Goal: Task Accomplishment & Management: Manage account settings

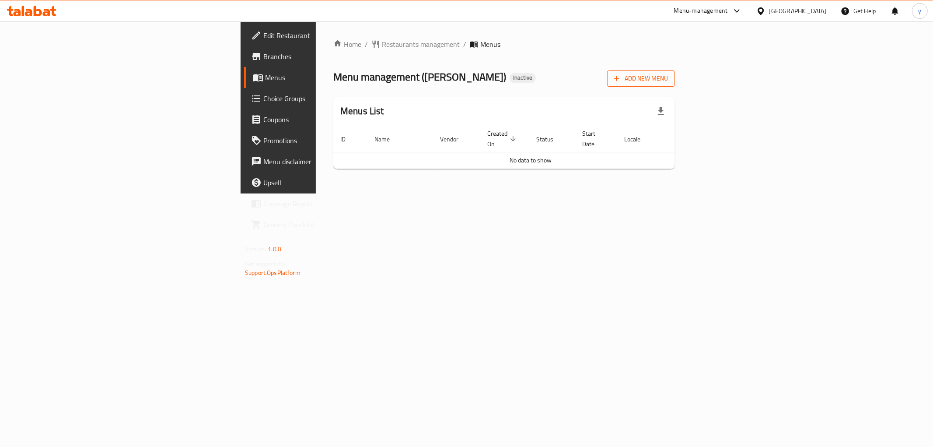
click at [668, 77] on span "Add New Menu" at bounding box center [641, 78] width 54 height 11
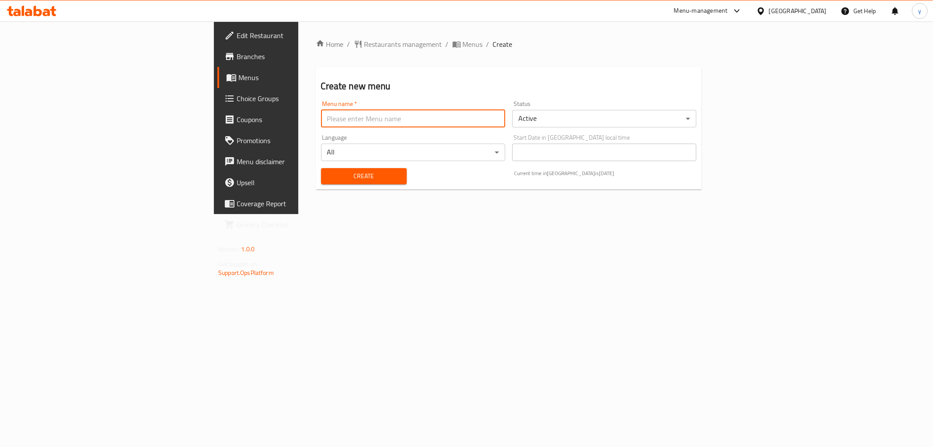
click at [373, 122] on input "text" at bounding box center [413, 118] width 184 height 17
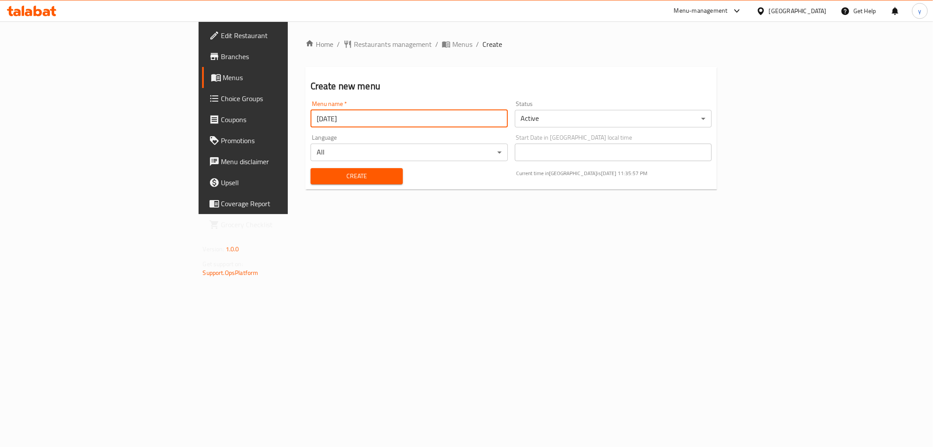
type input "[DATE]"
click at [330, 174] on span "Create" at bounding box center [357, 176] width 78 height 11
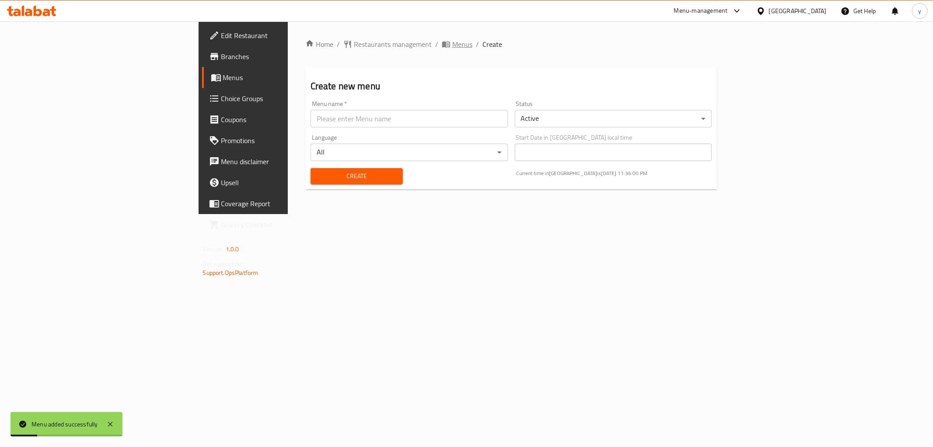
click at [452, 41] on span "Menus" at bounding box center [462, 44] width 20 height 10
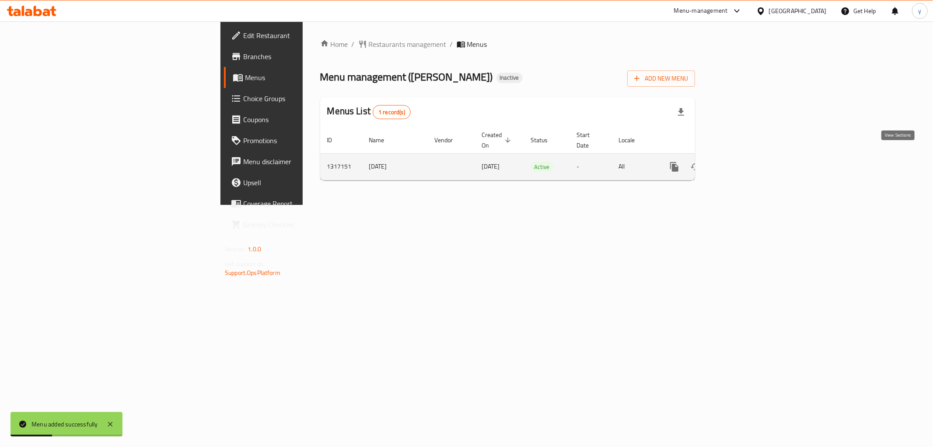
click at [743, 161] on icon "enhanced table" at bounding box center [737, 166] width 10 height 10
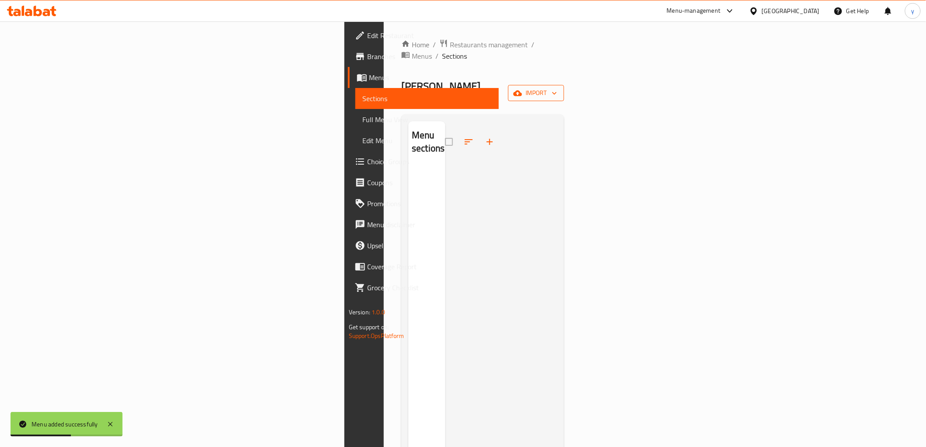
click at [557, 87] on span "import" at bounding box center [536, 92] width 42 height 11
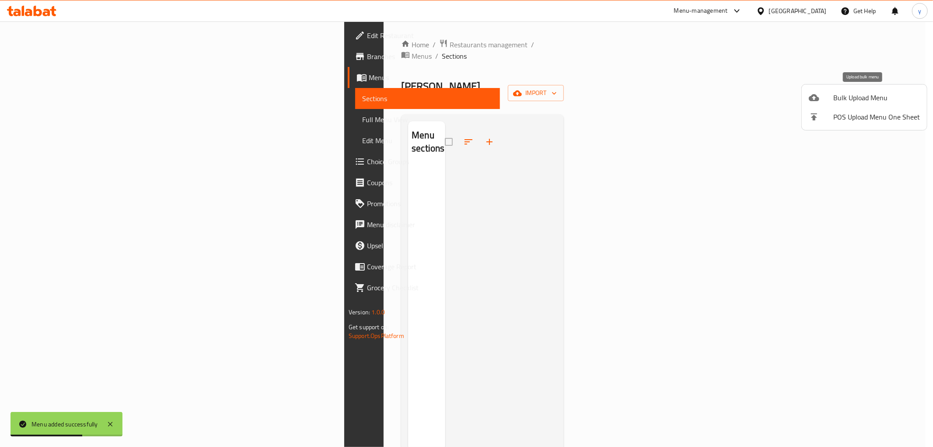
click at [845, 94] on span "Bulk Upload Menu" at bounding box center [876, 97] width 87 height 10
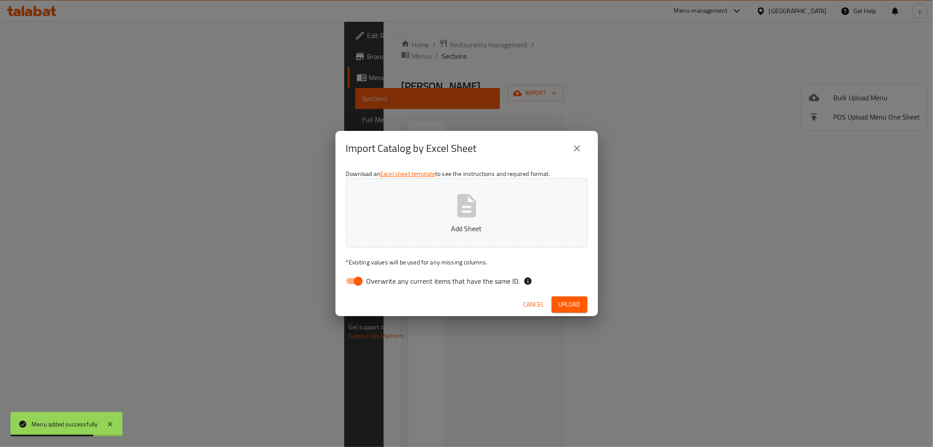
click at [356, 277] on input "Overwrite any current items that have the same ID." at bounding box center [358, 281] width 50 height 17
checkbox input "false"
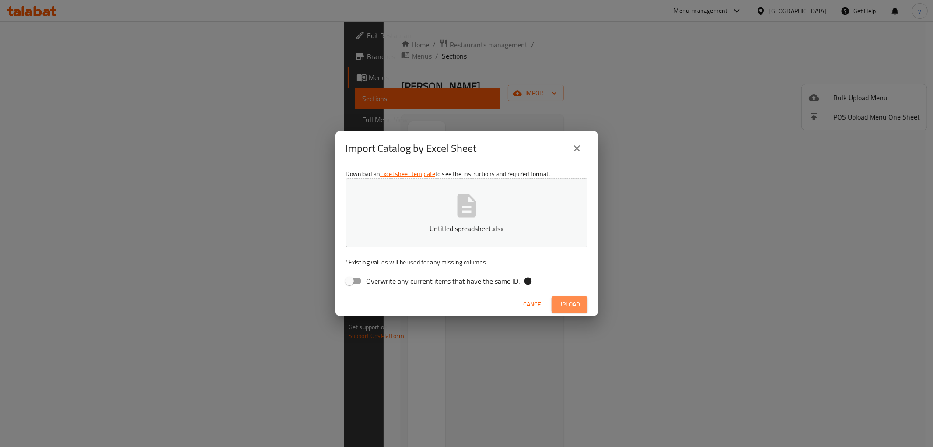
click at [570, 304] on span "Upload" at bounding box center [570, 304] width 22 height 11
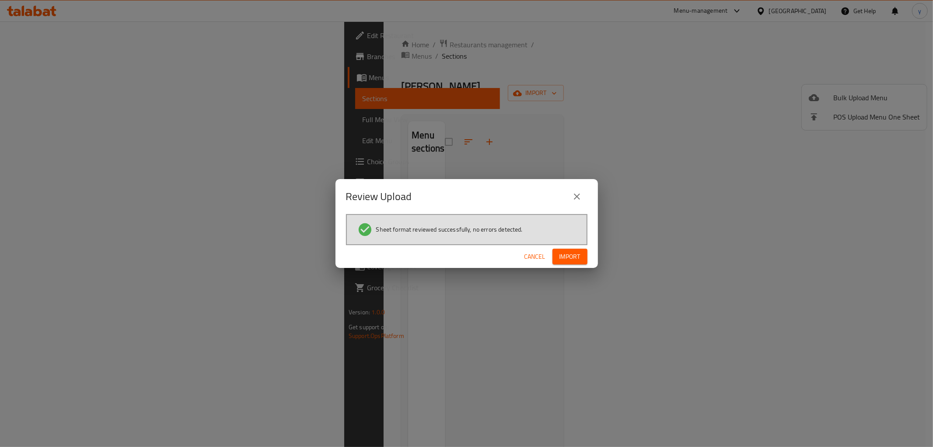
click at [583, 251] on button "Import" at bounding box center [569, 256] width 35 height 16
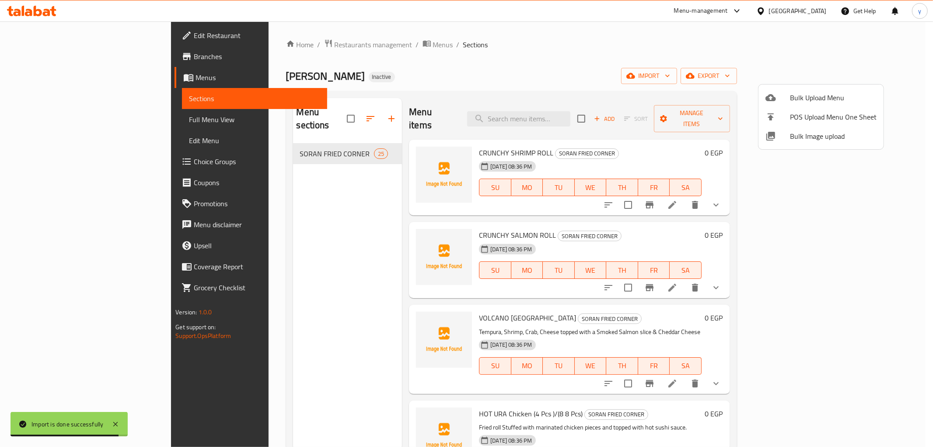
click at [40, 119] on div at bounding box center [466, 223] width 933 height 447
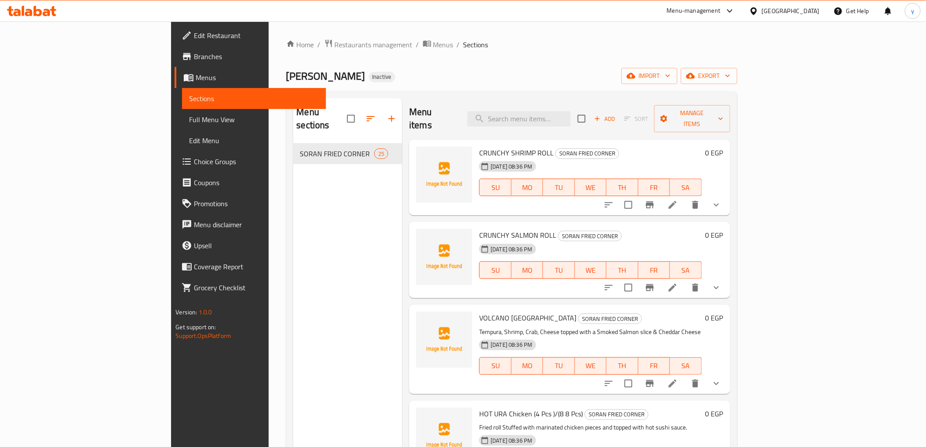
click at [189, 115] on span "Full Menu View" at bounding box center [253, 119] width 129 height 10
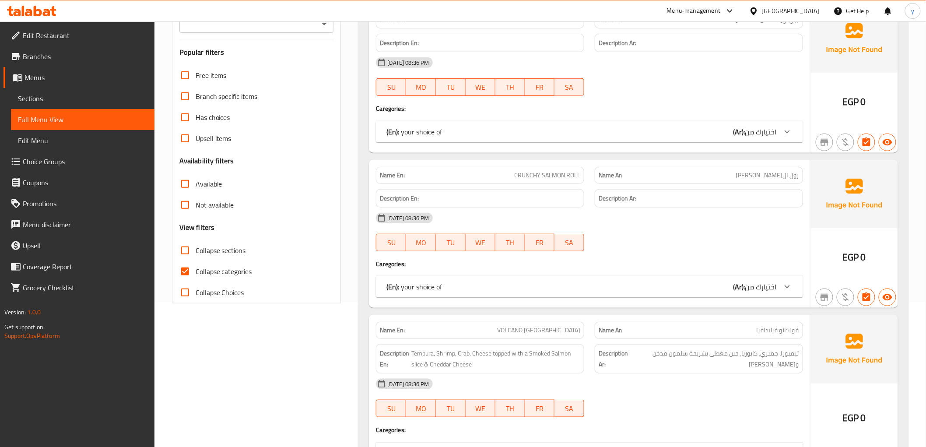
scroll to position [146, 0]
click at [183, 269] on input "Collapse categories" at bounding box center [185, 270] width 21 height 21
checkbox input "false"
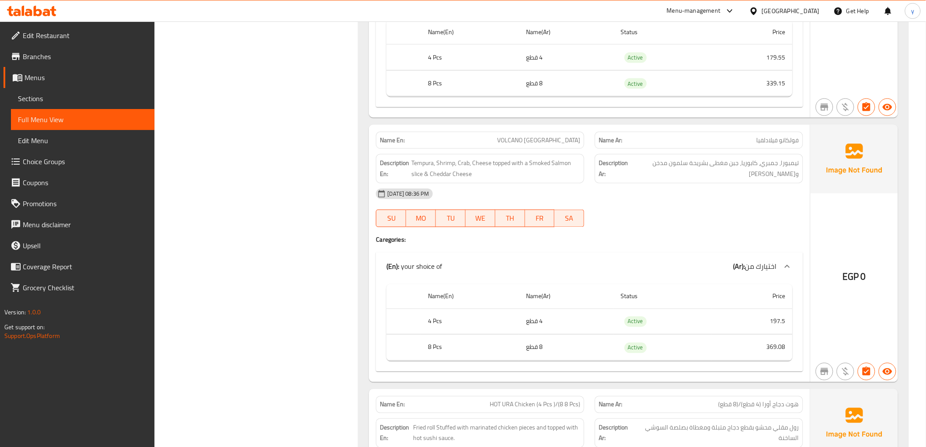
scroll to position [535, 0]
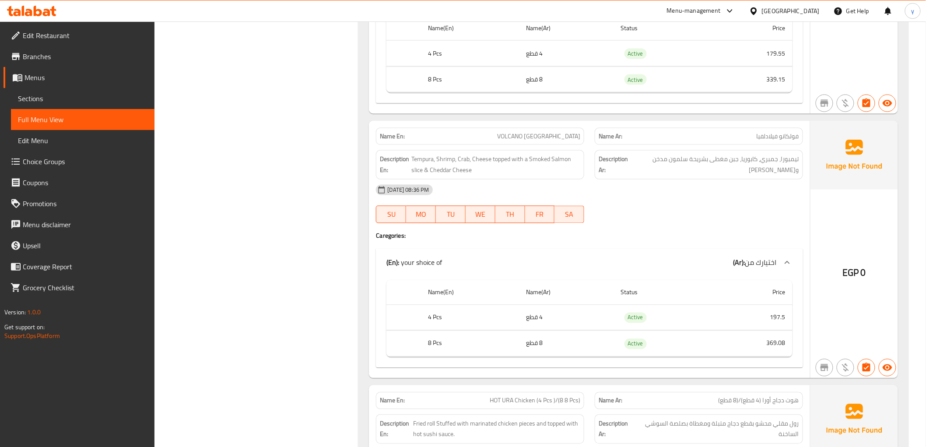
click at [778, 320] on td "197.5" at bounding box center [751, 317] width 81 height 26
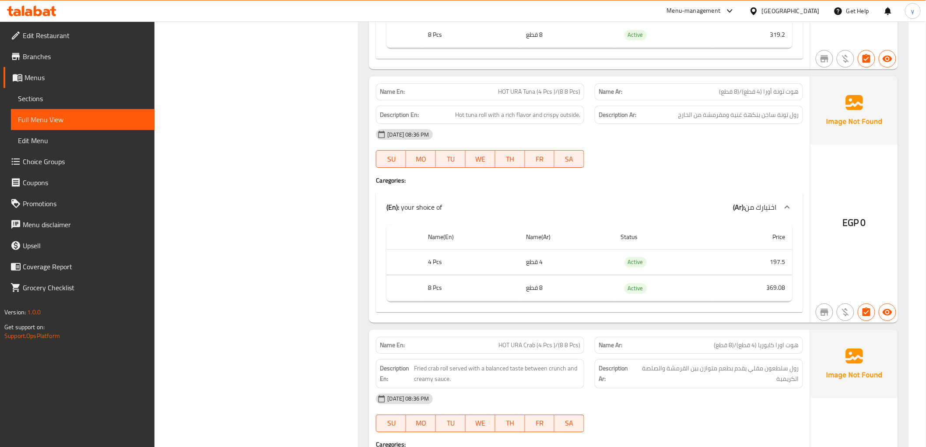
scroll to position [1069, 0]
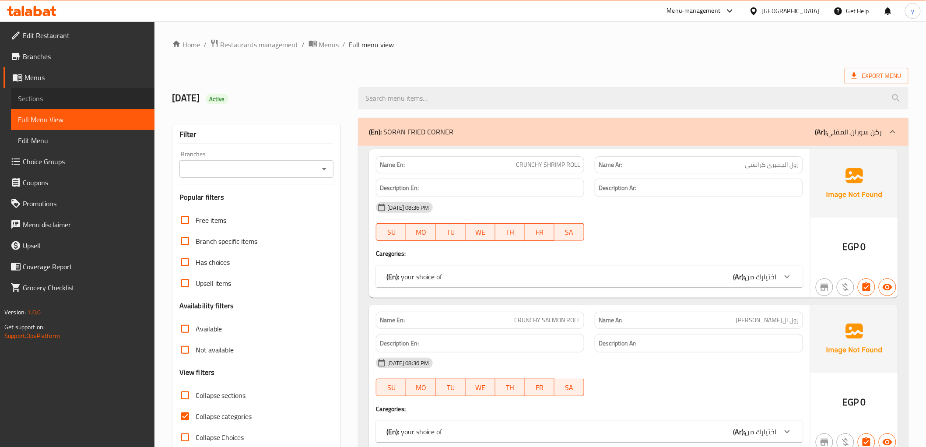
click at [52, 97] on span "Sections" at bounding box center [82, 98] width 129 height 10
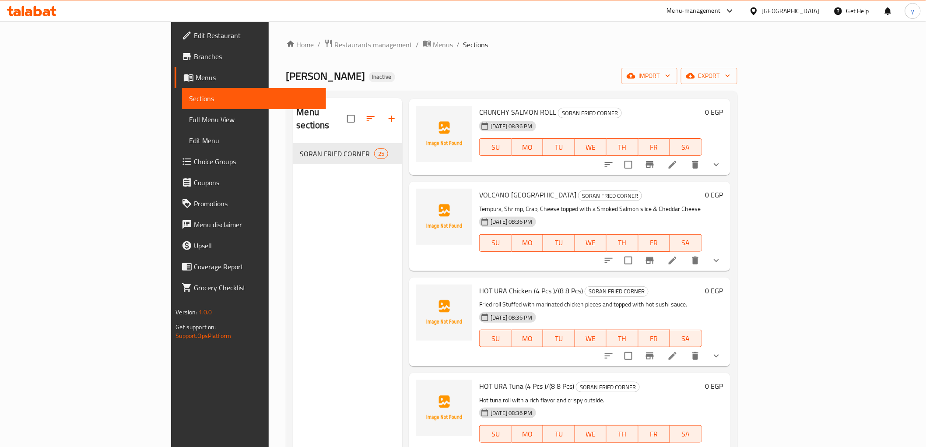
scroll to position [146, 0]
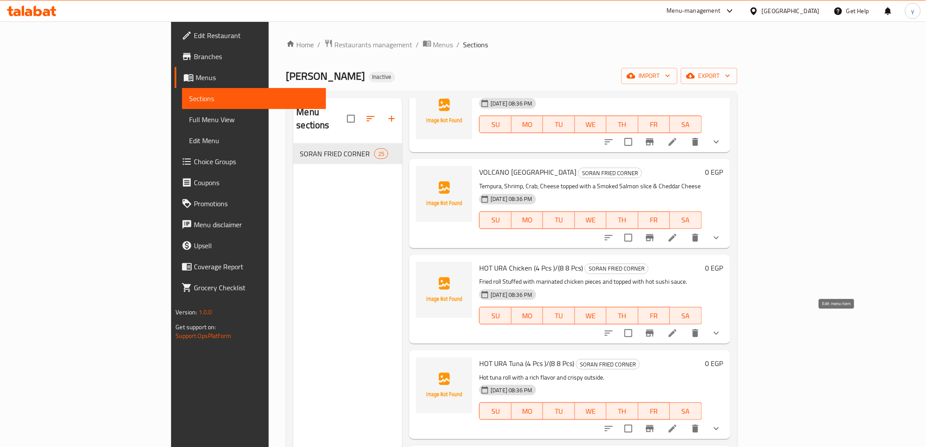
click at [678, 328] on icon at bounding box center [672, 333] width 10 height 10
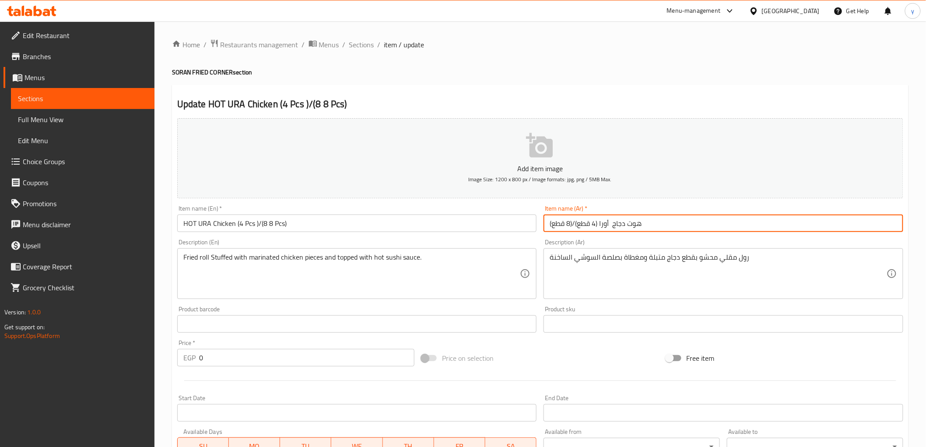
drag, startPoint x: 600, startPoint y: 227, endPoint x: 609, endPoint y: 234, distance: 10.7
click at [609, 234] on div "Item name (Ar)   * هوت دجاج أورا (4 قطع)/(8 قطع) Item name (Ar) *" at bounding box center [723, 219] width 367 height 34
click at [618, 224] on input "هوت دجاج (4 قطع)/(8 قطع)" at bounding box center [723, 222] width 360 height 17
paste input "أورا"
click at [627, 229] on input "هوتأورا دجاج (4 قطع)/(8 قطع)" at bounding box center [723, 222] width 360 height 17
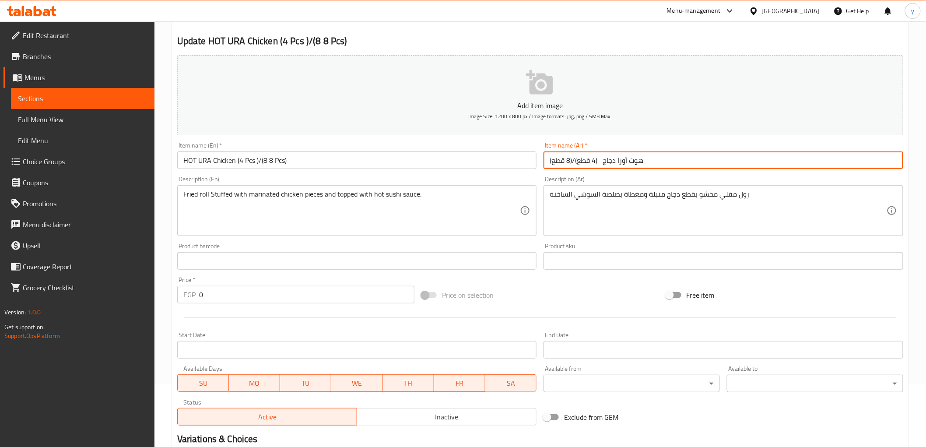
scroll to position [191, 0]
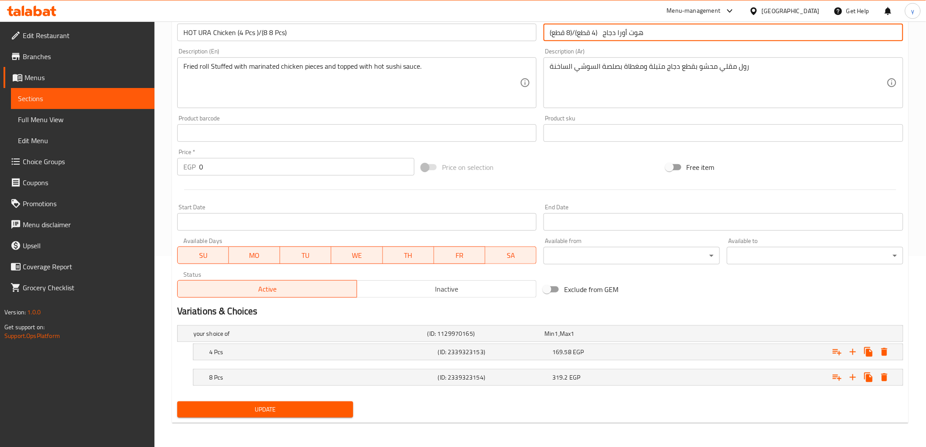
type input "هوت أورا دجاج (4 قطع)/(8 قطع)"
click at [284, 408] on span "Update" at bounding box center [265, 409] width 162 height 11
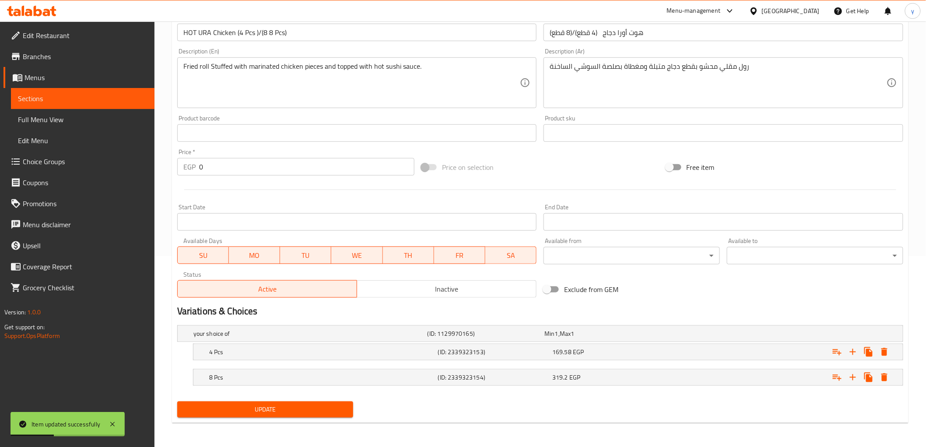
click at [44, 97] on span "Sections" at bounding box center [82, 98] width 129 height 10
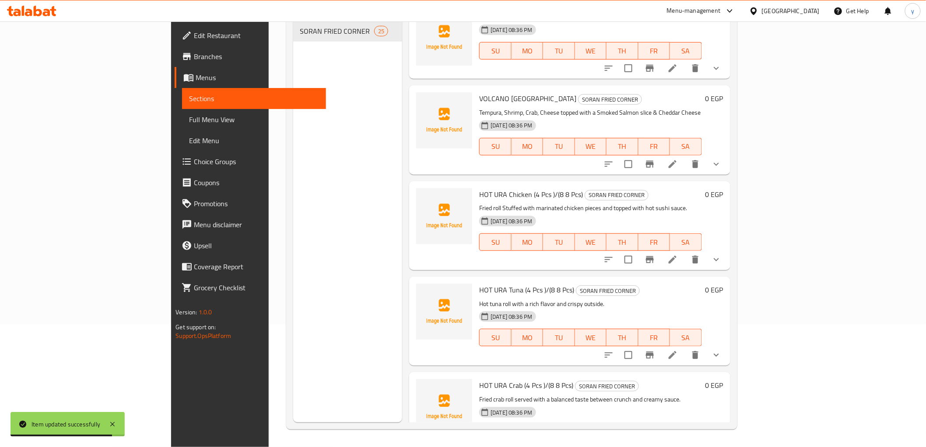
scroll to position [97, 0]
click at [685, 346] on li at bounding box center [672, 354] width 24 height 16
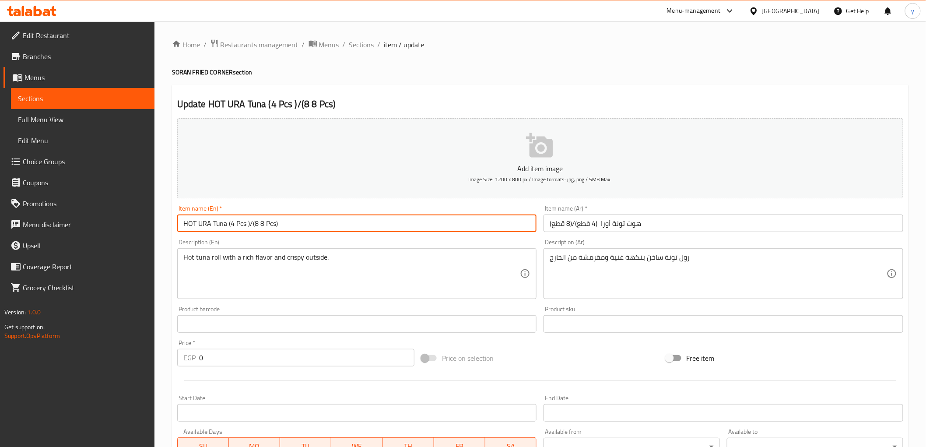
click at [257, 224] on input "HOT URA Tuna (4 Pcs )/(8 8 Pcs)" at bounding box center [357, 222] width 360 height 17
click at [255, 223] on input "HOT URA Tuna (4 Pcs )/( 8 Pcs)" at bounding box center [357, 222] width 360 height 17
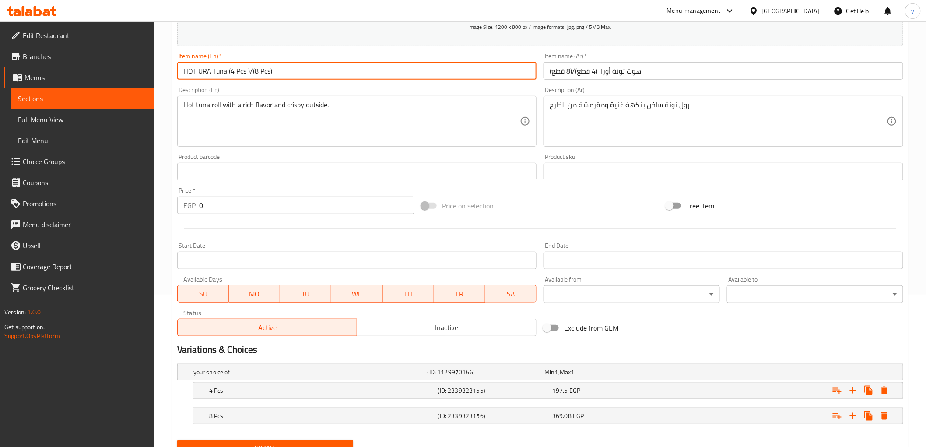
scroll to position [94, 0]
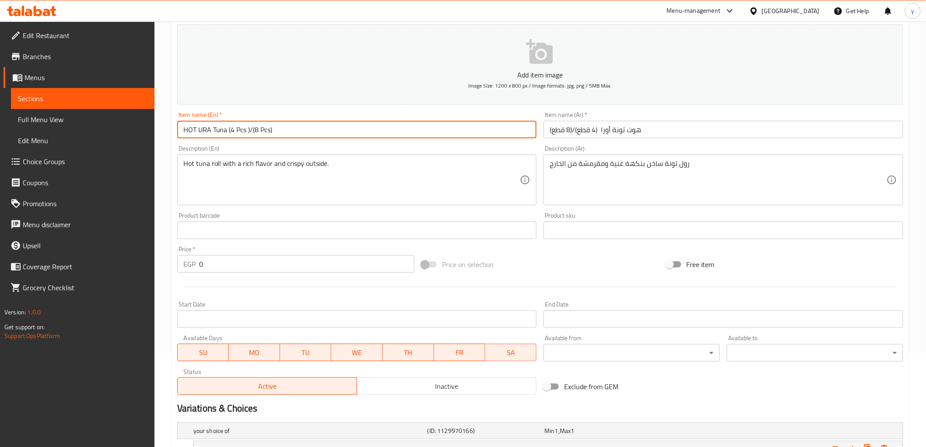
type input "HOT URA Tuna (4 Pcs )/(8 Pcs)"
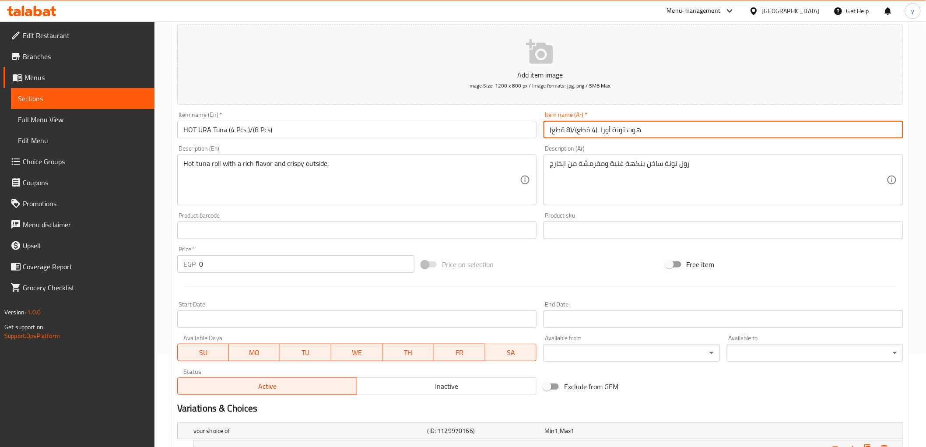
drag, startPoint x: 603, startPoint y: 135, endPoint x: 613, endPoint y: 141, distance: 11.8
click at [613, 141] on div "Item name (Ar)   * هوت تونة أورا (4 قطع)/(8 قطع) Item name (Ar) *" at bounding box center [723, 125] width 367 height 34
click at [601, 130] on input "هوت تونة (4 قطع)/(8 قطع)" at bounding box center [723, 129] width 360 height 17
click at [619, 133] on input "هوت تونة (4 قطع)/(8 قطع)" at bounding box center [723, 129] width 360 height 17
click at [618, 133] on input "هوت تونة (4 قطع)/(8 قطع)" at bounding box center [723, 129] width 360 height 17
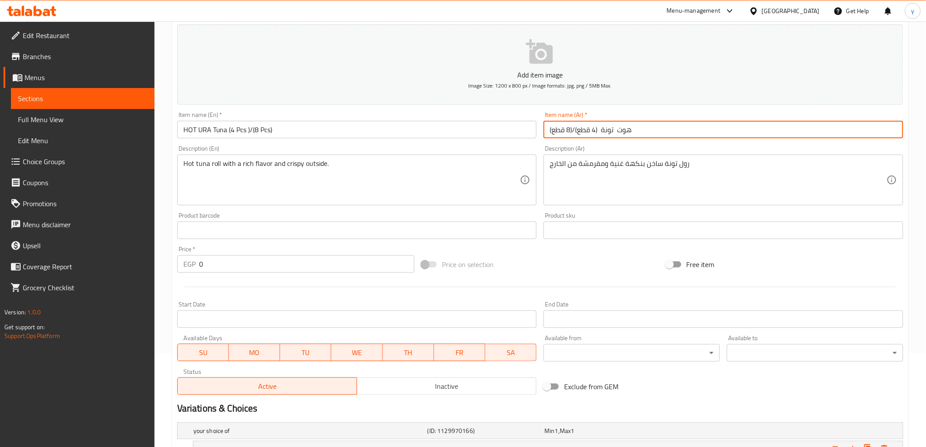
paste input "أورا"
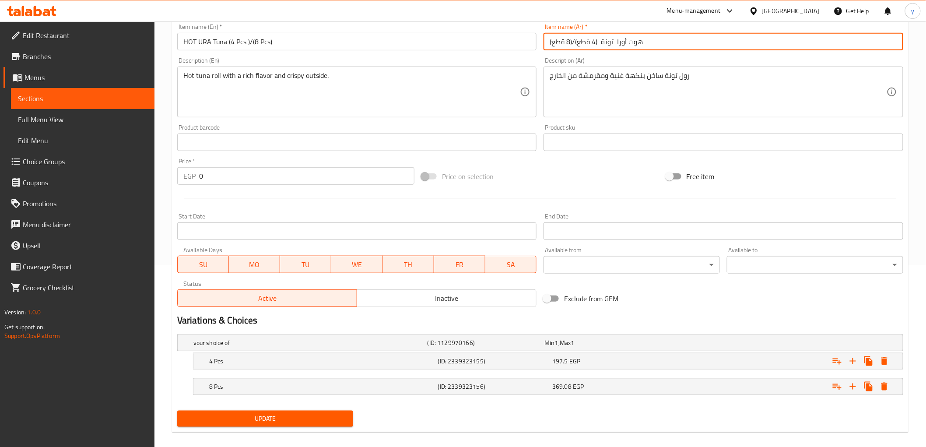
scroll to position [191, 0]
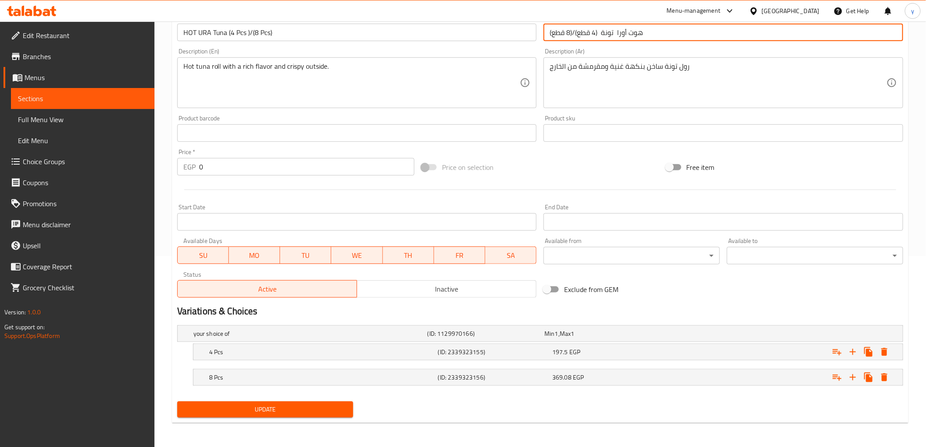
type input "هوت أورا تونة (4 قطع)/(8 قطع)"
click at [273, 409] on span "Update" at bounding box center [265, 409] width 162 height 11
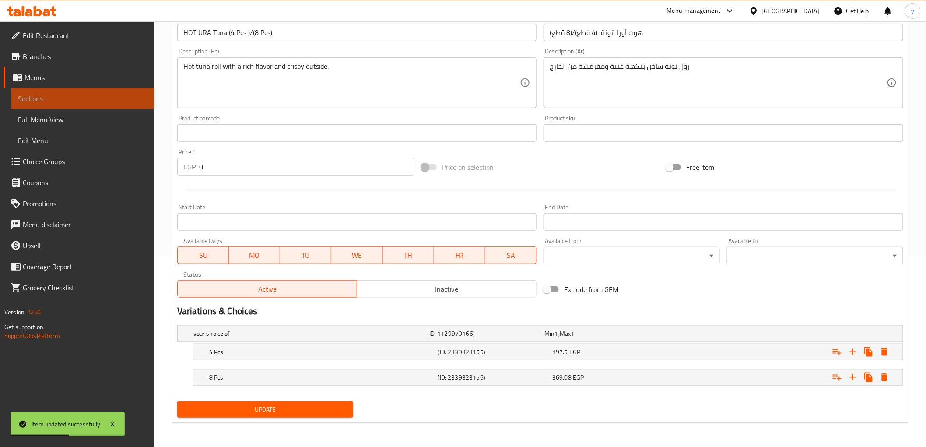
click at [58, 91] on link "Sections" at bounding box center [82, 98] width 143 height 21
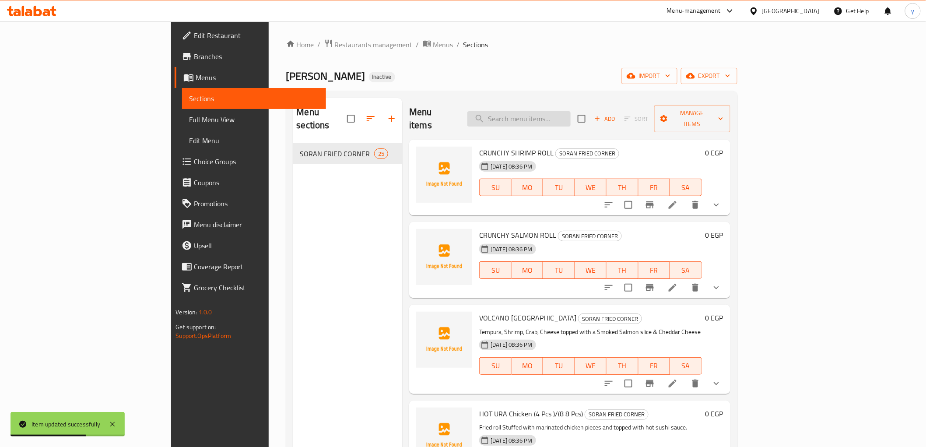
click at [552, 112] on input "search" at bounding box center [518, 118] width 103 height 15
type input "ش"
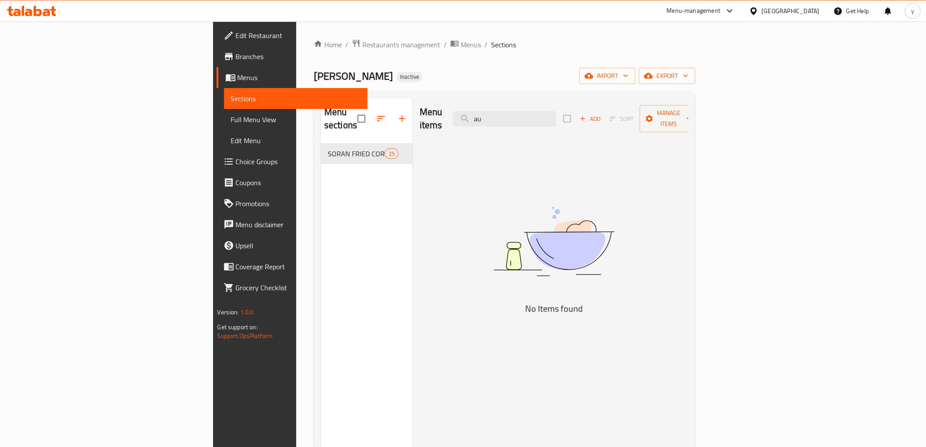
type input "a"
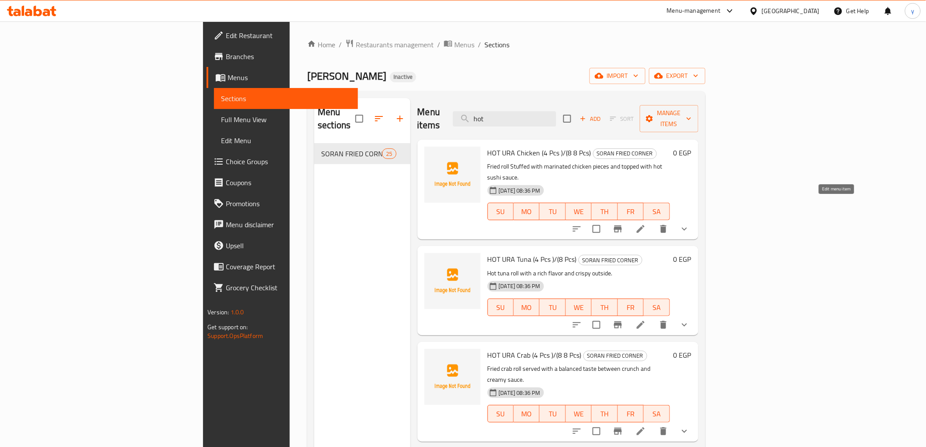
type input "hot"
click at [646, 224] on icon at bounding box center [640, 229] width 10 height 10
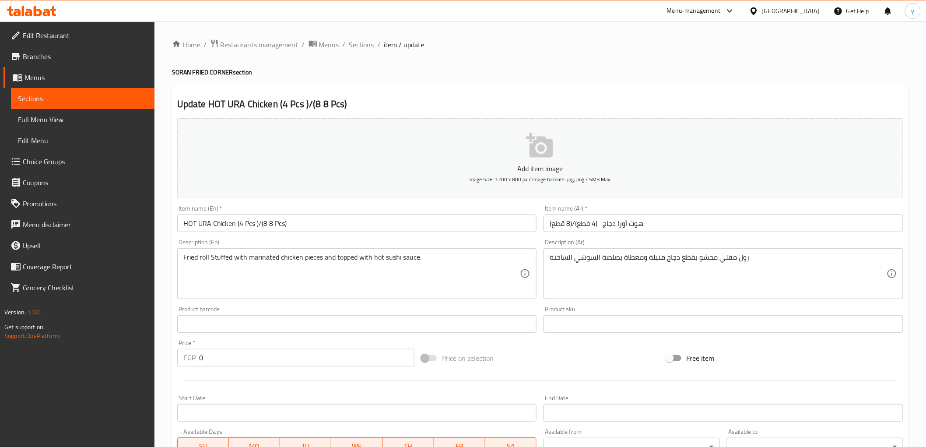
click at [267, 227] on input "HOT URA Chicken (4 Pcs )/(8 8 Pcs)" at bounding box center [357, 222] width 360 height 17
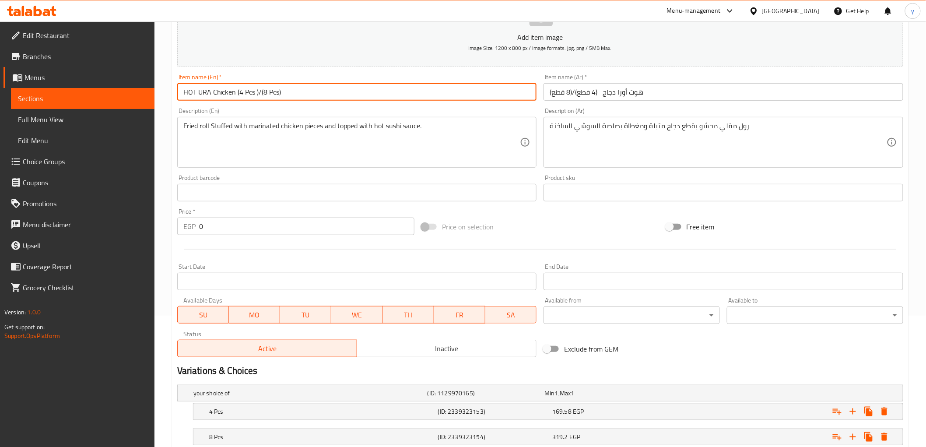
scroll to position [191, 0]
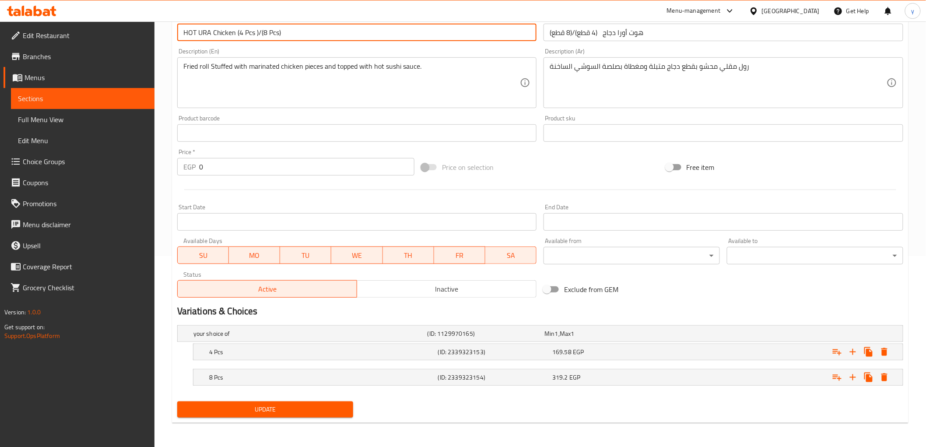
type input "HOT URA Chicken (4 Pcs )/(8 Pcs)"
click at [320, 413] on span "Update" at bounding box center [265, 409] width 162 height 11
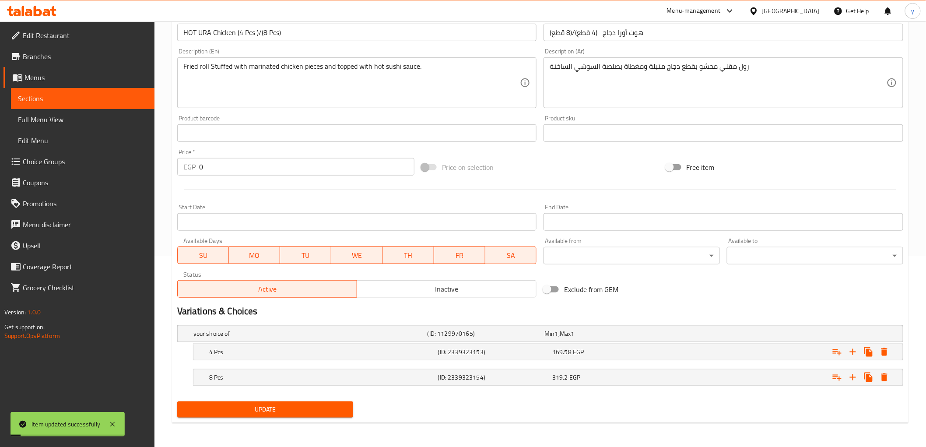
click at [92, 92] on link "Sections" at bounding box center [82, 98] width 143 height 21
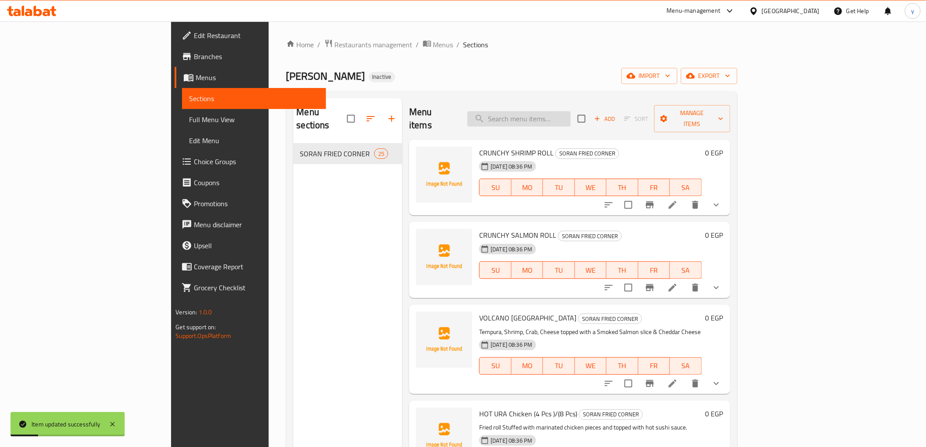
click at [570, 111] on input "search" at bounding box center [518, 118] width 103 height 15
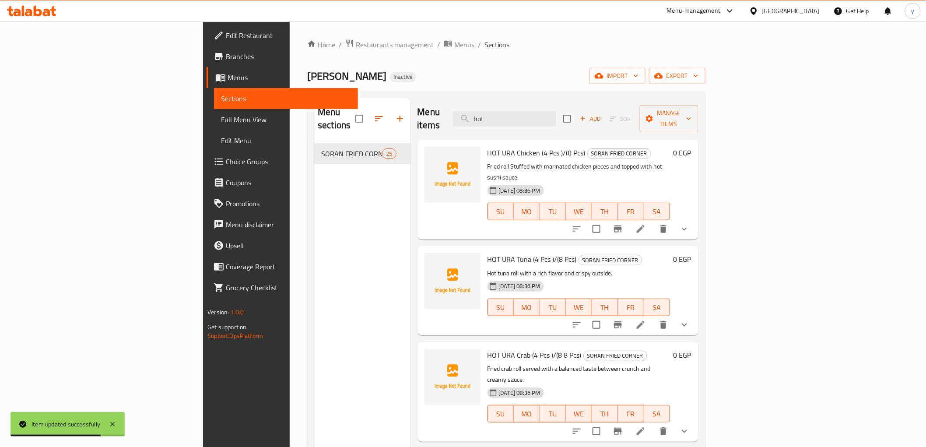
scroll to position [49, 0]
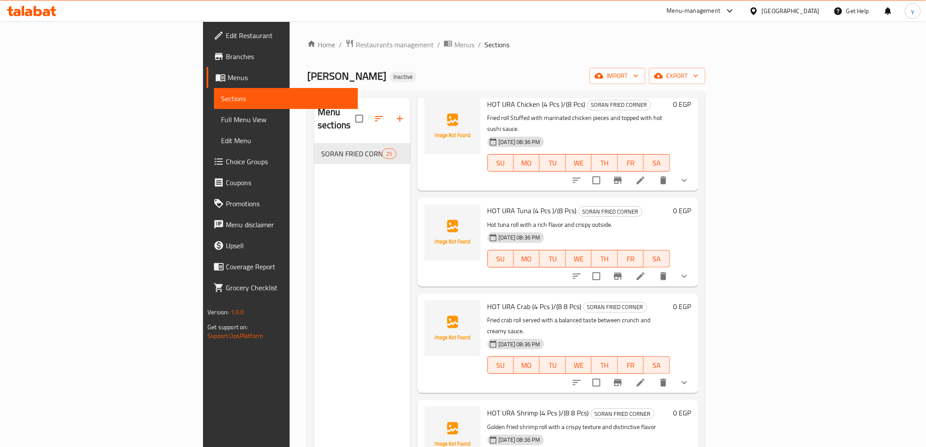
type input "hot"
click at [653, 374] on li at bounding box center [640, 382] width 24 height 16
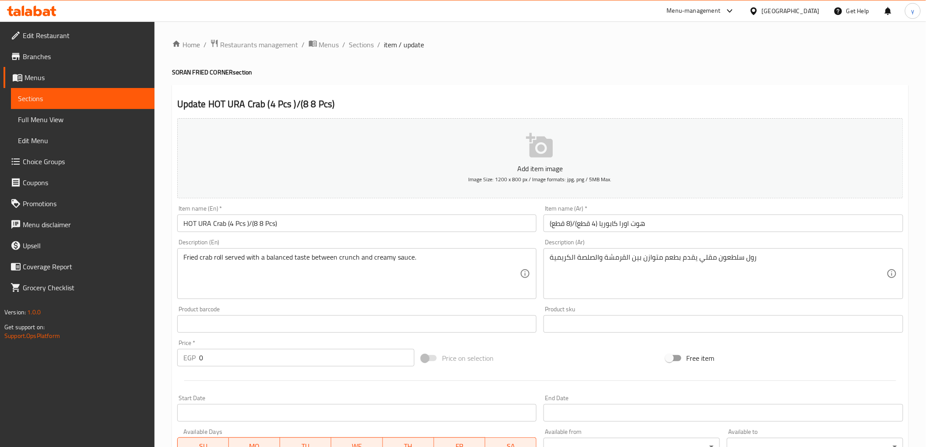
click at [259, 222] on input "HOT URA Crab (4 Pcs )/(8 8 Pcs)" at bounding box center [357, 222] width 360 height 17
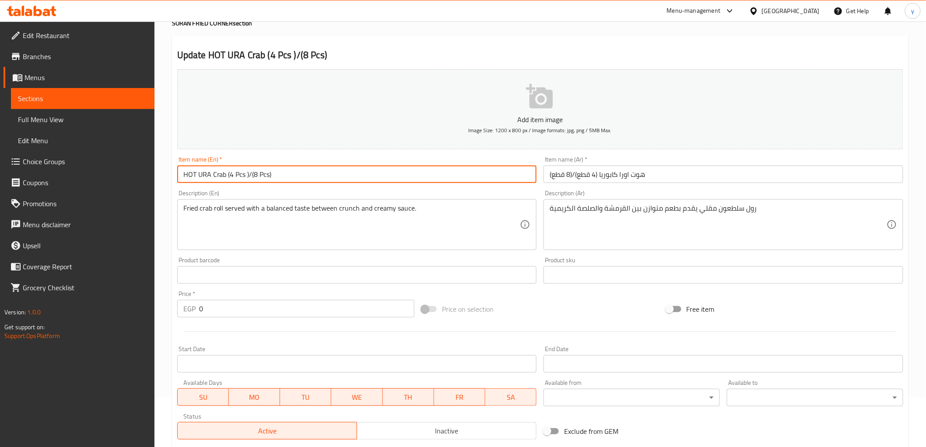
scroll to position [191, 0]
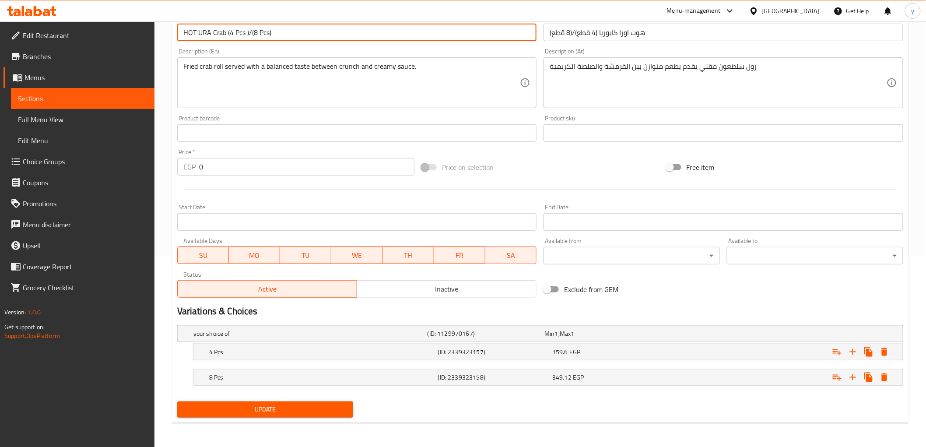
type input "HOT URA Crab (4 Pcs )/(8 Pcs)"
click at [325, 404] on span "Update" at bounding box center [265, 409] width 162 height 11
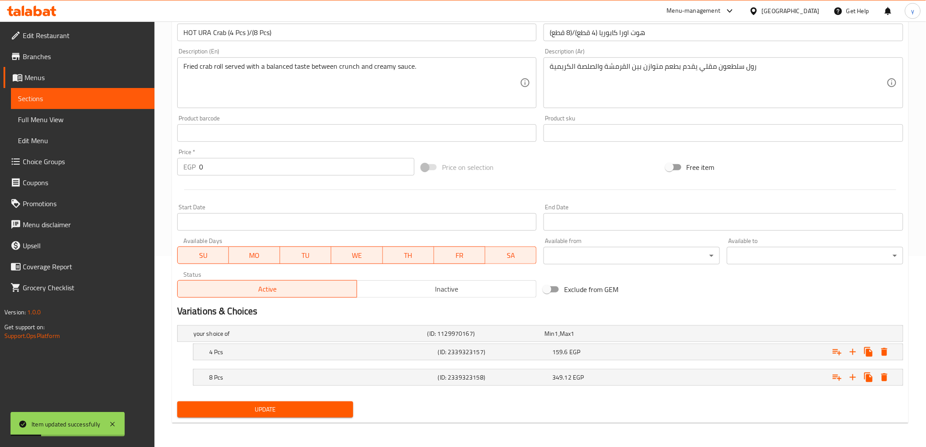
click at [26, 101] on span "Sections" at bounding box center [82, 98] width 129 height 10
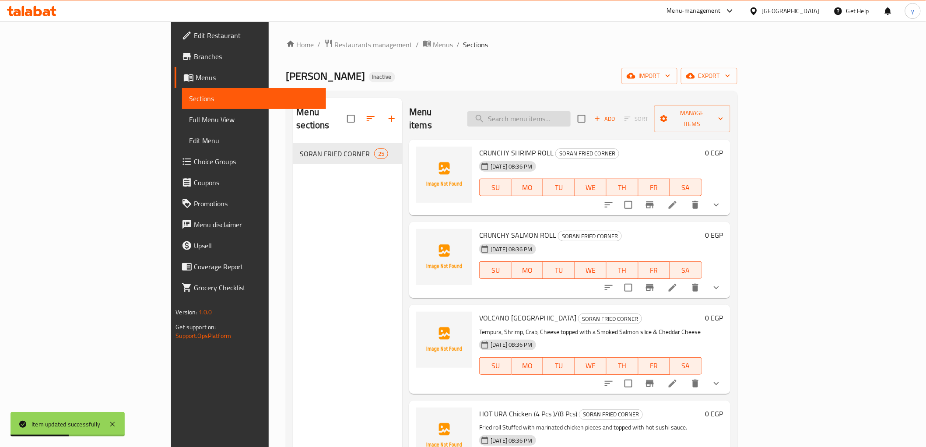
click at [562, 111] on input "search" at bounding box center [518, 118] width 103 height 15
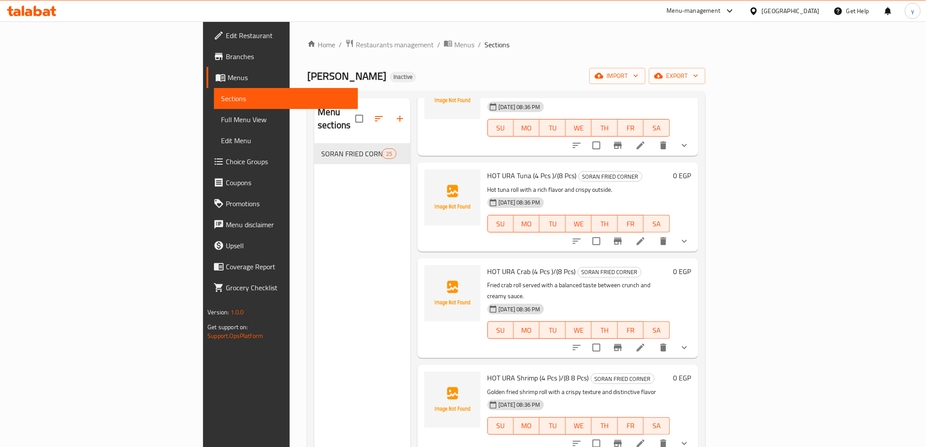
scroll to position [97, 0]
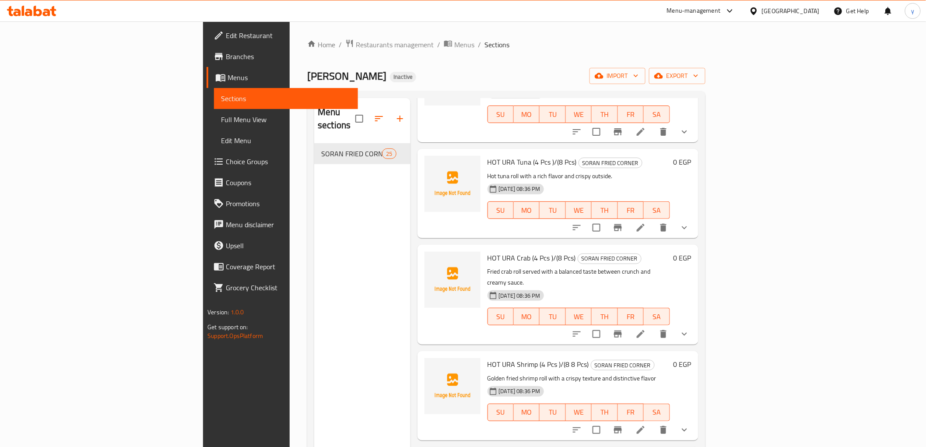
type input "hot"
click at [644, 330] on icon at bounding box center [640, 334] width 8 height 8
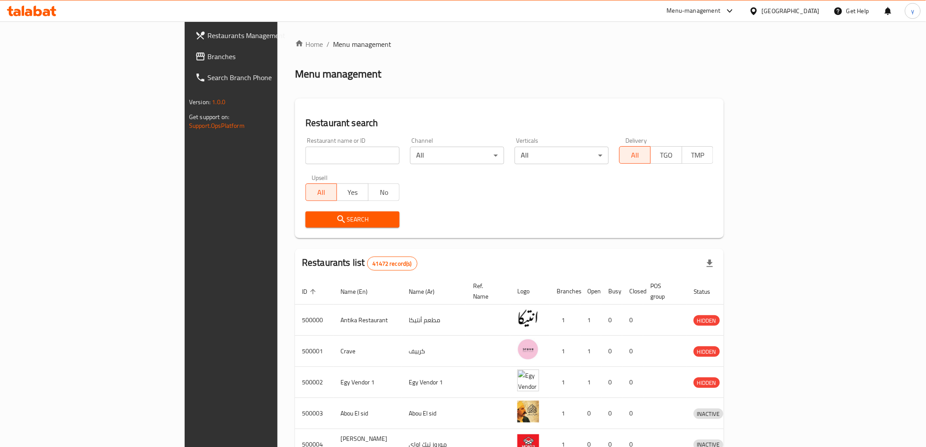
click at [207, 52] on span "Branches" at bounding box center [269, 56] width 125 height 10
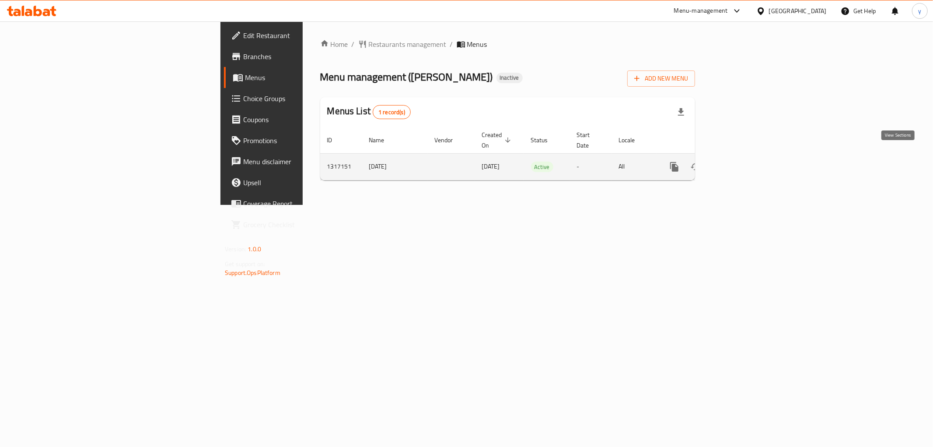
click at [743, 161] on icon "enhanced table" at bounding box center [737, 166] width 10 height 10
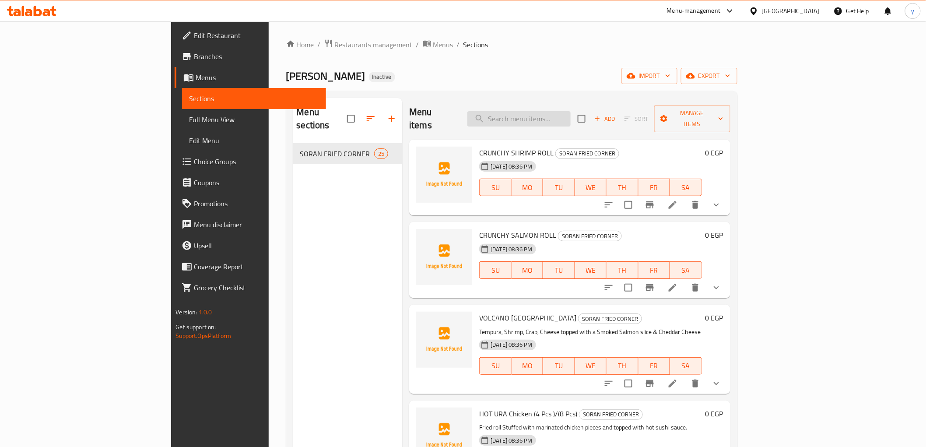
click at [570, 119] on input "search" at bounding box center [518, 118] width 103 height 15
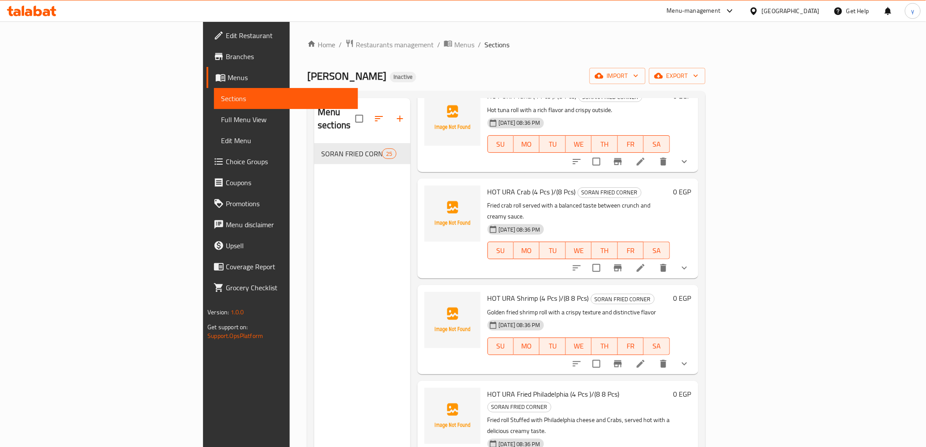
scroll to position [146, 0]
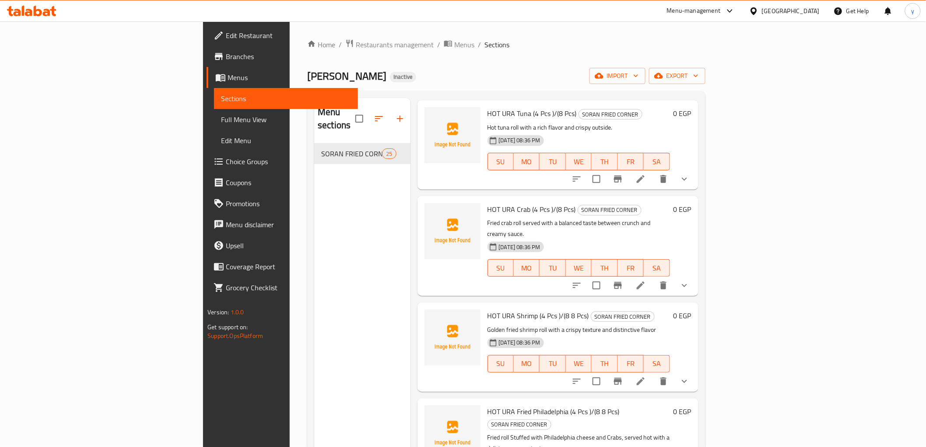
type input "hot"
click at [646, 376] on icon at bounding box center [640, 381] width 10 height 10
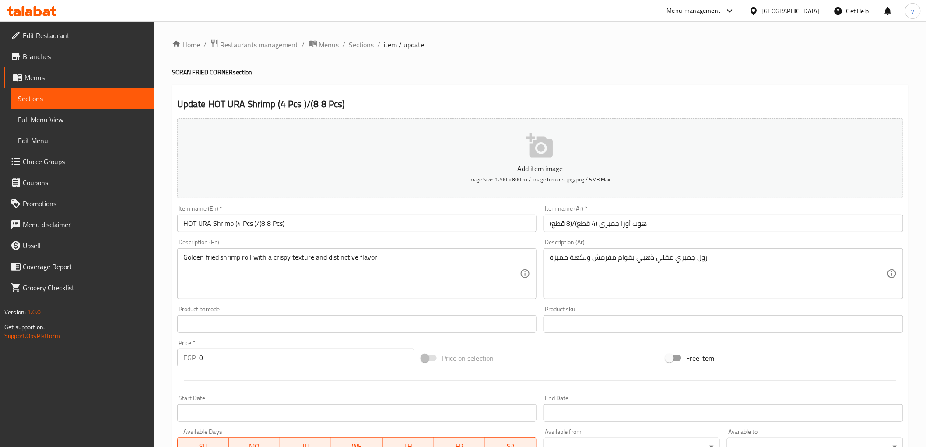
click at [266, 227] on input "HOT URA Shrimp (4 Pcs )/(8 8 Pcs)" at bounding box center [357, 222] width 360 height 17
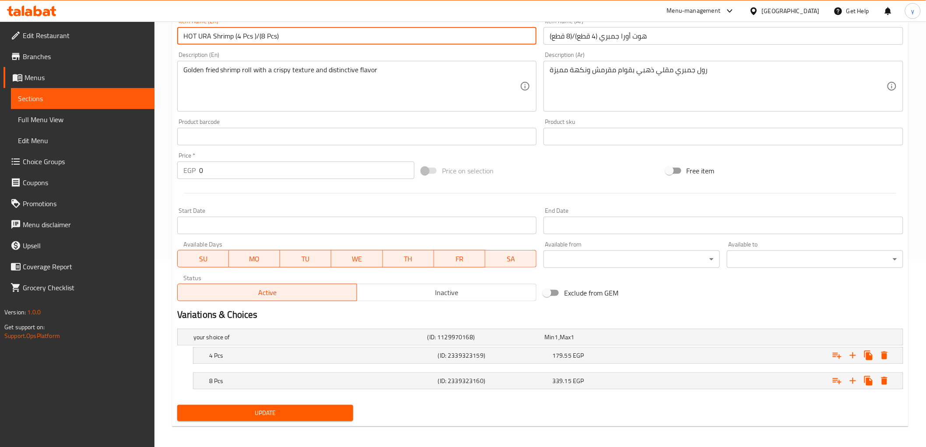
scroll to position [191, 0]
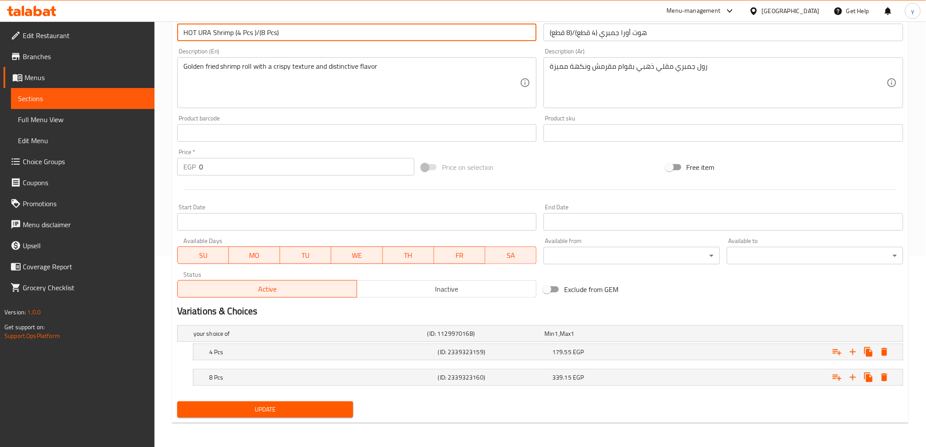
type input "HOT URA Shrimp (4 Pcs )/(8 Pcs)"
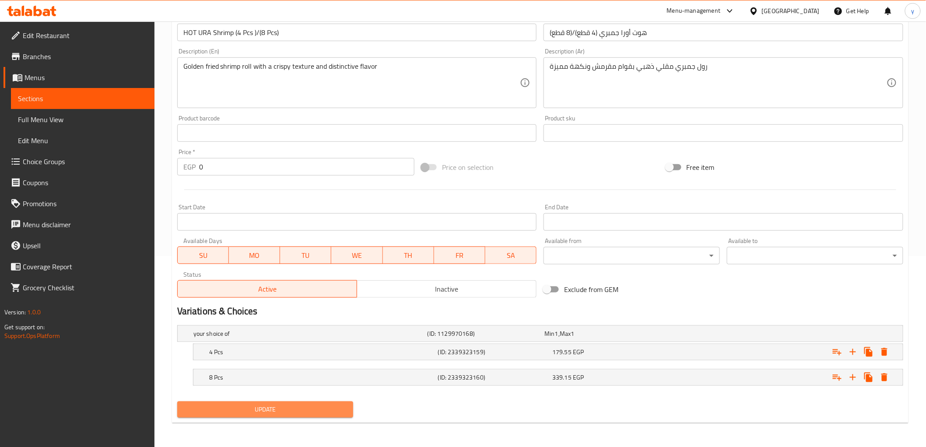
click at [318, 410] on span "Update" at bounding box center [265, 409] width 162 height 11
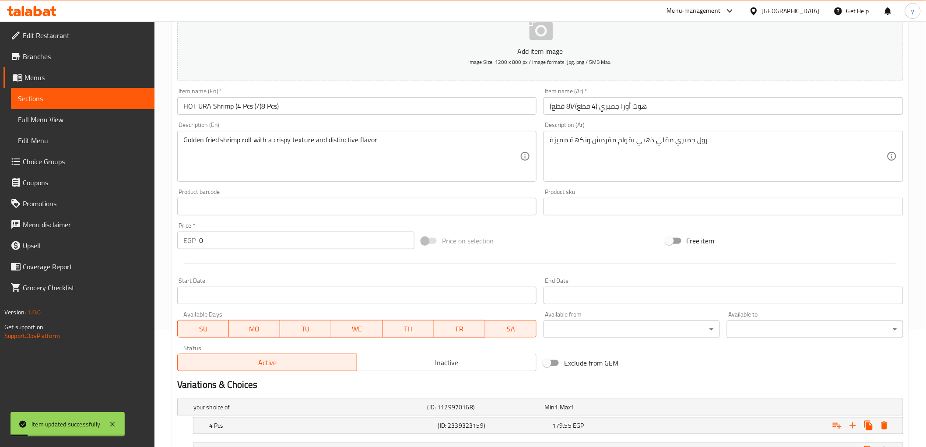
scroll to position [0, 0]
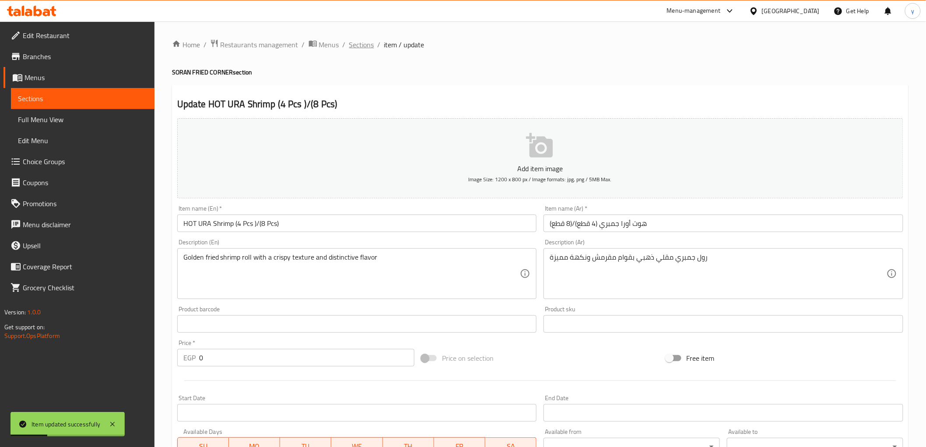
click at [361, 45] on span "Sections" at bounding box center [361, 44] width 25 height 10
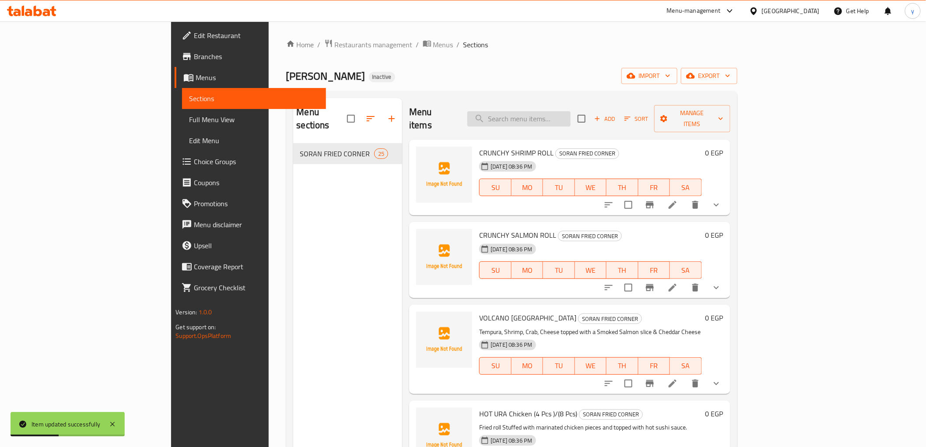
click at [570, 113] on input "search" at bounding box center [518, 118] width 103 height 15
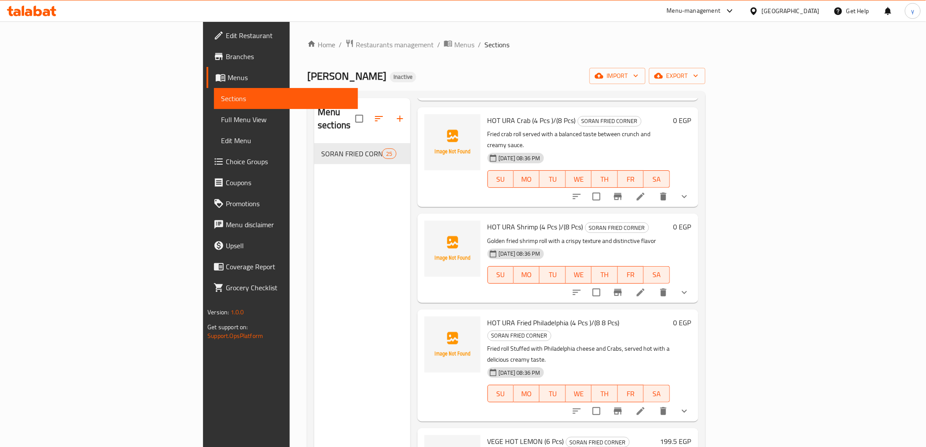
scroll to position [243, 0]
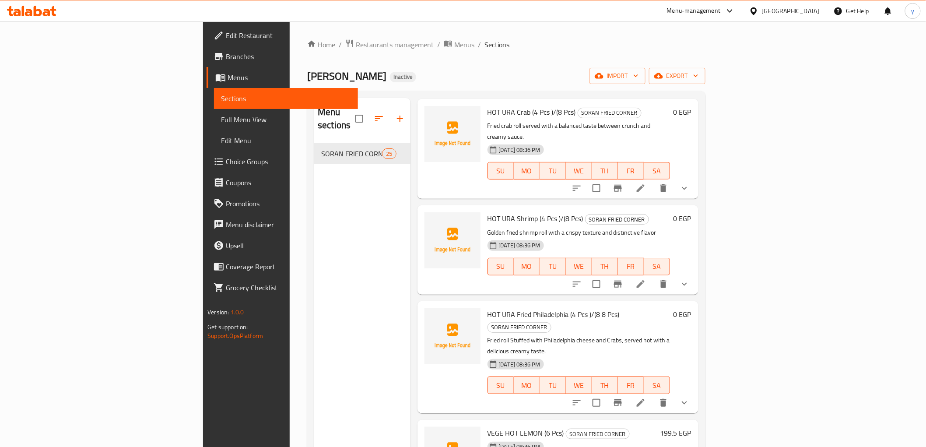
type input "hot"
click at [653, 395] on li at bounding box center [640, 403] width 24 height 16
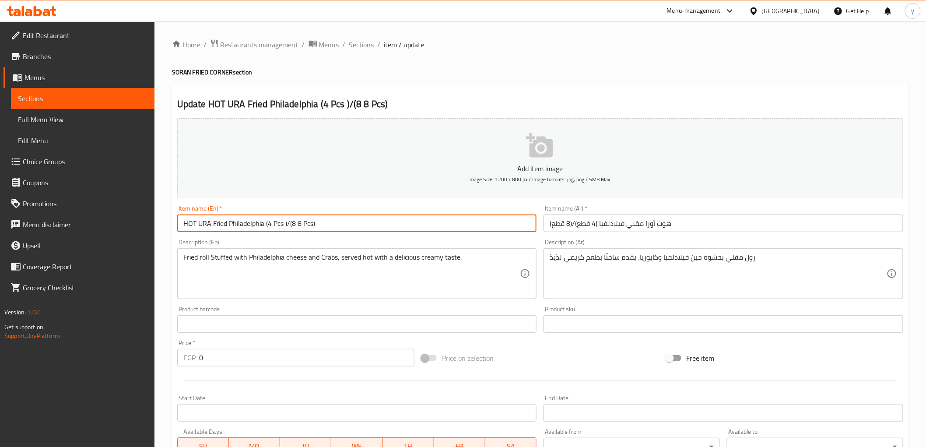
click at [297, 225] on input "HOT URA Fried Philadelphia (4 Pcs )/(8 8 Pcs)" at bounding box center [357, 222] width 360 height 17
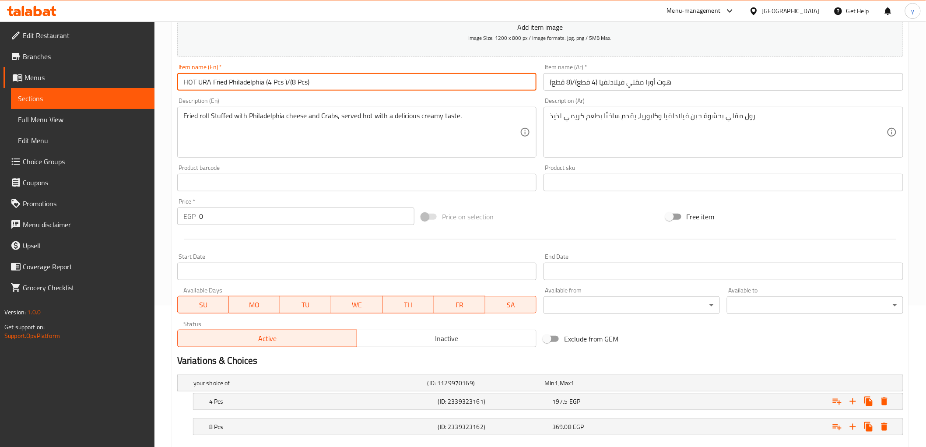
scroll to position [191, 0]
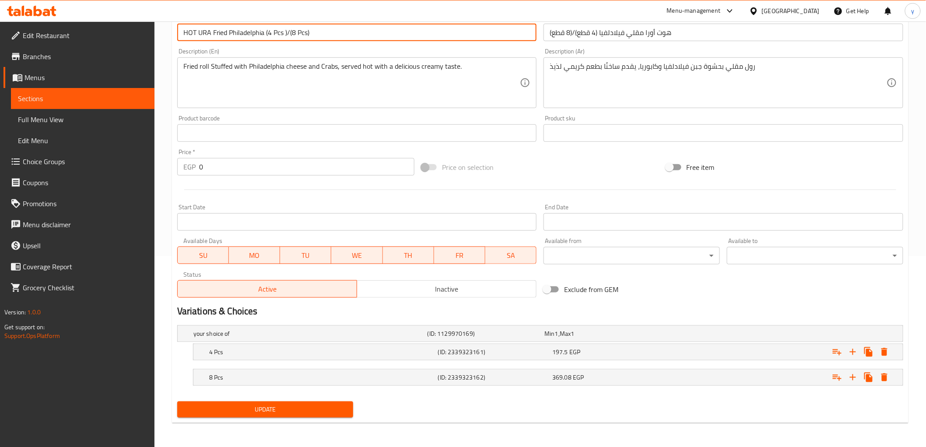
type input "HOT URA Fried Philadelphia (4 Pcs )/(8 Pcs)"
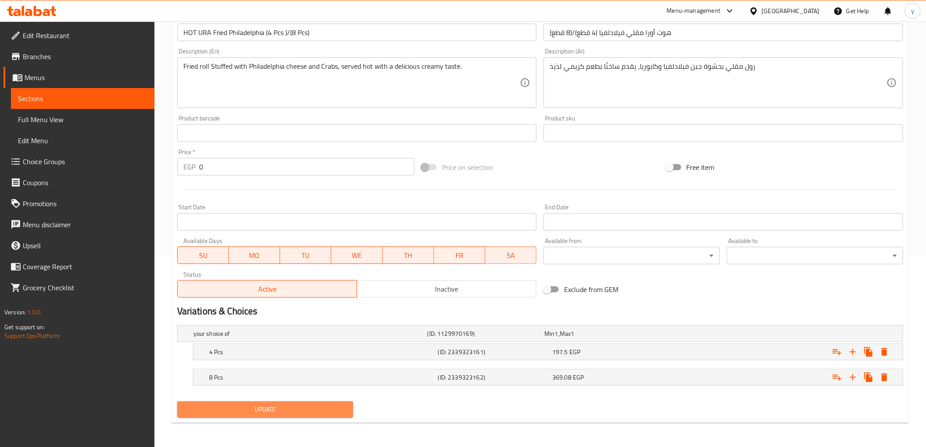
click at [292, 410] on span "Update" at bounding box center [265, 409] width 162 height 11
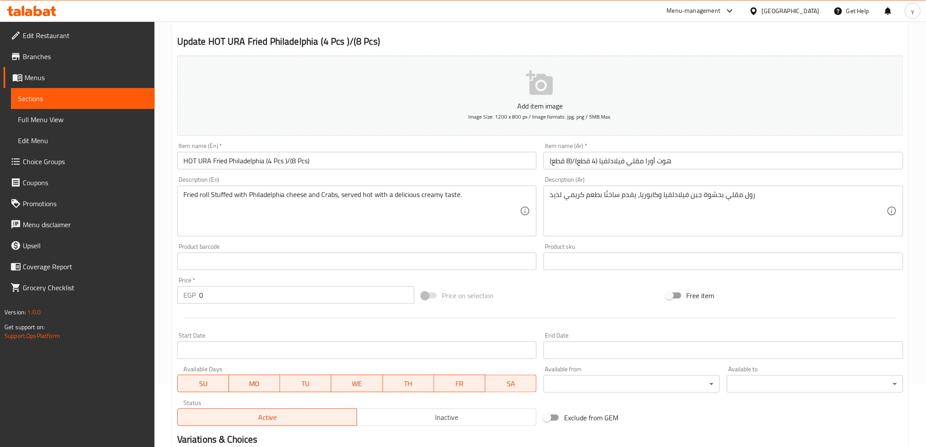
scroll to position [0, 0]
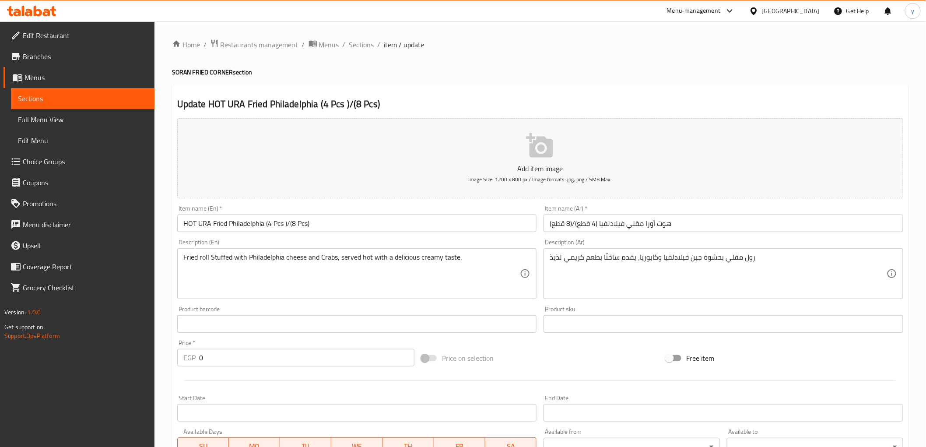
click at [364, 47] on span "Sections" at bounding box center [361, 44] width 25 height 10
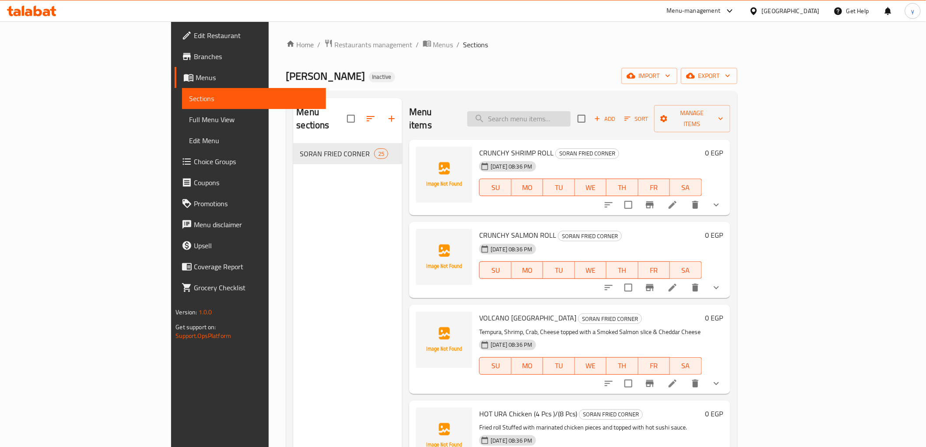
click at [563, 112] on input "search" at bounding box center [518, 118] width 103 height 15
paste input "VEGE HOT LEMON (6 Pcs)"
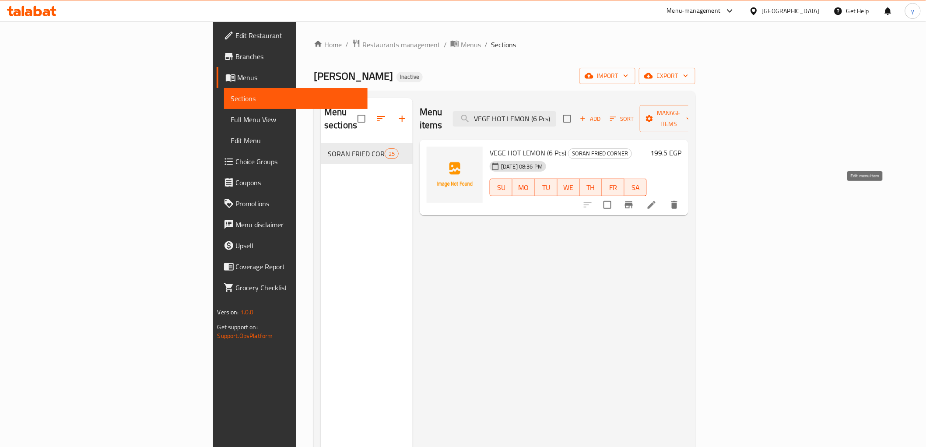
type input "VEGE HOT LEMON (6 Pcs)"
click at [657, 199] on icon at bounding box center [651, 204] width 10 height 10
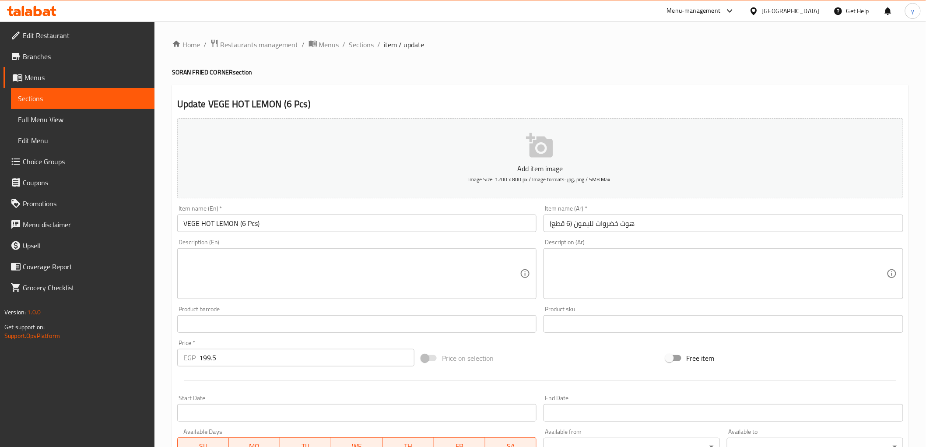
click at [690, 222] on input "هوت خضروات لليمون (6 قطع)" at bounding box center [723, 222] width 360 height 17
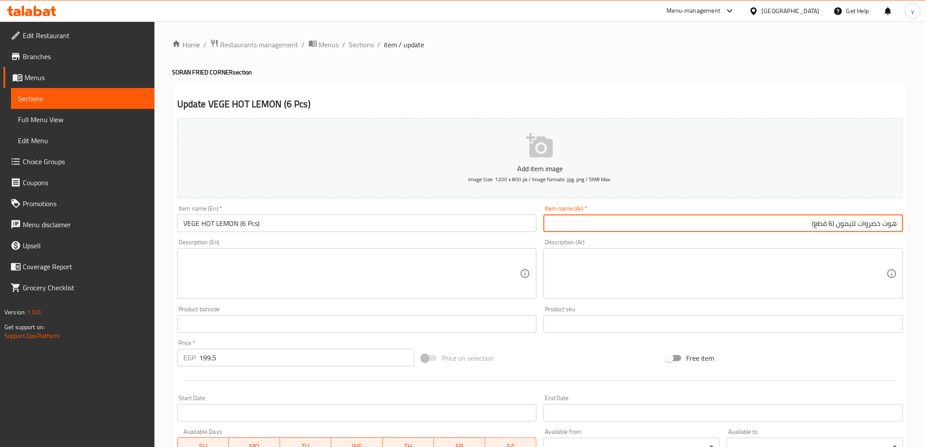
click at [889, 224] on input "هوت خضروات لليمون (6 قطع)" at bounding box center [723, 222] width 360 height 17
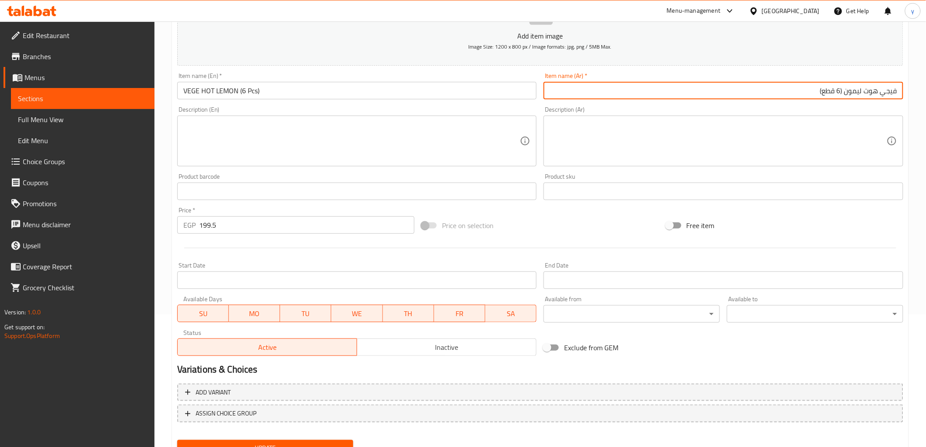
scroll to position [170, 0]
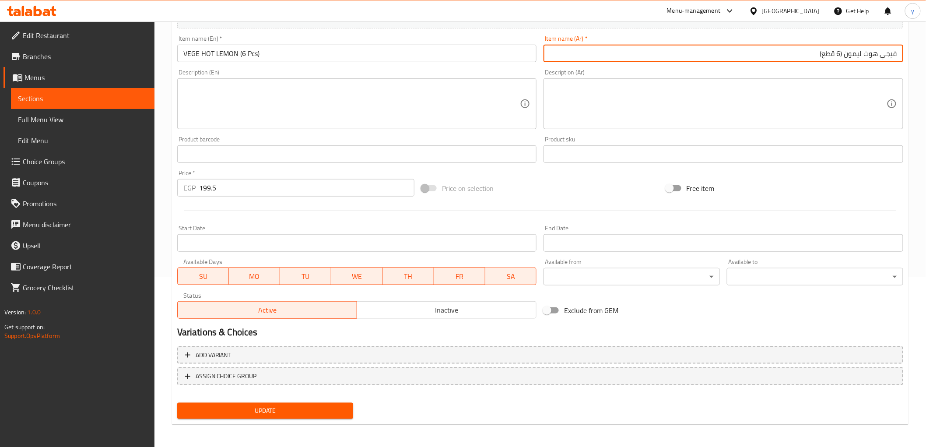
type input "فيجي هوت ليمون (6 قطع)"
click at [301, 400] on div "Update" at bounding box center [265, 410] width 183 height 23
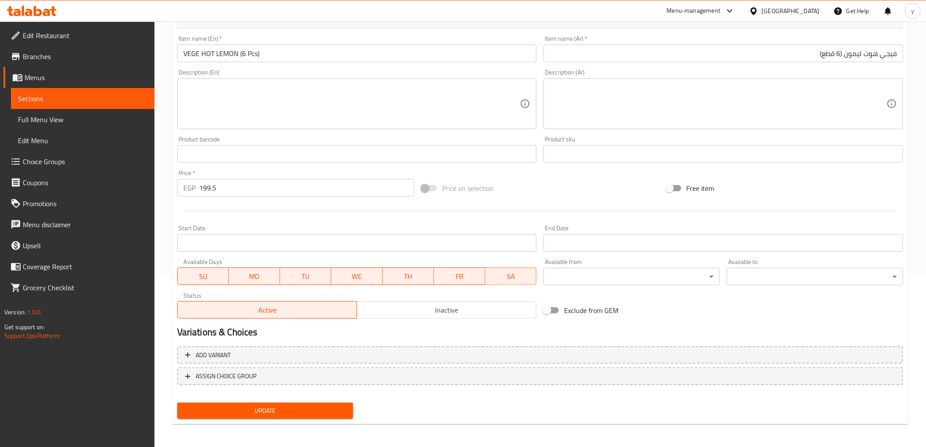
click at [300, 406] on span "Update" at bounding box center [265, 410] width 162 height 11
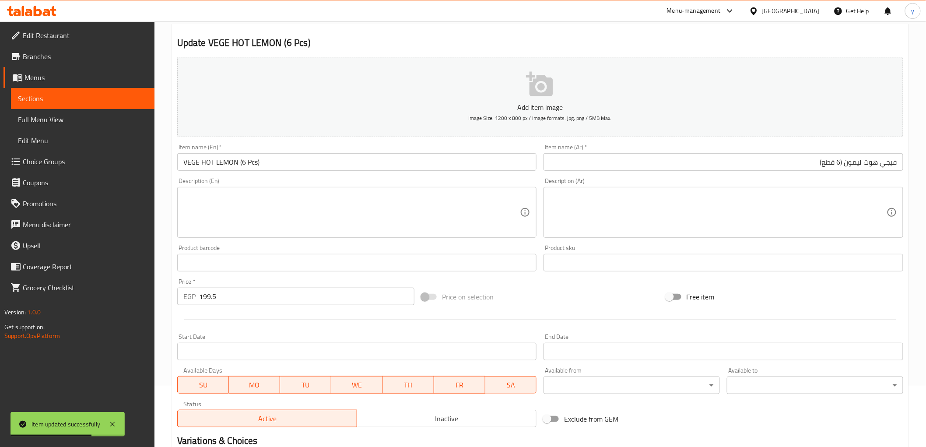
scroll to position [0, 0]
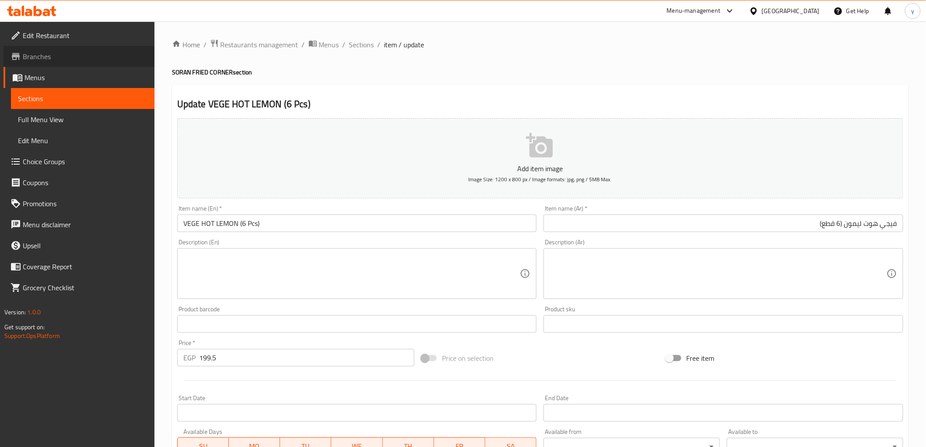
click at [35, 57] on span "Branches" at bounding box center [85, 56] width 125 height 10
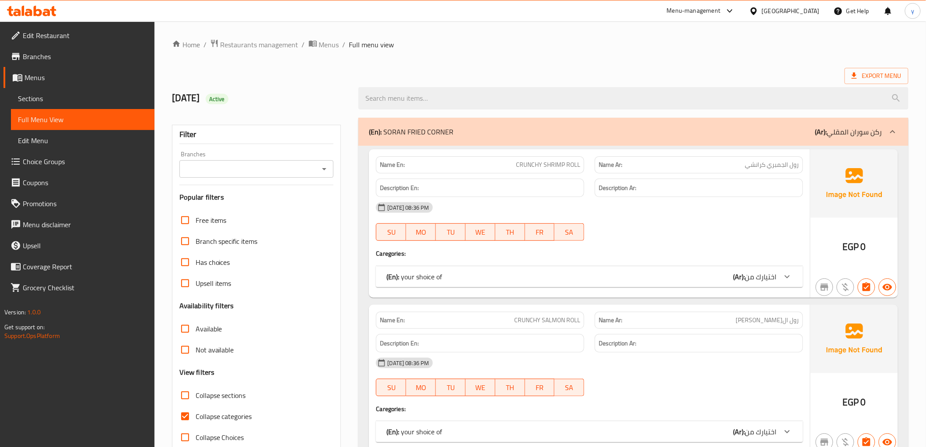
click at [179, 417] on input "Collapse categories" at bounding box center [185, 416] width 21 height 21
checkbox input "false"
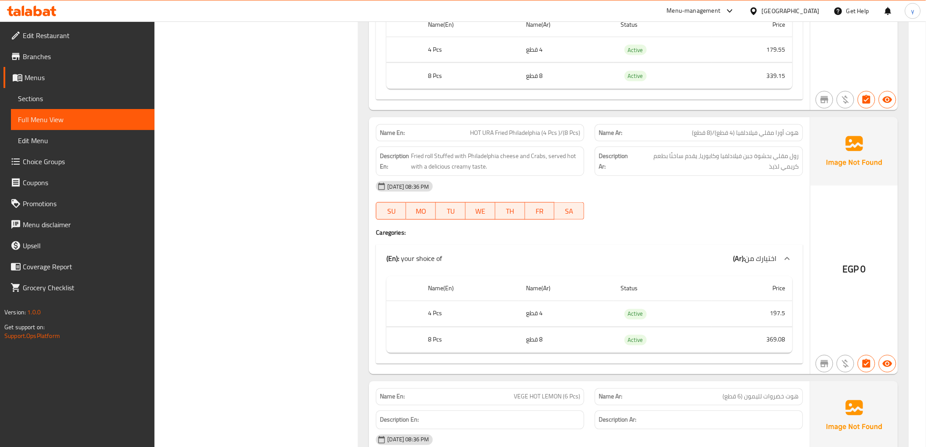
scroll to position [1895, 0]
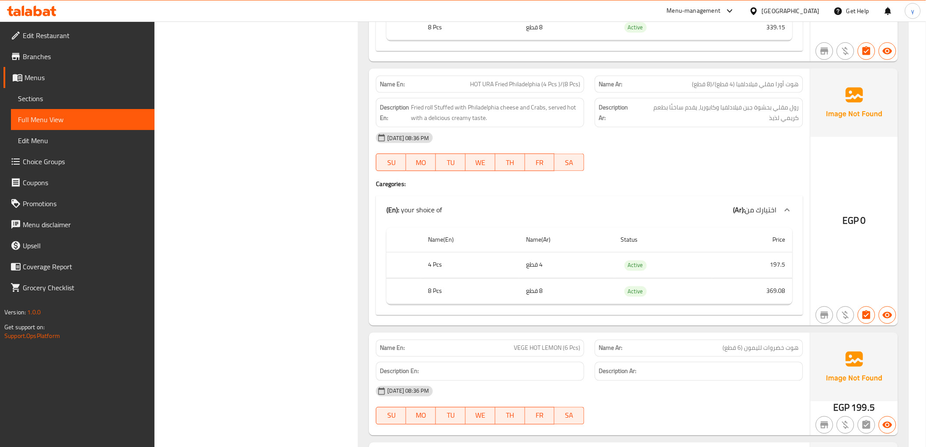
click at [747, 311] on div "Name(En) Name(Ar) Status Price 4 Pcs 4 قطع Active 197.5 8 Pcs 8 قطع Active 369.…" at bounding box center [589, 269] width 427 height 91
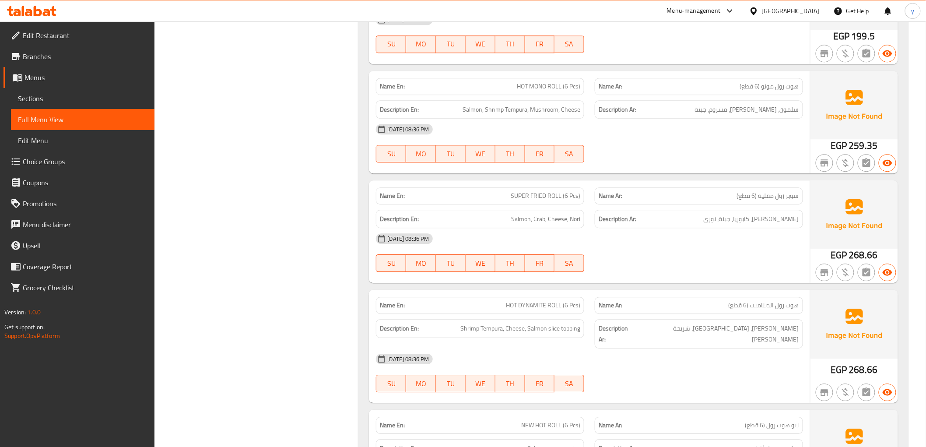
scroll to position [2284, 0]
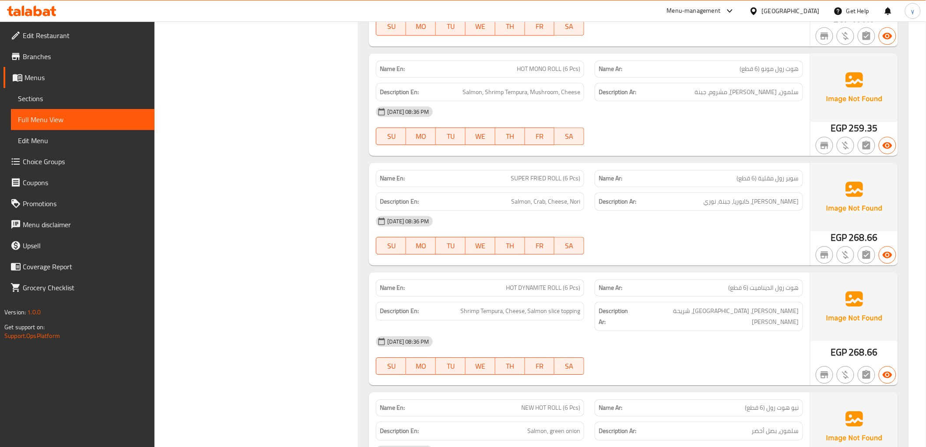
click at [699, 203] on h6 "Description Ar: سلمون، كابوريا، جبنة، نوري" at bounding box center [698, 201] width 200 height 11
click at [749, 297] on div "Description Ar: جمبري تيمبورا، [GEOGRAPHIC_DATA]، شريحة سلمون توبينج" at bounding box center [698, 316] width 219 height 40
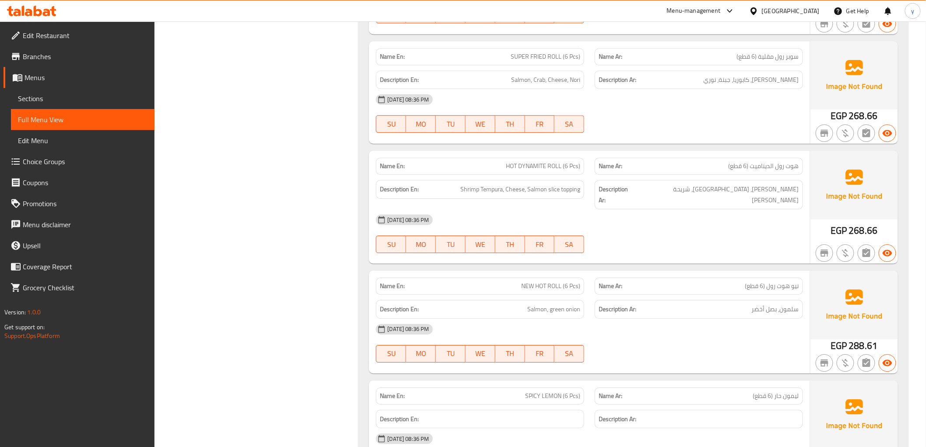
scroll to position [2430, 0]
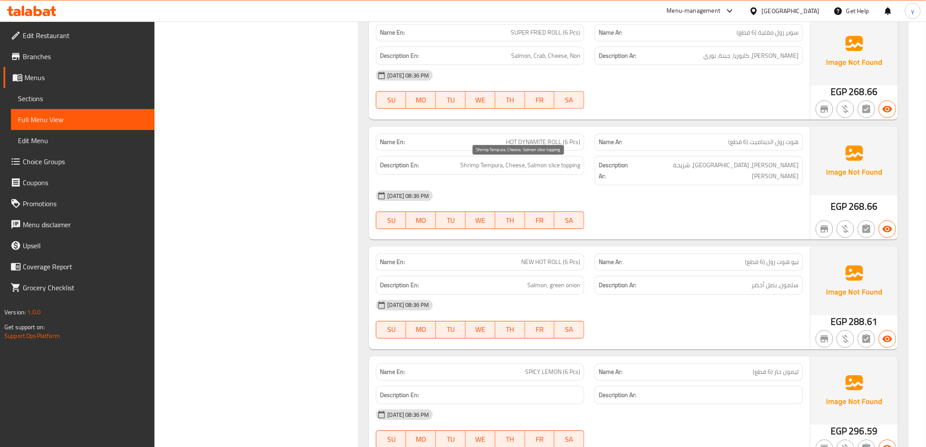
click at [570, 165] on span "Shrimp Tempura, Cheese, Salmon slice topping" at bounding box center [520, 165] width 120 height 11
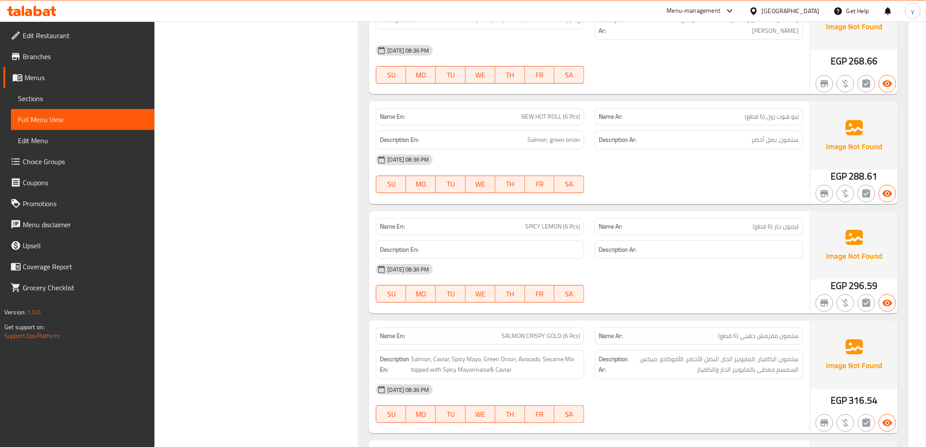
scroll to position [2576, 0]
click at [668, 134] on h6 "Description Ar: سلمون، بصل أخضر" at bounding box center [698, 139] width 200 height 11
click at [684, 267] on div "[DATE] 08:36 PM" at bounding box center [589, 268] width 437 height 21
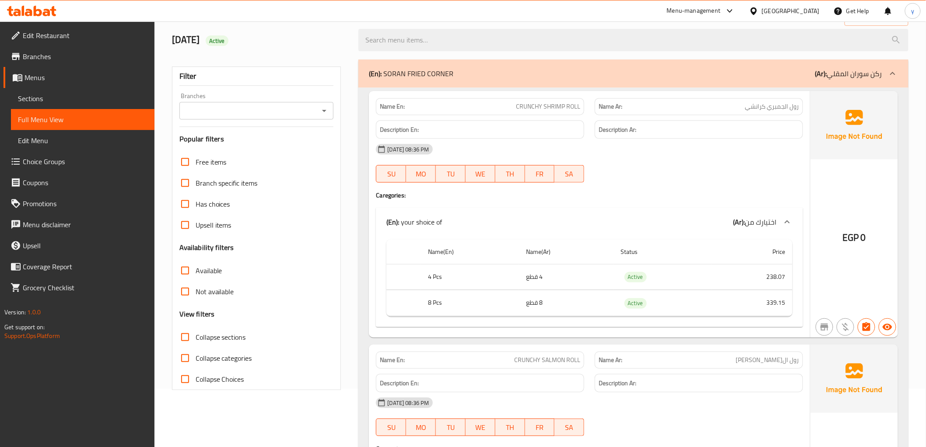
scroll to position [0, 0]
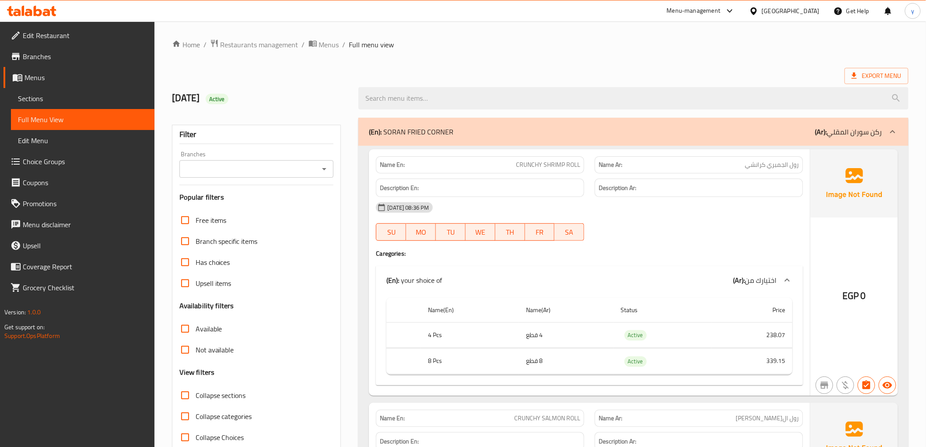
click at [550, 168] on span "CRUNCHY SHRIMP ROLL" at bounding box center [548, 164] width 64 height 9
click at [477, 164] on p "Name En: CRUNCHY SHRIMP ROLL" at bounding box center [480, 164] width 200 height 9
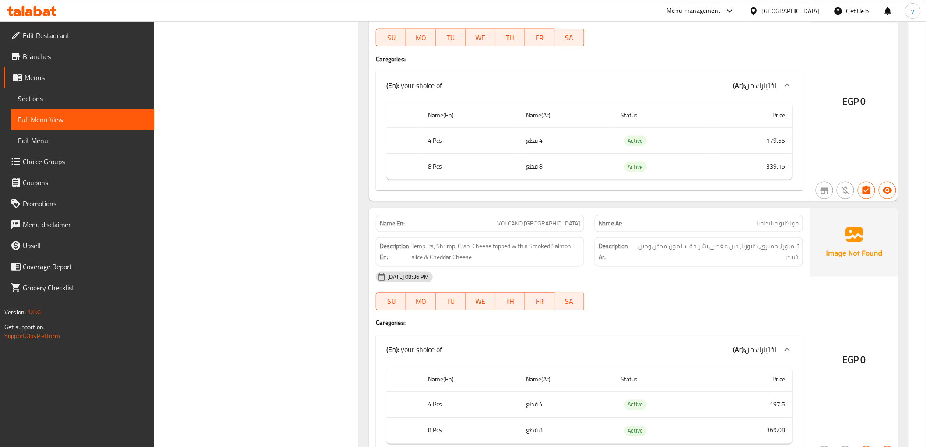
scroll to position [486, 0]
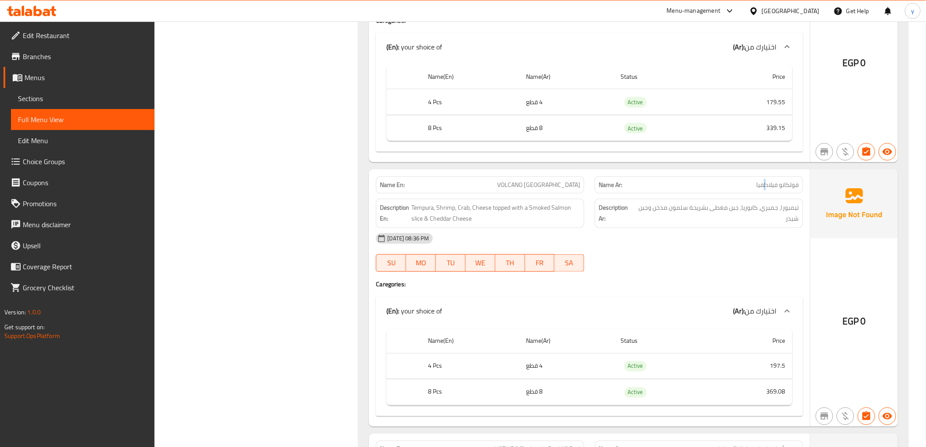
click at [763, 181] on span "فولكانو فيلادلفيا" at bounding box center [777, 184] width 42 height 9
drag, startPoint x: 766, startPoint y: 185, endPoint x: 734, endPoint y: 189, distance: 32.2
click at [734, 189] on p "Name Ar: فولكانو فيلادلفيا" at bounding box center [698, 184] width 200 height 9
drag, startPoint x: 801, startPoint y: 206, endPoint x: 744, endPoint y: 211, distance: 57.1
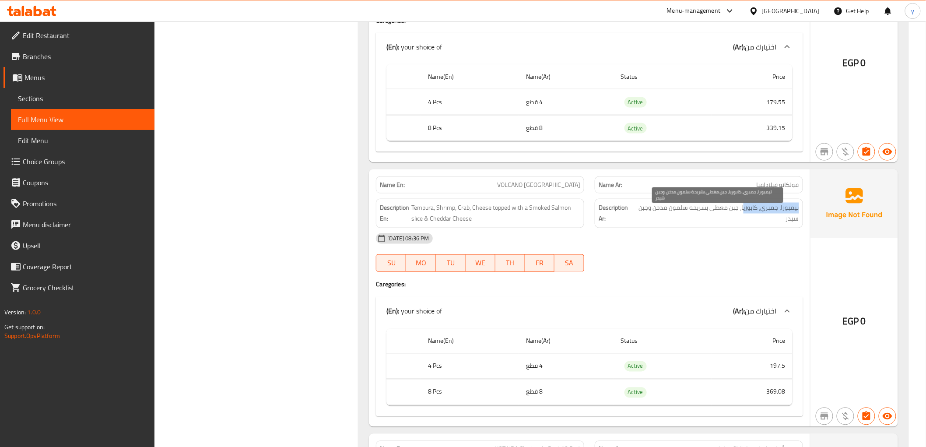
click at [744, 211] on div "Description Ar: تيمبورا، جمبري، كابوريا، جبن مغطى بشريحة سلمون مدخن وجبن شيدر" at bounding box center [698, 213] width 208 height 29
click at [749, 211] on span "تيمبورا، جمبري، كابوريا، جبن مغطى بشريحة سلمون مدخن وجبن شيدر" at bounding box center [717, 213] width 163 height 21
drag, startPoint x: 749, startPoint y: 211, endPoint x: 690, endPoint y: 216, distance: 59.3
click at [690, 216] on span "تيمبورا، جمبري، كابوريا، جبن مغطى بشريحة سلمون مدخن وجبن شيدر" at bounding box center [717, 213] width 163 height 21
click at [742, 204] on span "تيمبورا، جمبري، كابوريا، جبن مغطى بشريحة سلمون مدخن وجبن شيدر" at bounding box center [717, 213] width 163 height 21
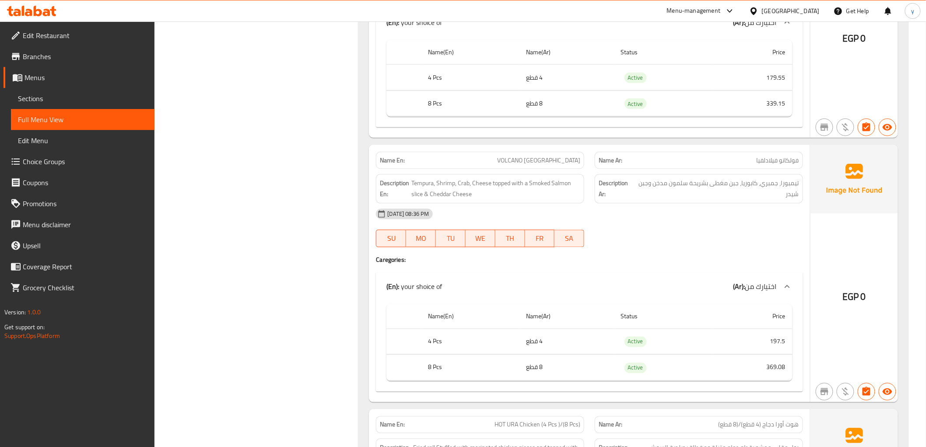
scroll to position [535, 0]
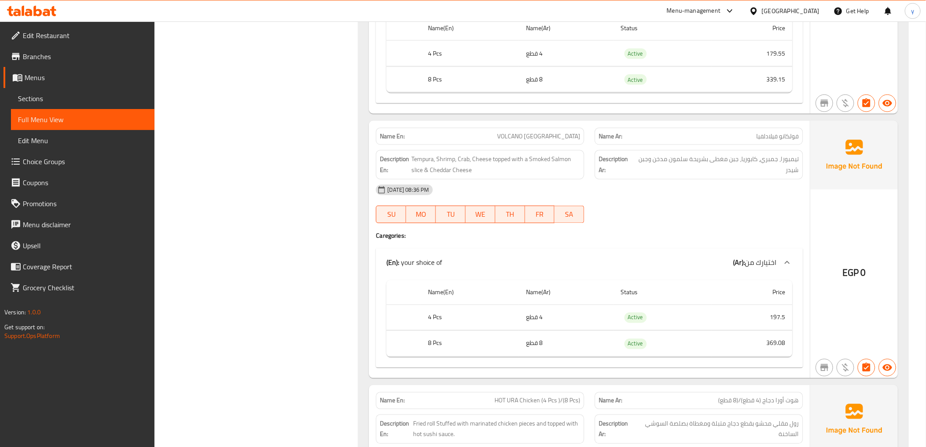
drag, startPoint x: 513, startPoint y: 135, endPoint x: 547, endPoint y: 133, distance: 34.1
click at [547, 133] on p "Name En: VOLCANO PHILADELPHIA" at bounding box center [480, 136] width 200 height 9
click at [515, 134] on span "VOLCANO [GEOGRAPHIC_DATA]" at bounding box center [538, 136] width 83 height 9
drag, startPoint x: 496, startPoint y: 137, endPoint x: 584, endPoint y: 133, distance: 88.0
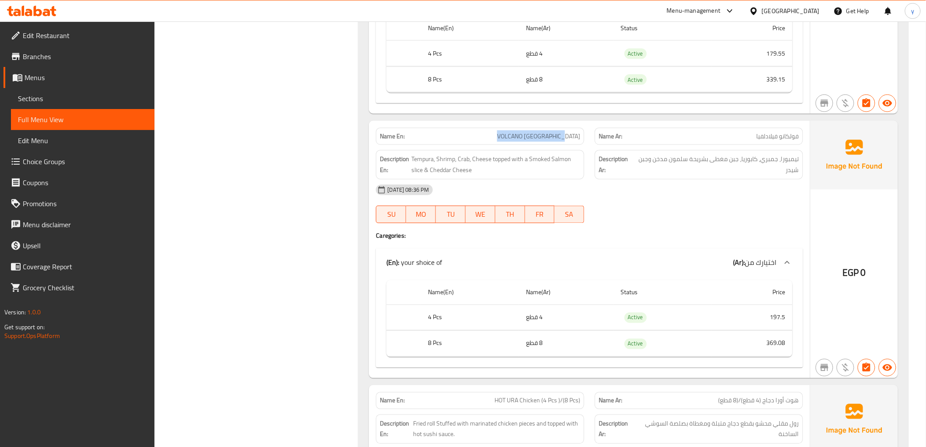
click at [584, 133] on div "Name En: VOLCANO PHILADELPHIA" at bounding box center [480, 136] width 208 height 17
drag, startPoint x: 774, startPoint y: 167, endPoint x: 728, endPoint y: 172, distance: 46.3
click at [729, 174] on span "تيمبورا، جمبري، كابوريا، جبن مغطى بشريحة سلمون مدخن وجبن شيدر" at bounding box center [717, 164] width 163 height 21
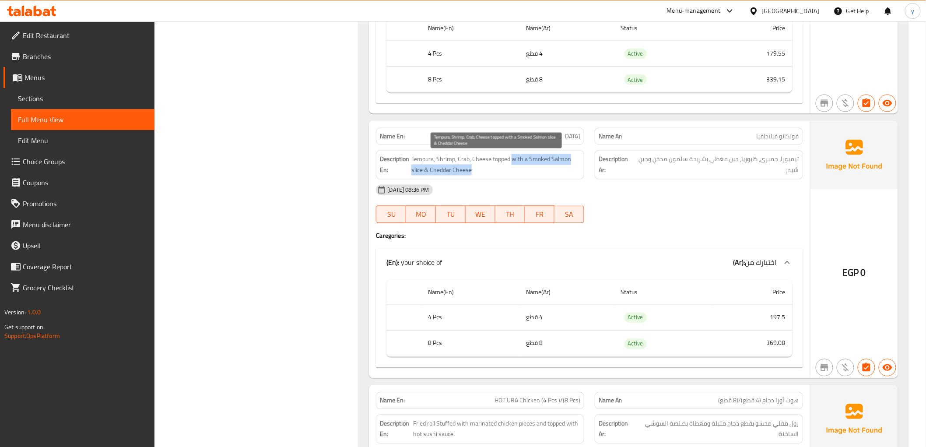
drag, startPoint x: 513, startPoint y: 164, endPoint x: 554, endPoint y: 165, distance: 40.7
click at [554, 165] on span "Tempura, Shrimp, Crab, Cheese topped with a Smoked Salmon slice & Cheddar Cheese" at bounding box center [495, 164] width 169 height 21
click at [556, 160] on span "Tempura, Shrimp, Crab, Cheese topped with a Smoked Salmon slice & Cheddar Cheese" at bounding box center [495, 164] width 169 height 21
drag, startPoint x: 430, startPoint y: 169, endPoint x: 493, endPoint y: 170, distance: 62.1
click at [493, 170] on span "Tempura, Shrimp, Crab, Cheese topped with a Smoked Salmon slice & Cheddar Cheese" at bounding box center [495, 164] width 169 height 21
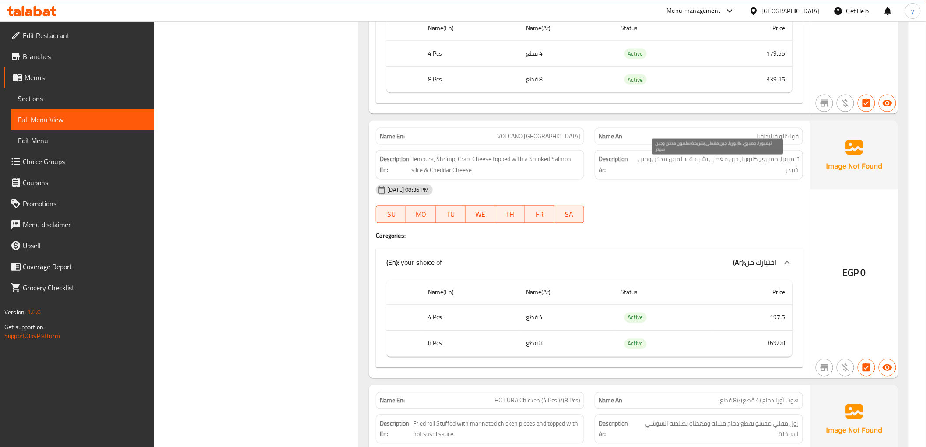
click at [653, 163] on span "تيمبورا، جمبري، كابوريا، جبن مغطى بشريحة سلمون مدخن وجبن شيدر" at bounding box center [717, 164] width 163 height 21
drag, startPoint x: 691, startPoint y: 159, endPoint x: 647, endPoint y: 155, distance: 43.9
click at [647, 155] on span "تيمبورا، جمبري، كابوريا، جبن مغطى بشريحة سلمون مدخن وجبن شيدر" at bounding box center [717, 164] width 163 height 21
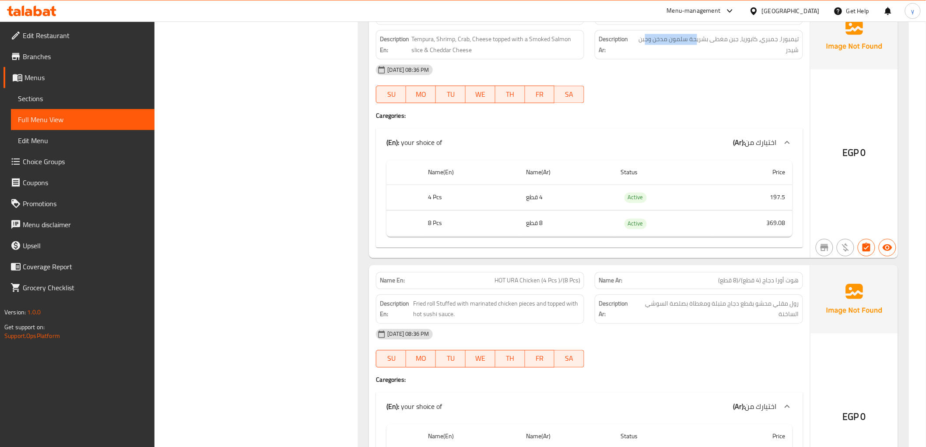
scroll to position [632, 0]
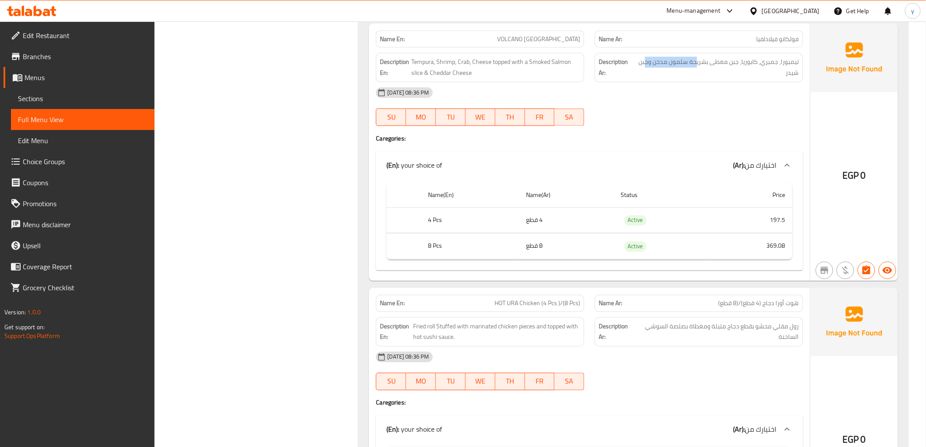
click at [561, 42] on span "VOLCANO [GEOGRAPHIC_DATA]" at bounding box center [538, 39] width 83 height 9
click at [552, 58] on span "Tempura, Shrimp, Crab, Cheese topped with a Smoked Salmon slice & Cheddar Cheese" at bounding box center [495, 67] width 169 height 21
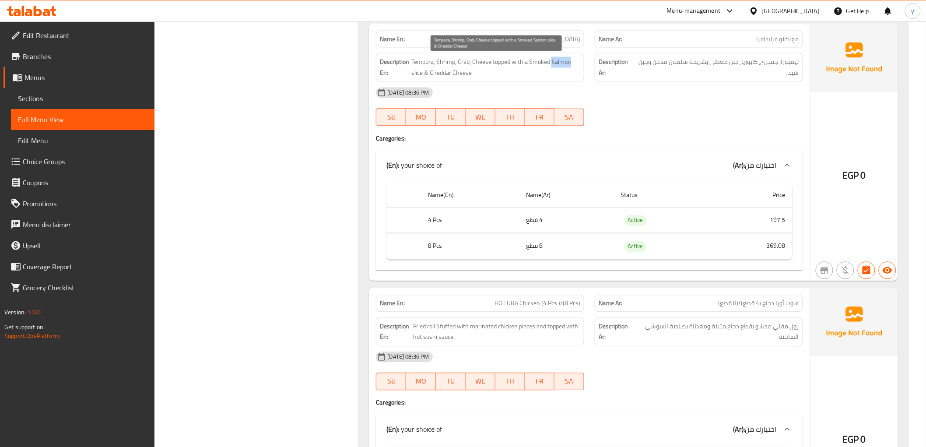
click at [554, 64] on span "Tempura, Shrimp, Crab, Cheese topped with a Smoked Salmon slice & Cheddar Cheese" at bounding box center [495, 67] width 169 height 21
click at [511, 63] on span "Tempura, Shrimp, Crab, Cheese topped with a Smoked Salmon slice & Cheddar Cheese" at bounding box center [495, 67] width 169 height 21
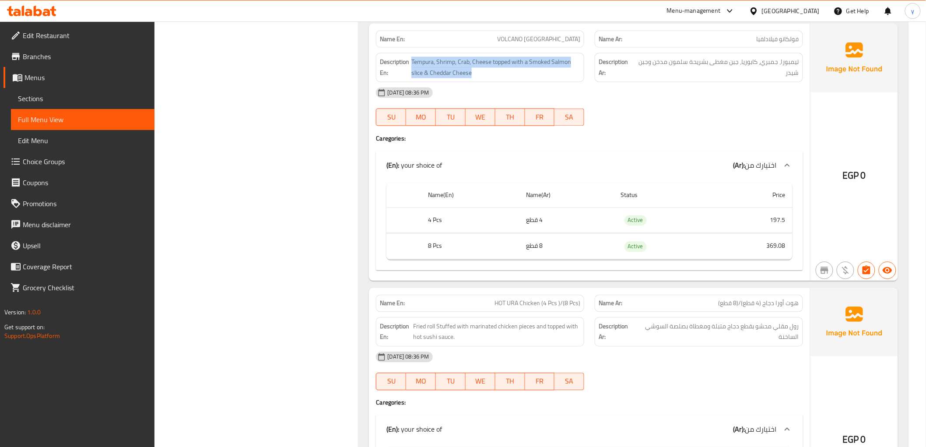
click at [512, 79] on div "Description En: Tempura, Shrimp, Crab, Cheese topped with a Smoked Salmon slice…" at bounding box center [480, 67] width 208 height 29
click at [548, 38] on span "VOLCANO [GEOGRAPHIC_DATA]" at bounding box center [538, 39] width 83 height 9
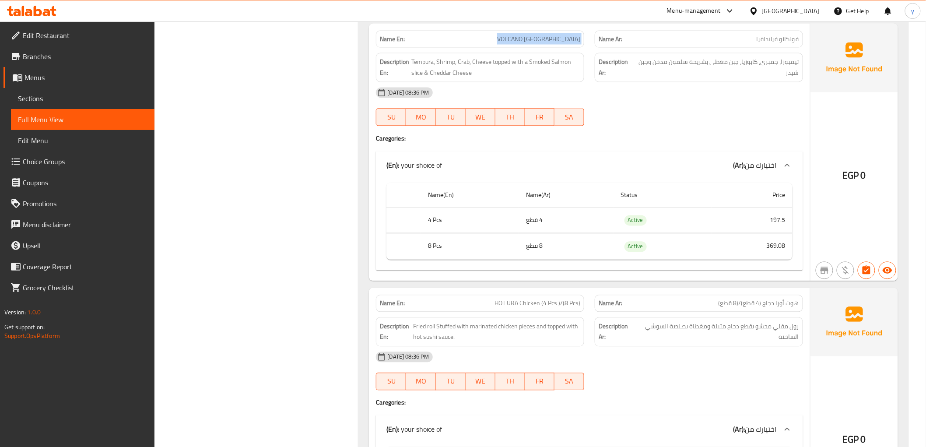
click at [548, 38] on span "VOLCANO [GEOGRAPHIC_DATA]" at bounding box center [538, 39] width 83 height 9
copy span "VOLCANO [GEOGRAPHIC_DATA]"
click at [436, 57] on span "Tempura, Shrimp, Crab, Cheese topped with a Smoked Salmon slice & Cheddar Cheese" at bounding box center [495, 67] width 169 height 21
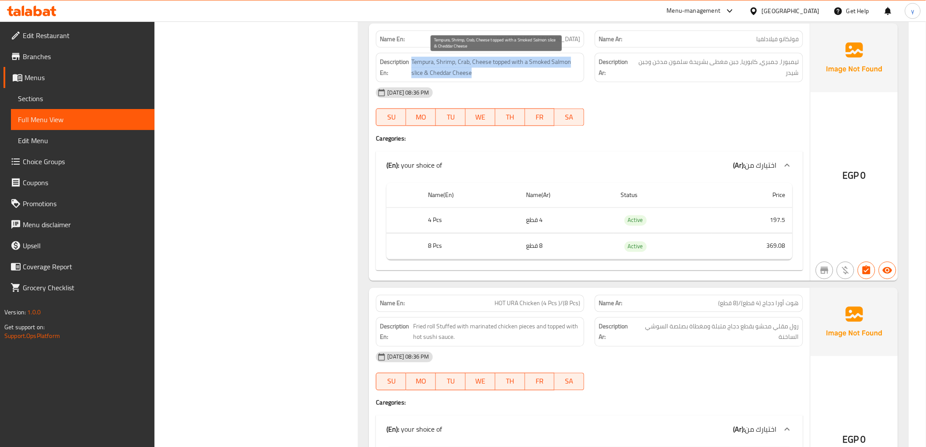
click at [436, 57] on span "Tempura, Shrimp, Crab, Cheese topped with a Smoked Salmon slice & Cheddar Cheese" at bounding box center [495, 67] width 169 height 21
copy span "Tempura, Shrimp, Crab, Cheese topped with a Smoked Salmon slice & Cheddar Cheese"
click at [465, 74] on span "Tempura, Shrimp, Crab, Cheese topped with a Smoked Salmon slice & Cheddar Cheese" at bounding box center [495, 67] width 169 height 21
drag, startPoint x: 479, startPoint y: 72, endPoint x: 413, endPoint y: 64, distance: 66.1
click at [413, 64] on span "Tempura, Shrimp, Crab, Cheese topped with a Smoked Salmon slice & Cheddar Cheese" at bounding box center [495, 67] width 169 height 21
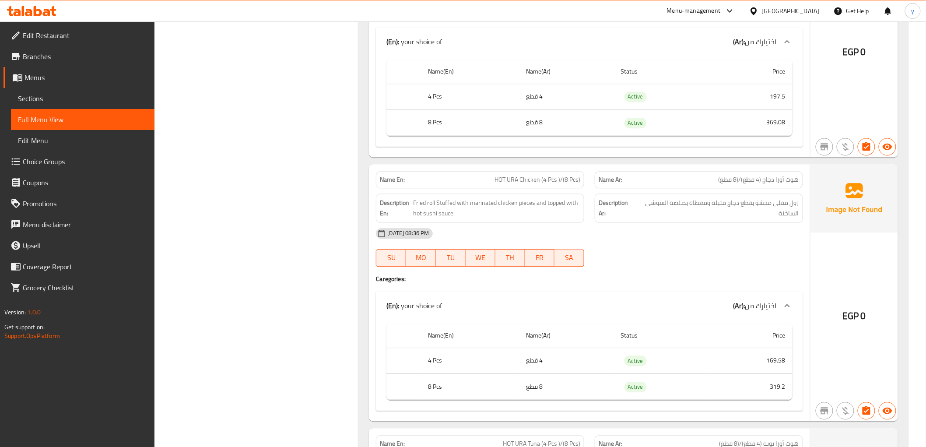
scroll to position [777, 0]
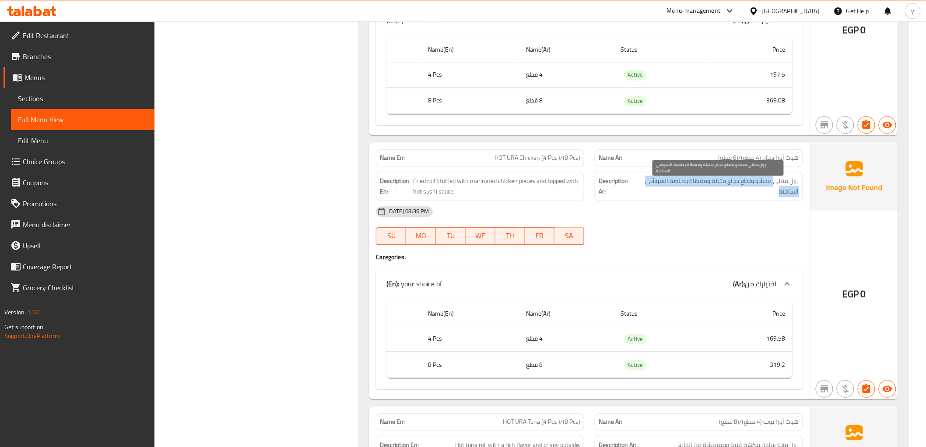
drag, startPoint x: 773, startPoint y: 184, endPoint x: 671, endPoint y: 187, distance: 102.0
click at [671, 187] on span "رول مقلي محشو بقطع دجاج متبلة ومغطاة بصلصة السوشي الساخنة" at bounding box center [717, 185] width 163 height 21
click at [689, 177] on span "رول مقلي محشو بقطع دجاج متبلة ومغطاة بصلصة السوشي الساخنة" at bounding box center [717, 185] width 163 height 21
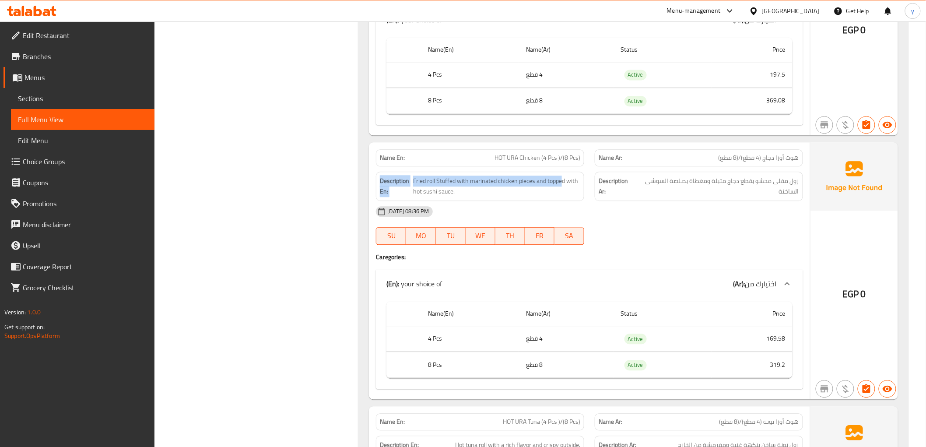
drag, startPoint x: 560, startPoint y: 180, endPoint x: 375, endPoint y: 168, distance: 185.9
click at [375, 168] on div "Description En: Fried roll Stuffed with marinated chicken pieces and topped wit…" at bounding box center [480, 186] width 219 height 40
click at [396, 173] on div "Description En: Fried roll Stuffed with marinated chicken pieces and topped wit…" at bounding box center [480, 185] width 208 height 29
click at [447, 182] on span "Fried roll Stuffed with marinated chicken pieces and topped with hot sushi sauc…" at bounding box center [496, 185] width 167 height 21
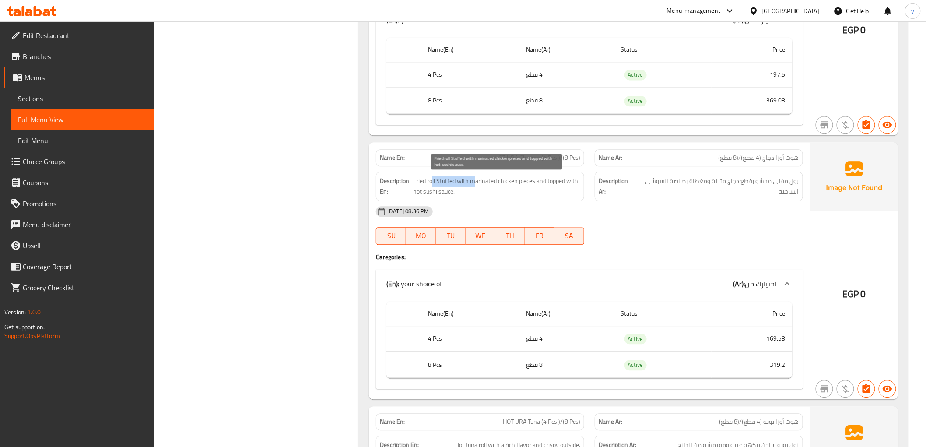
drag, startPoint x: 443, startPoint y: 181, endPoint x: 482, endPoint y: 180, distance: 38.9
click at [473, 182] on span "Fried roll Stuffed with marinated chicken pieces and topped with hot sushi sauc…" at bounding box center [496, 185] width 167 height 21
click at [486, 179] on span "Fried roll Stuffed with marinated chicken pieces and topped with hot sushi sauc…" at bounding box center [496, 185] width 167 height 21
drag, startPoint x: 489, startPoint y: 182, endPoint x: 444, endPoint y: 178, distance: 44.3
click at [444, 178] on span "Fried roll Stuffed with marinated chicken pieces and topped with hot sushi sauc…" at bounding box center [496, 185] width 167 height 21
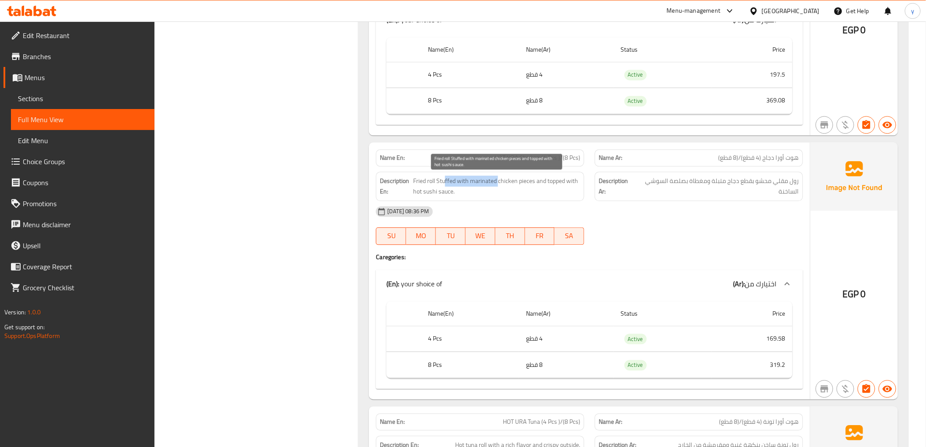
click at [482, 181] on span "Fried roll Stuffed with marinated chicken pieces and topped with hot sushi sauc…" at bounding box center [496, 185] width 167 height 21
drag, startPoint x: 499, startPoint y: 179, endPoint x: 583, endPoint y: 182, distance: 83.6
click at [583, 182] on div "Description En: Fried roll Stuffed with marinated chicken pieces and topped wit…" at bounding box center [480, 185] width 208 height 29
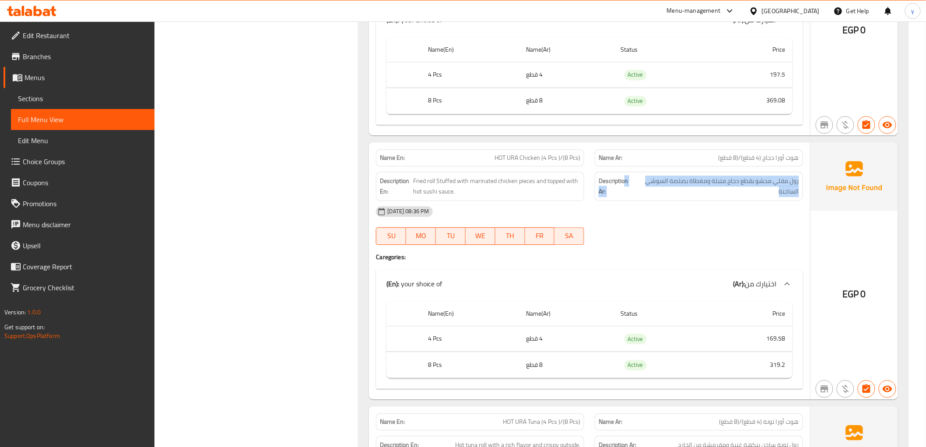
drag, startPoint x: 623, startPoint y: 182, endPoint x: 745, endPoint y: 193, distance: 122.1
click at [741, 192] on h6 "Description Ar: رول مقلي محشو بقطع دجاج متبلة ومغطاة بصلصة السوشي الساخنة" at bounding box center [698, 185] width 200 height 21
click at [750, 193] on span "رول مقلي محشو بقطع دجاج متبلة ومغطاة بصلصة السوشي الساخنة" at bounding box center [717, 185] width 163 height 21
drag, startPoint x: 768, startPoint y: 185, endPoint x: 656, endPoint y: 183, distance: 112.0
click at [656, 183] on span "رول مقلي محشو بقطع دجاج متبلة ومغطاة بصلصة السوشي الساخنة" at bounding box center [717, 185] width 163 height 21
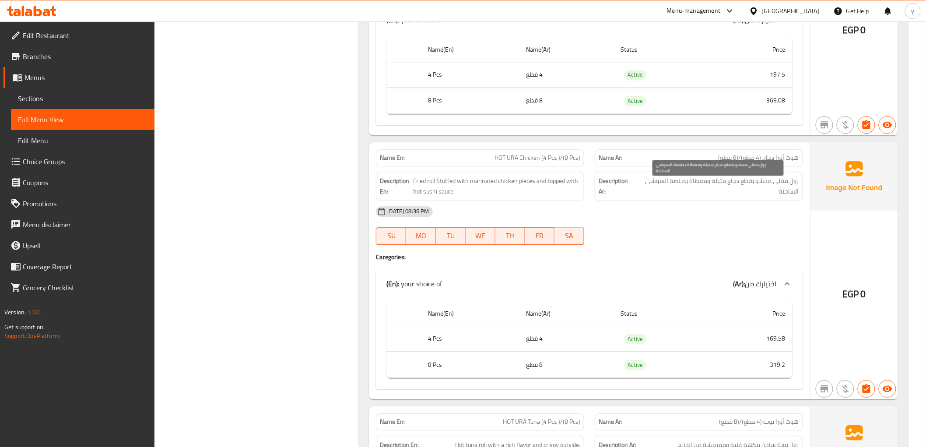
click at [693, 187] on span "رول مقلي محشو بقطع دجاج متبلة ومغطاة بصلصة السوشي الساخنة" at bounding box center [717, 185] width 163 height 21
drag, startPoint x: 707, startPoint y: 185, endPoint x: 643, endPoint y: 174, distance: 64.4
click at [643, 174] on div "Description Ar: رول مقلي محشو بقطع دجاج متبلة ومغطاة بصلصة السوشي الساخنة" at bounding box center [698, 185] width 208 height 29
click at [784, 186] on span "رول مقلي محشو بقطع دجاج متبلة ومغطاة بصلصة السوشي الساخنة" at bounding box center [717, 185] width 163 height 21
drag, startPoint x: 783, startPoint y: 189, endPoint x: 799, endPoint y: 177, distance: 19.1
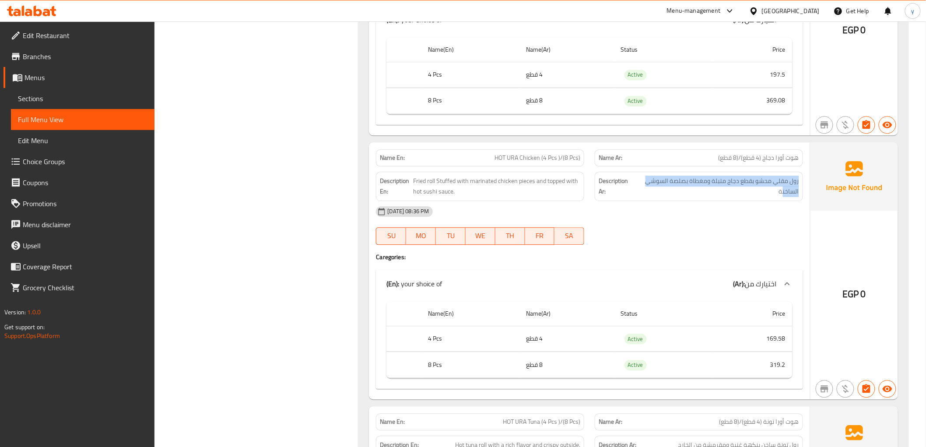
click at [799, 177] on div "Description Ar: رول مقلي محشو بقطع دجاج متبلة ومغطاة بصلصة السوشي الساخنة" at bounding box center [698, 185] width 208 height 29
click at [783, 177] on span "رول مقلي محشو بقطع دجاج متبلة ومغطاة بصلصة السوشي الساخنة" at bounding box center [717, 185] width 163 height 21
drag, startPoint x: 773, startPoint y: 191, endPoint x: 804, endPoint y: 178, distance: 34.1
click at [804, 178] on div "Description Ar: رول مقلي محشو بقطع دجاج متبلة ومغطاة بصلصة السوشي الساخنة" at bounding box center [698, 186] width 219 height 40
click at [744, 196] on span "رول مقلي محشو بقطع دجاج متبلة ومغطاة بصلصة السوشي الساخنة" at bounding box center [717, 185] width 163 height 21
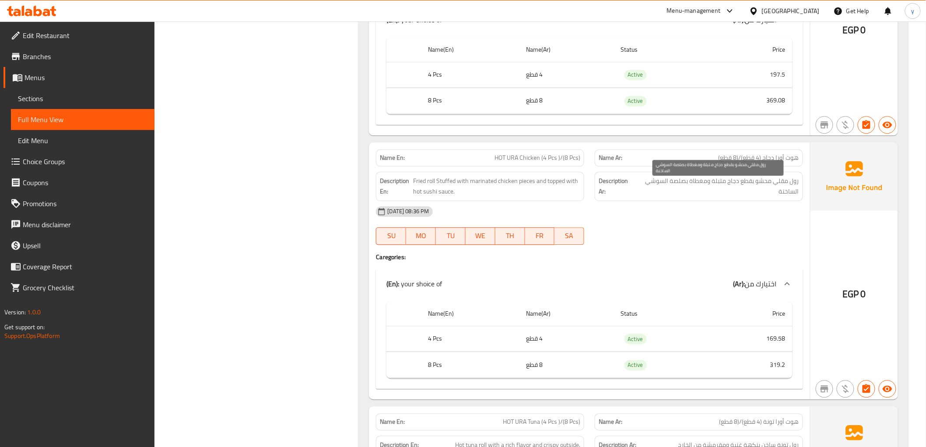
drag, startPoint x: 757, startPoint y: 192, endPoint x: 775, endPoint y: 191, distance: 18.4
click at [775, 191] on span "رول مقلي محشو بقطع دجاج متبلة ومغطاة بصلصة السوشي الساخنة" at bounding box center [717, 185] width 163 height 21
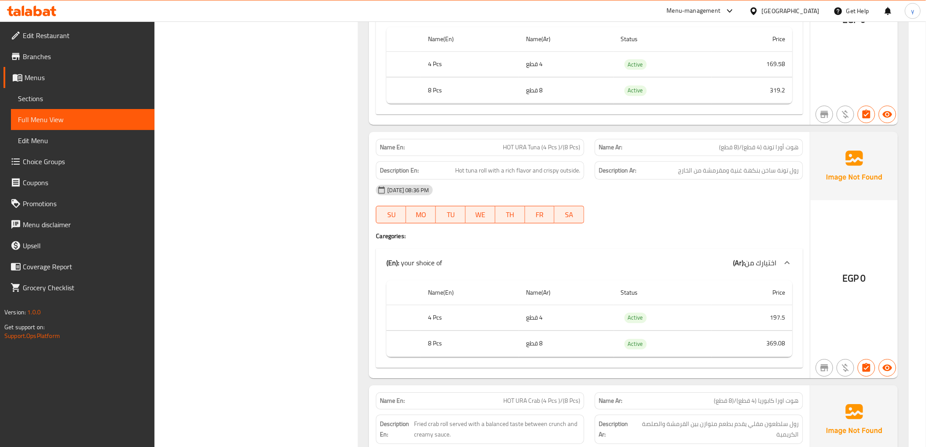
scroll to position [1069, 0]
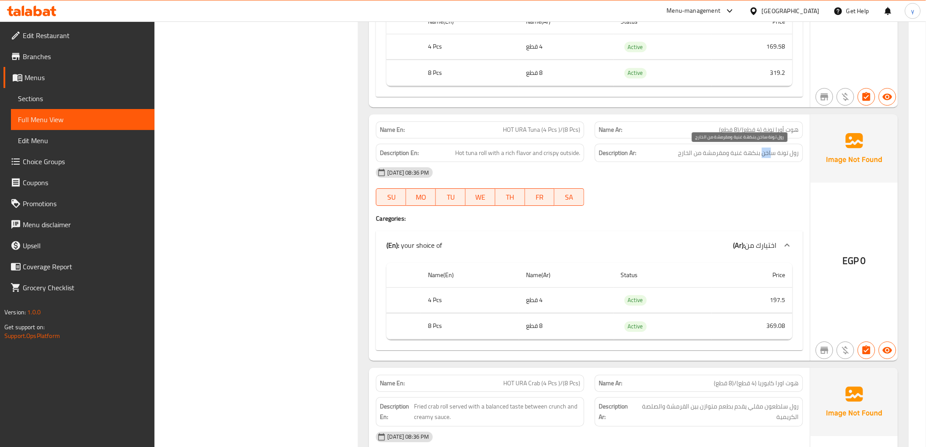
drag, startPoint x: 773, startPoint y: 154, endPoint x: 767, endPoint y: 154, distance: 5.7
click at [762, 154] on span "رول تونة ساخن بنكهة غنية ومقرمشة من الخارج" at bounding box center [738, 152] width 121 height 11
click at [770, 154] on span "رول تونة ساخن بنكهة غنية ومقرمشة من الخارج" at bounding box center [738, 152] width 121 height 11
drag, startPoint x: 779, startPoint y: 154, endPoint x: 758, endPoint y: 154, distance: 20.6
click at [758, 154] on span "رول تونة ساخن بنكهة غنية ومقرمشة من الخارج" at bounding box center [738, 152] width 121 height 11
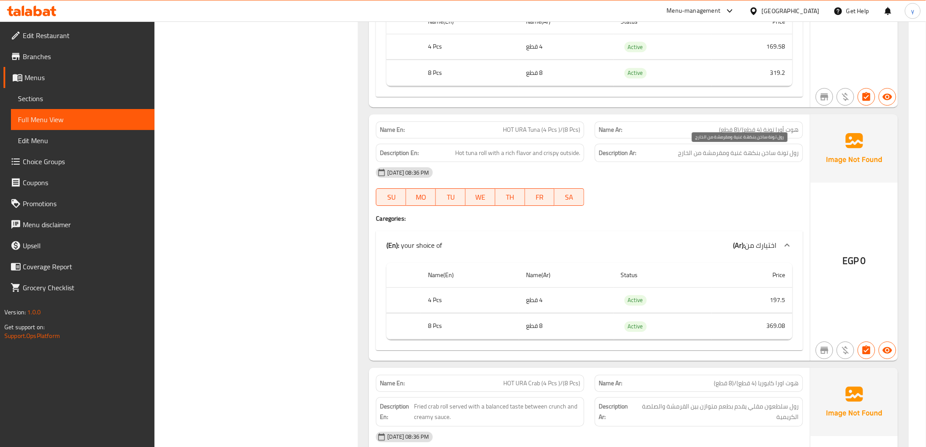
click at [790, 157] on span "رول تونة ساخن بنكهة غنية ومقرمشة من الخارج" at bounding box center [738, 152] width 121 height 11
drag, startPoint x: 777, startPoint y: 154, endPoint x: 750, endPoint y: 157, distance: 27.0
click at [750, 157] on span "رول تونة ساخن بنكهة غنية ومقرمشة من الخارج" at bounding box center [738, 152] width 121 height 11
click at [753, 151] on span "رول تونة ساخن بنكهة غنية ومقرمشة من الخارج" at bounding box center [738, 152] width 121 height 11
drag, startPoint x: 736, startPoint y: 150, endPoint x: 724, endPoint y: 151, distance: 11.4
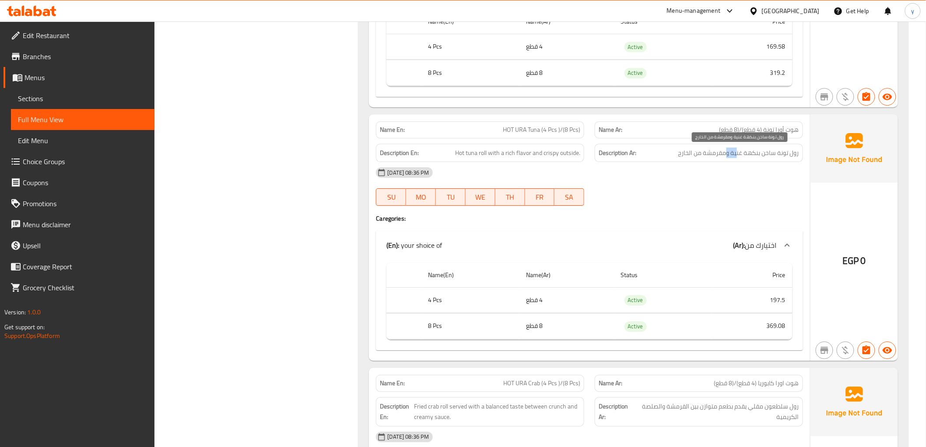
click at [724, 151] on span "رول تونة ساخن بنكهة غنية ومقرمشة من الخارج" at bounding box center [738, 152] width 121 height 11
click at [717, 150] on span "رول تونة ساخن بنكهة غنية ومقرمشة من الخارج" at bounding box center [738, 152] width 121 height 11
drag, startPoint x: 703, startPoint y: 152, endPoint x: 695, endPoint y: 152, distance: 8.3
click at [695, 152] on span "رول تونة ساخن بنكهة غنية ومقرمشة من الخارج" at bounding box center [738, 152] width 121 height 11
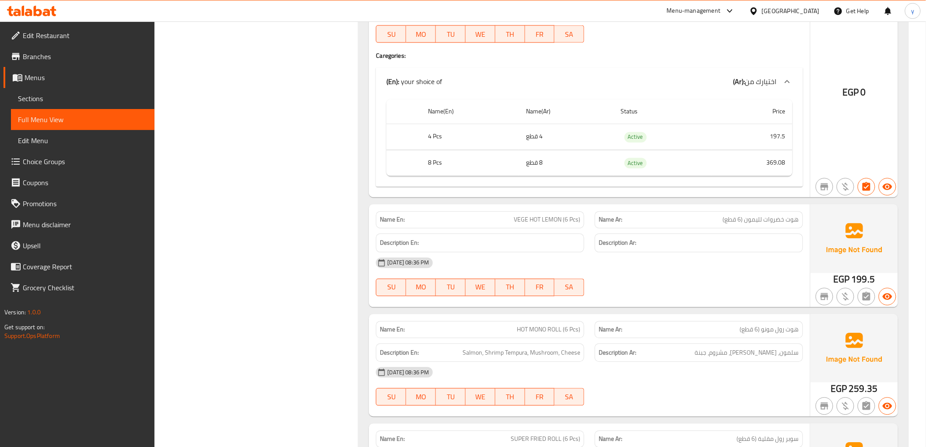
scroll to position [2041, 0]
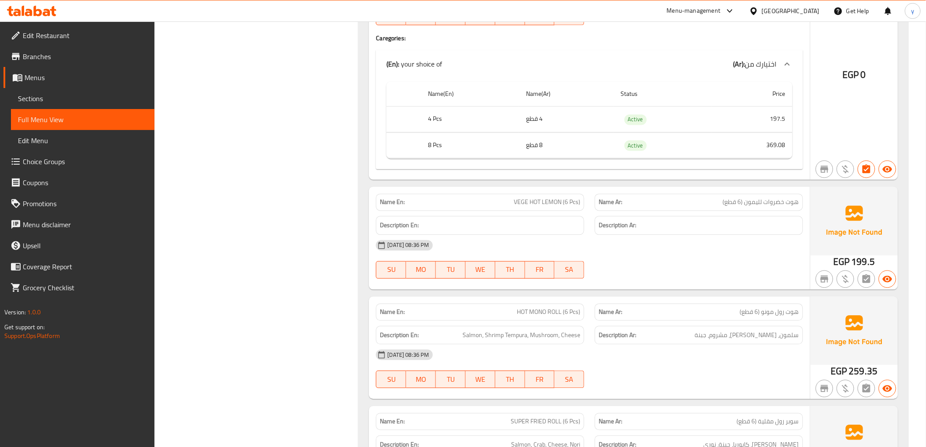
click at [535, 201] on span "VEGE HOT LEMON (6 Pcs)" at bounding box center [547, 202] width 66 height 9
click at [535, 202] on span "VEGE HOT LEMON (6 Pcs)" at bounding box center [547, 202] width 66 height 9
copy span "VEGE HOT LEMON (6 Pcs)"
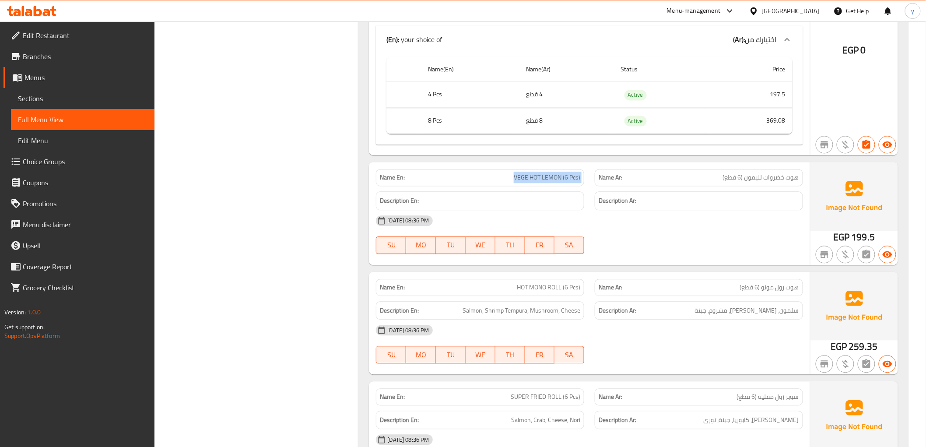
scroll to position [2090, 0]
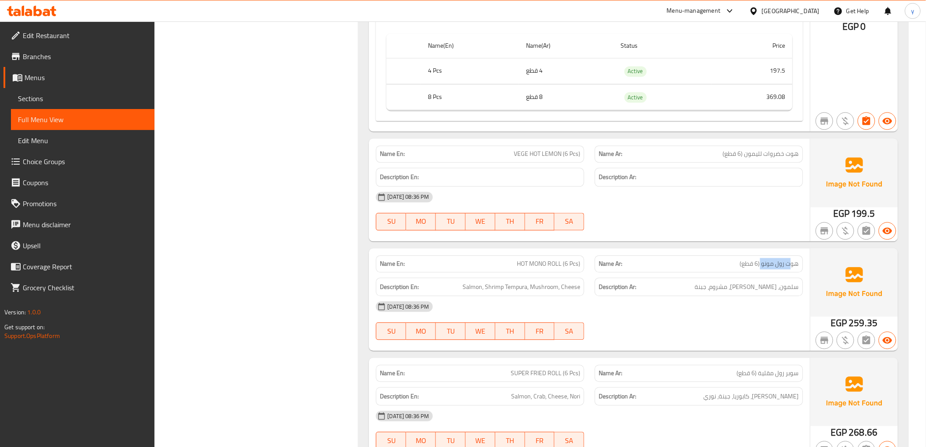
drag, startPoint x: 795, startPoint y: 261, endPoint x: 763, endPoint y: 264, distance: 32.5
click at [763, 264] on span "هوت رول مونو (6 قطع)" at bounding box center [769, 263] width 59 height 9
drag, startPoint x: 795, startPoint y: 287, endPoint x: 747, endPoint y: 286, distance: 48.1
click at [747, 286] on span "سلمون، [PERSON_NAME]، مشروم، جبنة" at bounding box center [747, 286] width 104 height 11
click at [746, 286] on span "سلمون، [PERSON_NAME]، مشروم، جبنة" at bounding box center [747, 286] width 104 height 11
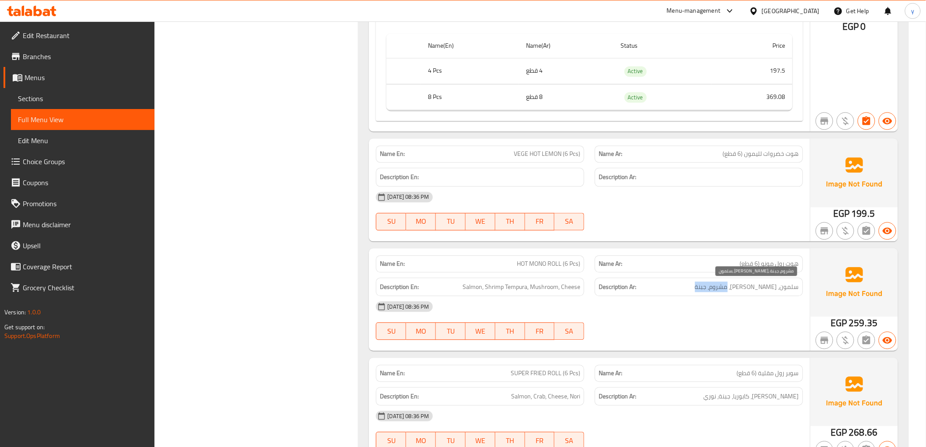
drag, startPoint x: 706, startPoint y: 286, endPoint x: 694, endPoint y: 286, distance: 11.8
click at [694, 286] on h6 "Description Ar: سلمون، جمبري تيمبورا، مشروم، جبنة" at bounding box center [698, 286] width 200 height 11
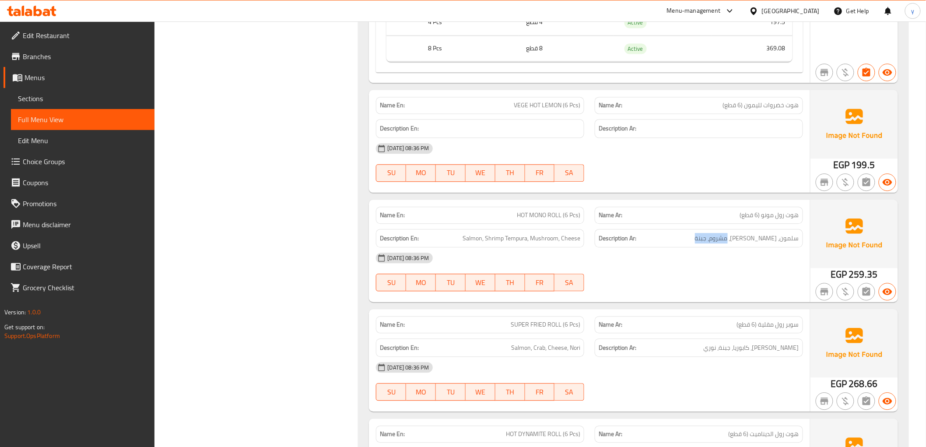
scroll to position [2187, 0]
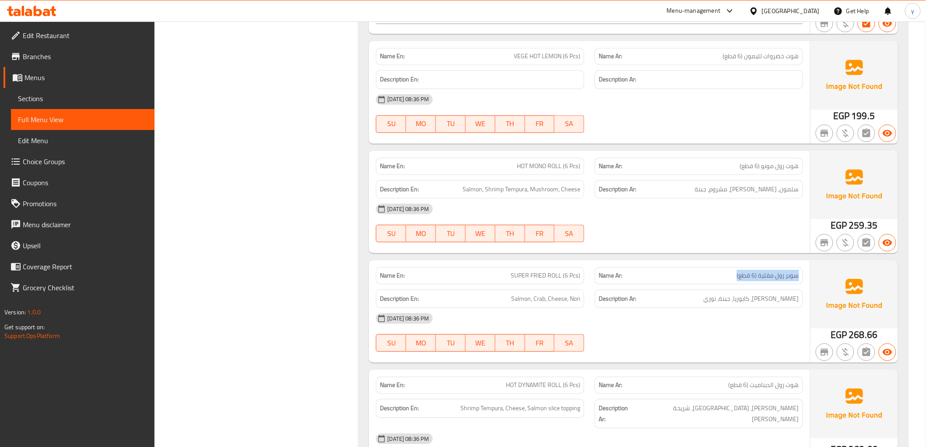
drag, startPoint x: 710, startPoint y: 277, endPoint x: 804, endPoint y: 282, distance: 93.7
click at [804, 282] on div "Name Ar: سوبر رول مقلية (6 قطع)" at bounding box center [698, 276] width 219 height 28
drag, startPoint x: 513, startPoint y: 277, endPoint x: 567, endPoint y: 276, distance: 53.8
click at [567, 276] on span "SUPER FRIED ROLL (6 Pcs)" at bounding box center [545, 275] width 70 height 9
drag, startPoint x: 740, startPoint y: 298, endPoint x: 799, endPoint y: 296, distance: 59.1
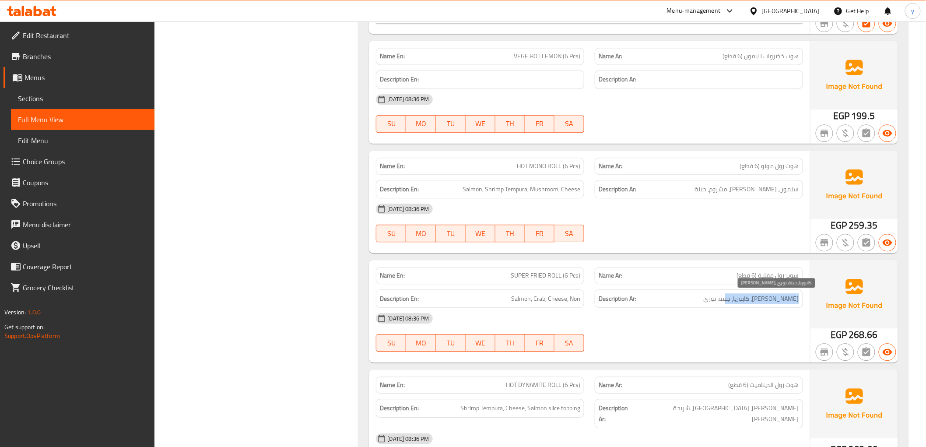
click at [799, 296] on div "Description Ar: سلمون، كابوريا، جبنة، نوري" at bounding box center [698, 298] width 208 height 19
drag, startPoint x: 491, startPoint y: 296, endPoint x: 580, endPoint y: 299, distance: 89.3
click at [580, 299] on div "Description En: Salmon, Crab, Cheese, Nori" at bounding box center [480, 298] width 208 height 19
click at [657, 299] on h6 "Description Ar: سلمون، كابوريا، جبنة، نوري" at bounding box center [698, 298] width 200 height 11
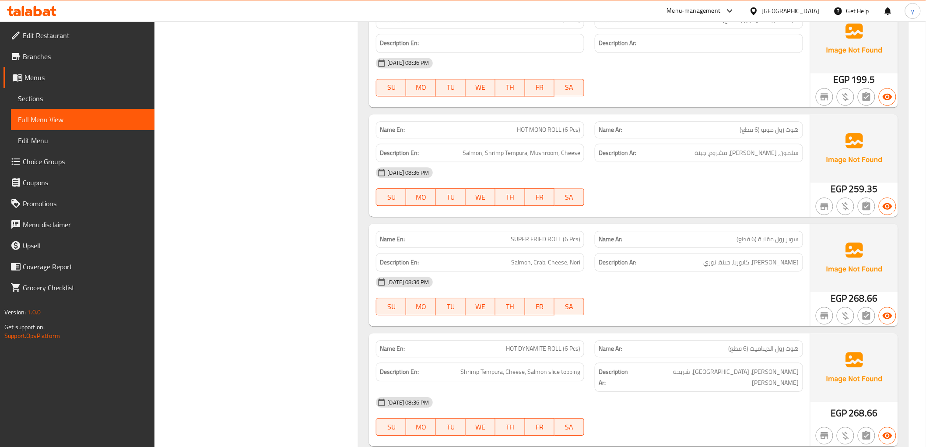
scroll to position [2284, 0]
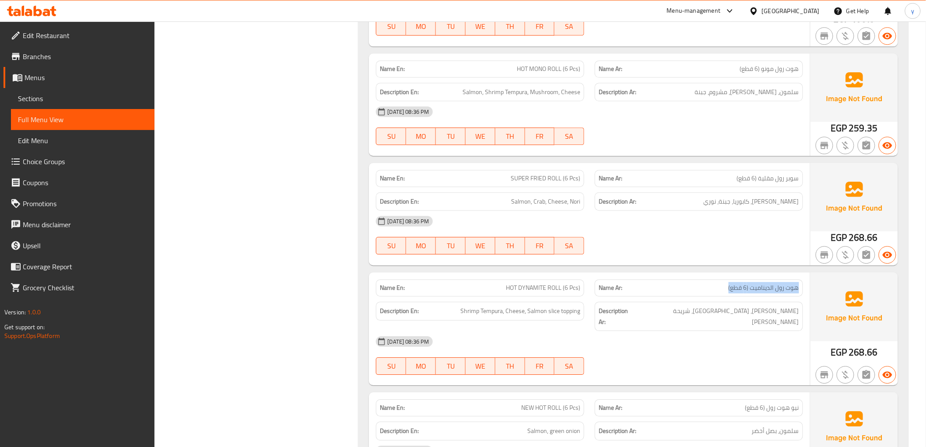
drag, startPoint x: 716, startPoint y: 283, endPoint x: 804, endPoint y: 292, distance: 88.5
click at [804, 292] on div "Name Ar: هوت رول الديناميت (6 قطع)" at bounding box center [698, 288] width 219 height 28
click at [476, 292] on p "Name En: HOT DYNAMITE ROLL (6 Pcs)" at bounding box center [480, 287] width 200 height 9
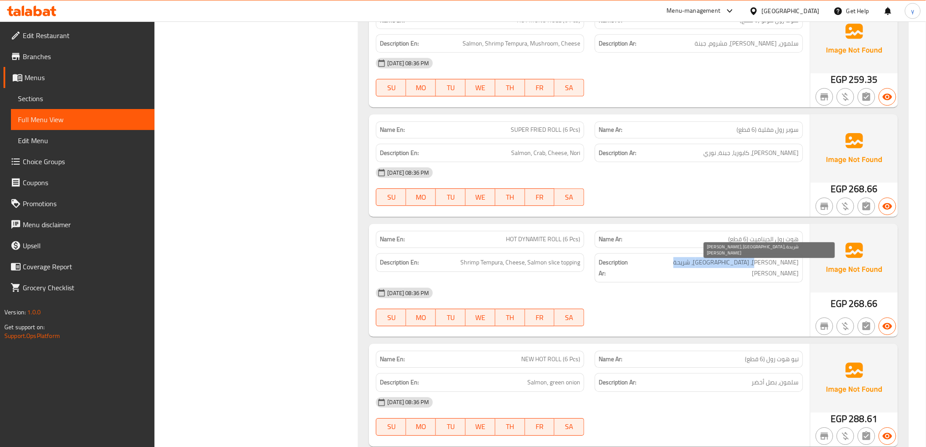
drag, startPoint x: 689, startPoint y: 263, endPoint x: 766, endPoint y: 267, distance: 76.7
click at [765, 268] on h6 "Description Ar: جمبري تيمبورا، جبنة، شريحة سلمون توبينج" at bounding box center [698, 267] width 200 height 21
click at [766, 267] on span "[PERSON_NAME]، [GEOGRAPHIC_DATA]، شريحة [PERSON_NAME]" at bounding box center [717, 267] width 163 height 21
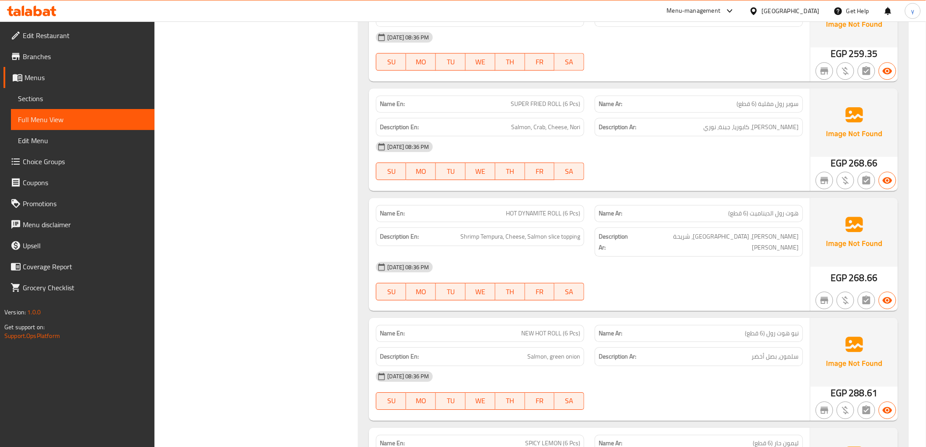
scroll to position [2381, 0]
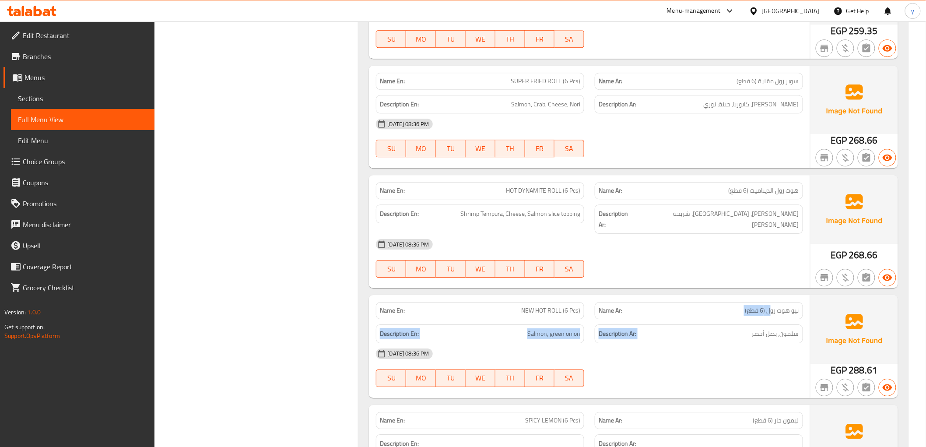
drag, startPoint x: 770, startPoint y: 304, endPoint x: 806, endPoint y: 309, distance: 36.7
click at [806, 310] on div "Name En: NEW HOT ROLL (6 Pcs) Name Ar: نيو هوت رول (6 قطع) Description En: Salm…" at bounding box center [589, 346] width 441 height 102
click at [797, 306] on span "نيو هوت رول (6 قطع)" at bounding box center [772, 310] width 54 height 9
drag, startPoint x: 774, startPoint y: 299, endPoint x: 713, endPoint y: 299, distance: 60.8
click at [713, 306] on p "Name Ar: نيو هوت رول (6 قطع)" at bounding box center [698, 310] width 200 height 9
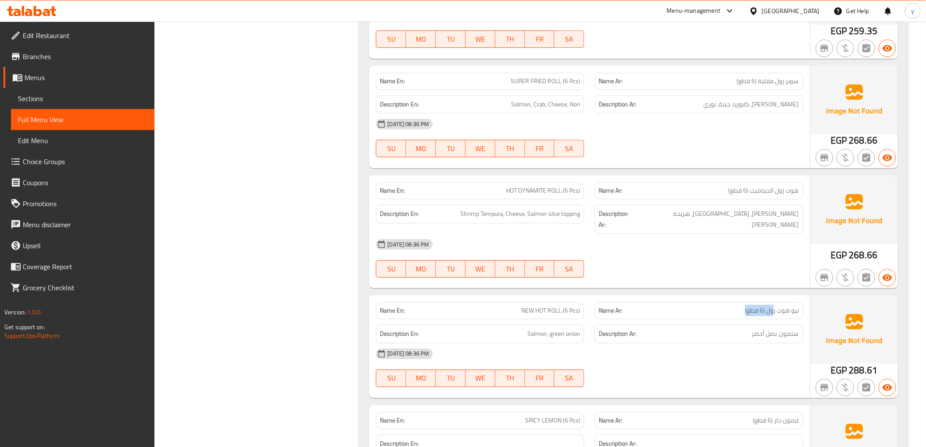
click at [729, 302] on div "Name Ar: نيو هوت رول (6 قطع)" at bounding box center [698, 310] width 208 height 17
drag, startPoint x: 718, startPoint y: 299, endPoint x: 794, endPoint y: 305, distance: 75.5
click at [794, 306] on p "Name Ar: نيو هوت رول (6 قطع)" at bounding box center [698, 310] width 200 height 9
click at [794, 306] on span "نيو هوت رول (6 قطع)" at bounding box center [772, 310] width 54 height 9
drag, startPoint x: 515, startPoint y: 301, endPoint x: 543, endPoint y: 300, distance: 28.4
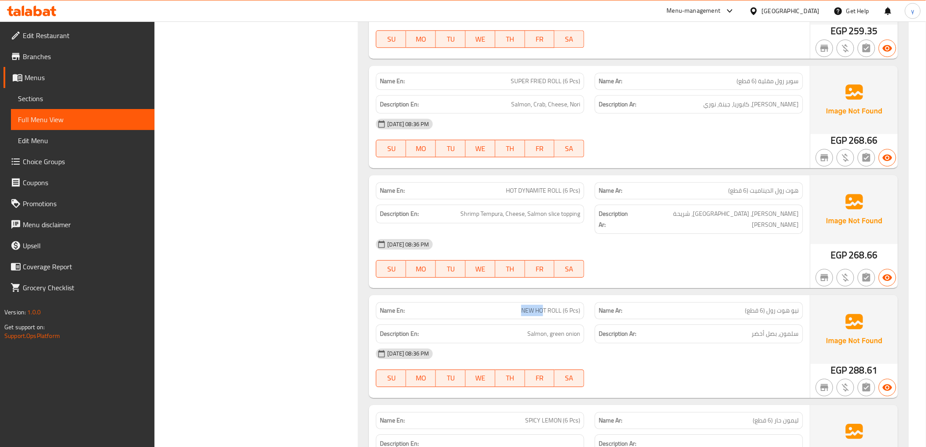
click at [543, 306] on p "Name En: NEW HOT ROLL (6 Pcs)" at bounding box center [480, 310] width 200 height 9
click at [543, 306] on span "NEW HOT ROLL (6 Pcs)" at bounding box center [550, 310] width 59 height 9
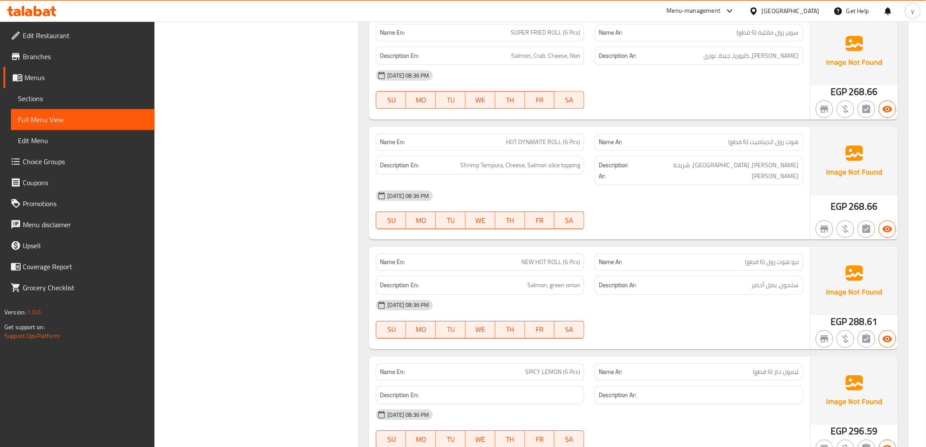
scroll to position [2479, 0]
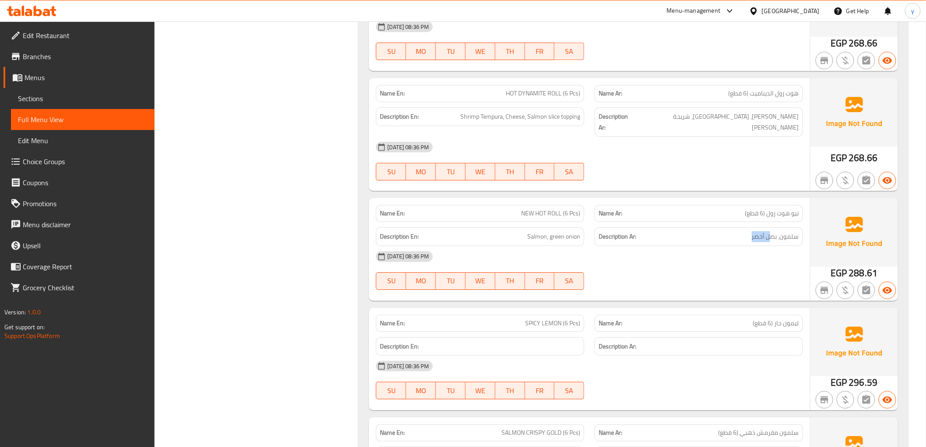
drag, startPoint x: 749, startPoint y: 234, endPoint x: 776, endPoint y: 226, distance: 28.7
click at [776, 227] on div "Description Ar: سلمون، بصل أخضر" at bounding box center [698, 236] width 208 height 19
click at [773, 231] on span "سلمون، بصل أخضر" at bounding box center [775, 236] width 47 height 11
drag, startPoint x: 747, startPoint y: 315, endPoint x: 773, endPoint y: 316, distance: 25.8
click at [773, 318] on p "Name Ar: ليمون حار (6 قطع)" at bounding box center [698, 322] width 200 height 9
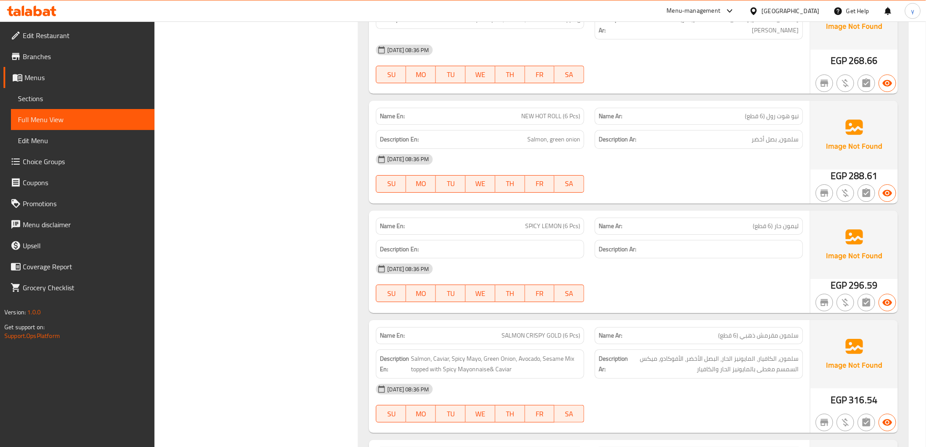
click at [771, 297] on div at bounding box center [698, 302] width 219 height 10
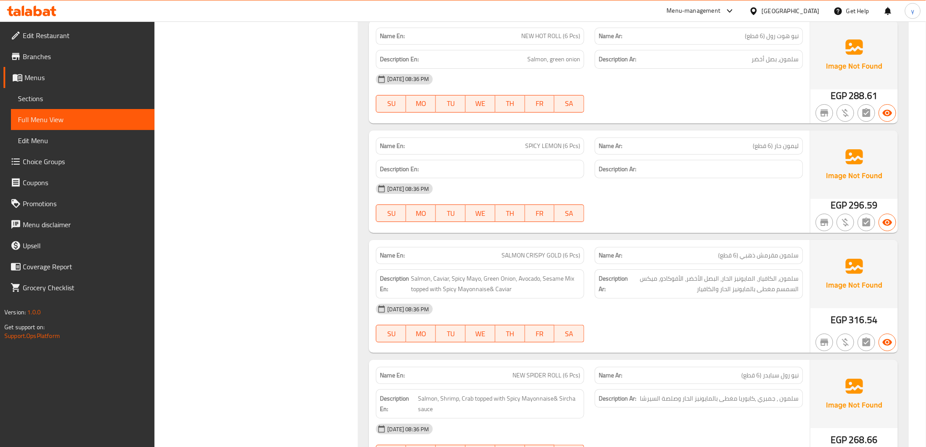
scroll to position [2673, 0]
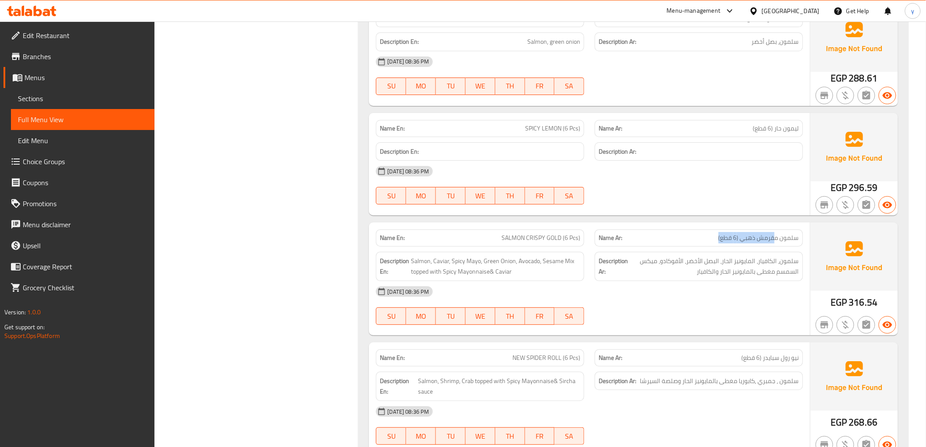
drag, startPoint x: 693, startPoint y: 228, endPoint x: 774, endPoint y: 228, distance: 81.4
click at [774, 233] on p "Name Ar: سلمون مقرمش ذهبي (6 قطع)" at bounding box center [698, 237] width 200 height 9
click at [756, 233] on span "سلمون مقرمش ذهبي (6 قطع)" at bounding box center [758, 237] width 80 height 9
drag, startPoint x: 692, startPoint y: 228, endPoint x: 710, endPoint y: 228, distance: 17.5
click at [710, 233] on p "Name Ar: سلمون مقرمش ذهبي (6 قطع)" at bounding box center [698, 237] width 200 height 9
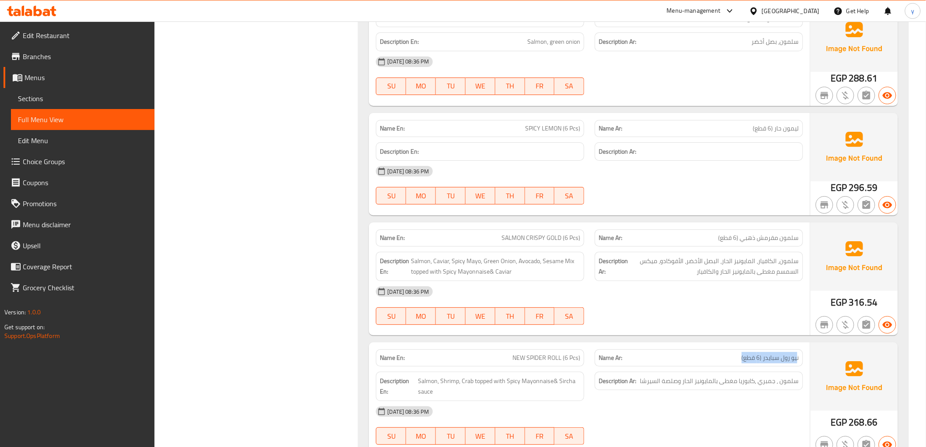
drag, startPoint x: 736, startPoint y: 343, endPoint x: 797, endPoint y: 344, distance: 60.4
click at [797, 349] on div "Name Ar: نيو رول سبايدر (6 قطع)" at bounding box center [698, 357] width 208 height 17
drag, startPoint x: 508, startPoint y: 344, endPoint x: 579, endPoint y: 352, distance: 71.3
click at [579, 353] on p "Name En: NEW SPIDER ROLL (6 Pcs)" at bounding box center [480, 357] width 200 height 9
drag, startPoint x: 681, startPoint y: 338, endPoint x: 689, endPoint y: 346, distance: 12.4
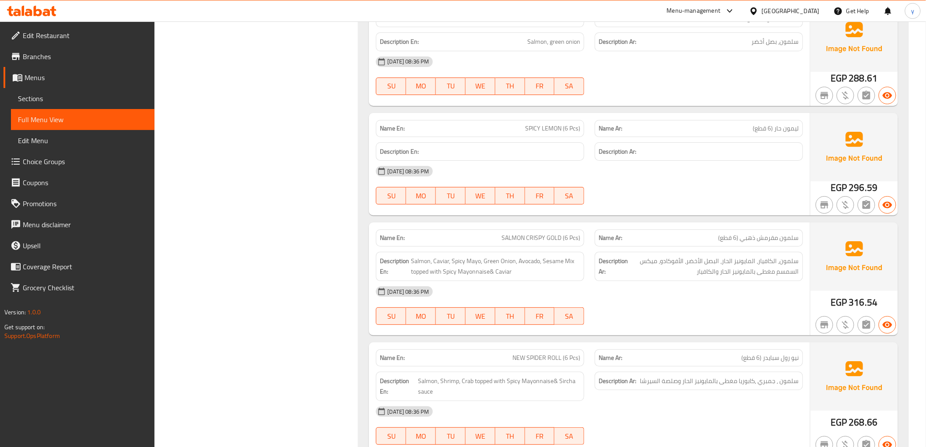
click at [683, 344] on div "Name Ar: نيو رول سبايدر (6 قطع)" at bounding box center [698, 358] width 219 height 28
click at [689, 353] on p "Name Ar: نيو رول سبايدر (6 قطع)" at bounding box center [698, 357] width 200 height 9
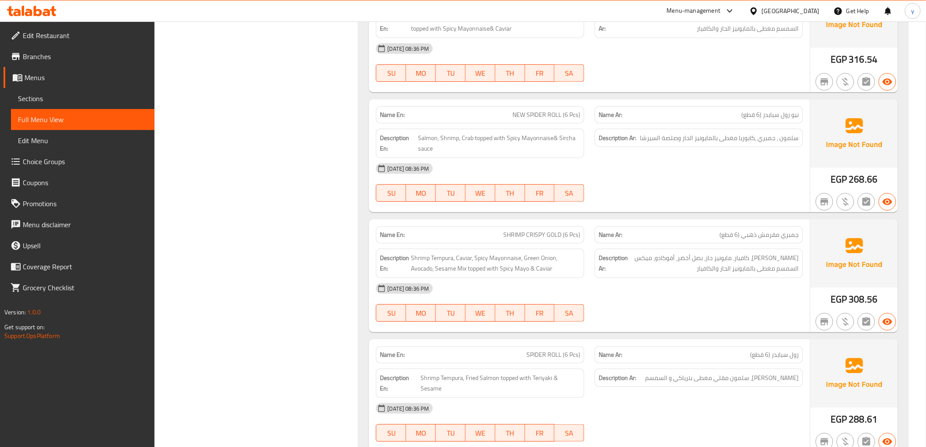
scroll to position [2965, 0]
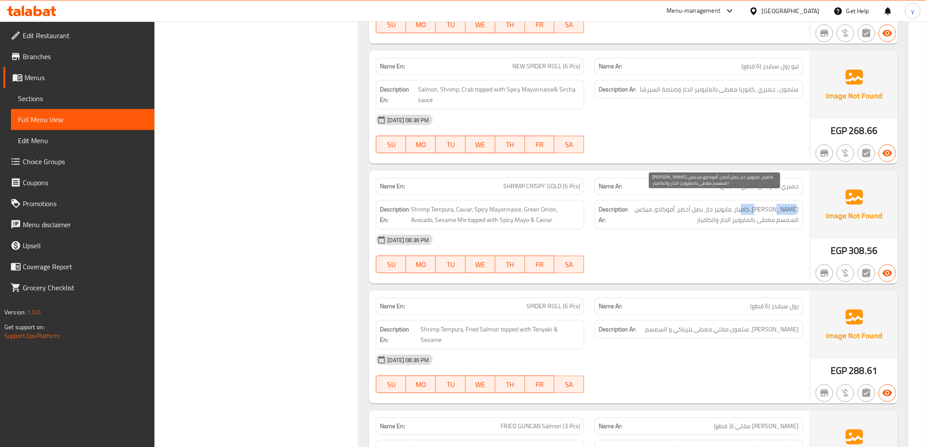
drag, startPoint x: 778, startPoint y: 202, endPoint x: 750, endPoint y: 199, distance: 28.1
click at [750, 204] on span "[PERSON_NAME]، كافيار، مايونيز حار، بصل أخضر، أفوكادو، ميكس السمسم مغطى بالمايو…" at bounding box center [713, 214] width 169 height 21
click at [727, 204] on span "[PERSON_NAME]، كافيار، مايونيز حار، بصل أخضر، أفوكادو، ميكس السمسم مغطى بالمايو…" at bounding box center [713, 214] width 169 height 21
drag, startPoint x: 738, startPoint y: 217, endPoint x: 716, endPoint y: 217, distance: 21.9
click at [716, 217] on div "Description Ar: جمبري تيمبورا، كافيار، مايونيز حار، بصل أخضر، أفوكادو، ميكس الس…" at bounding box center [698, 214] width 208 height 29
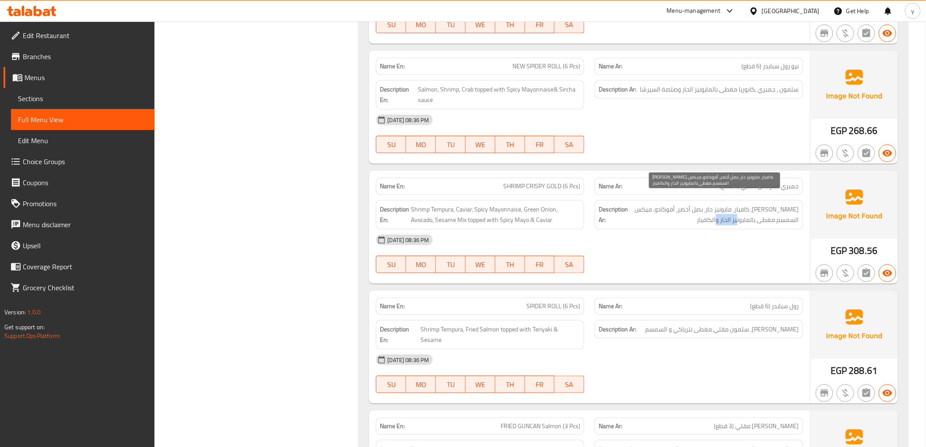
click at [722, 211] on span "[PERSON_NAME]، كافيار، مايونيز حار، بصل أخضر، أفوكادو، ميكس السمسم مغطى بالمايو…" at bounding box center [713, 214] width 169 height 21
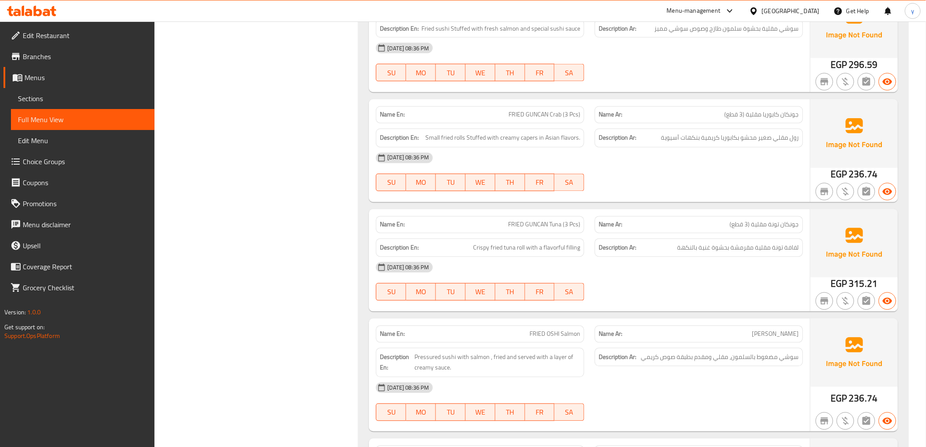
scroll to position [3402, 0]
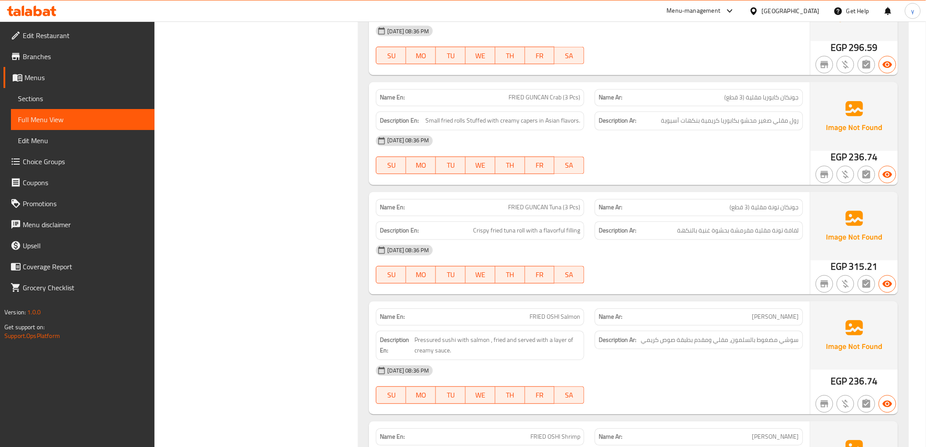
click at [788, 221] on div "Description Ar: لفافة تونة مقلية مقرمشة بحشوة غنية بالنكهة" at bounding box center [698, 230] width 208 height 19
click at [788, 225] on span "لفافة تونة مقلية مقرمشة بحشوة غنية بالنكهة" at bounding box center [738, 230] width 122 height 11
click at [534, 203] on span "FRIED GUNCAN Tuna (3 Pcs)" at bounding box center [544, 207] width 72 height 9
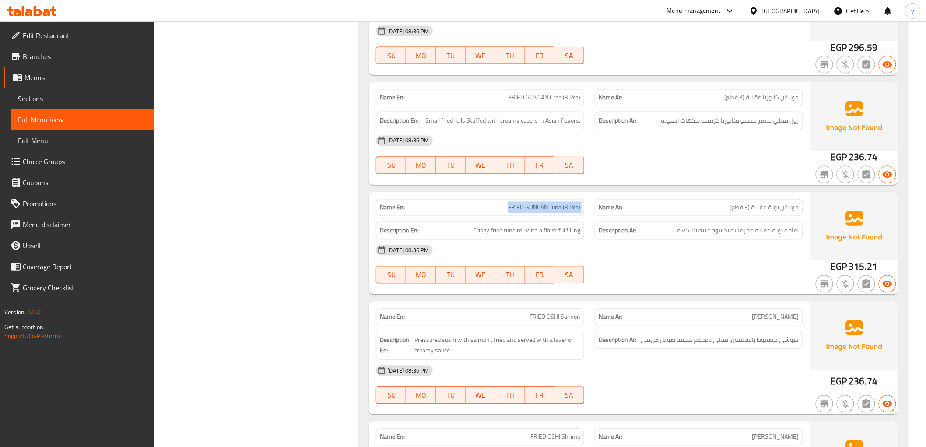
click at [534, 203] on span "FRIED GUNCAN Tuna (3 Pcs)" at bounding box center [544, 207] width 72 height 9
copy span "FRIED GUNCAN Tuna (3 Pcs)"
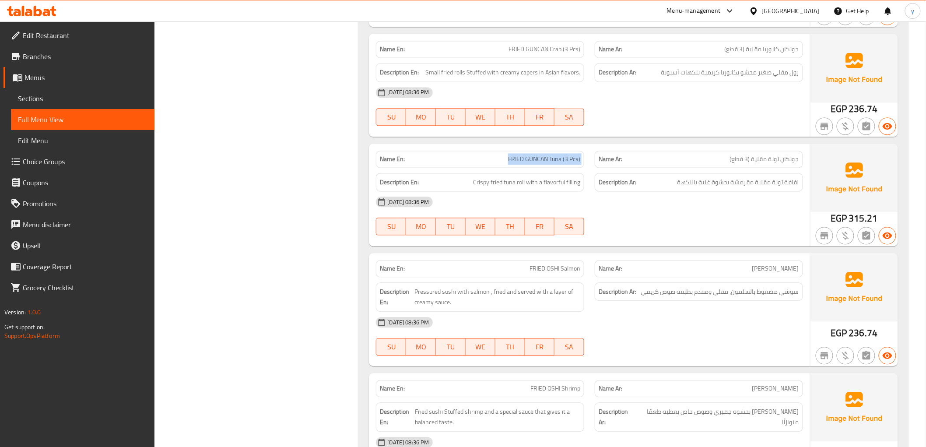
scroll to position [3451, 0]
drag, startPoint x: 768, startPoint y: 272, endPoint x: 763, endPoint y: 272, distance: 4.8
click at [763, 286] on span "سوشي مضغوط بالسلمون، مقلي ومقدم بطبقة صوص كريمي" at bounding box center [720, 291] width 158 height 11
click at [753, 286] on span "سوشي مضغوط بالسلمون، مقلي ومقدم بطبقة صوص كريمي" at bounding box center [720, 291] width 158 height 11
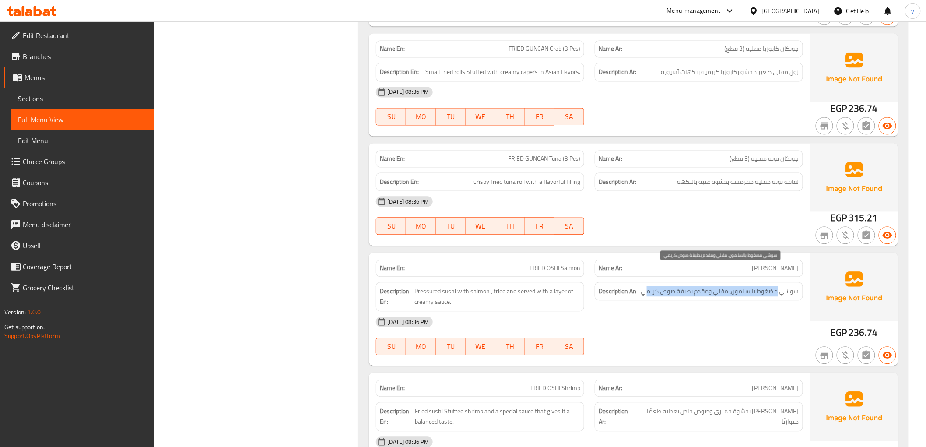
drag, startPoint x: 779, startPoint y: 272, endPoint x: 646, endPoint y: 273, distance: 133.0
click at [646, 286] on span "سوشي مضغوط بالسلمون، مقلي ومقدم بطبقة صوص كريمي" at bounding box center [720, 291] width 158 height 11
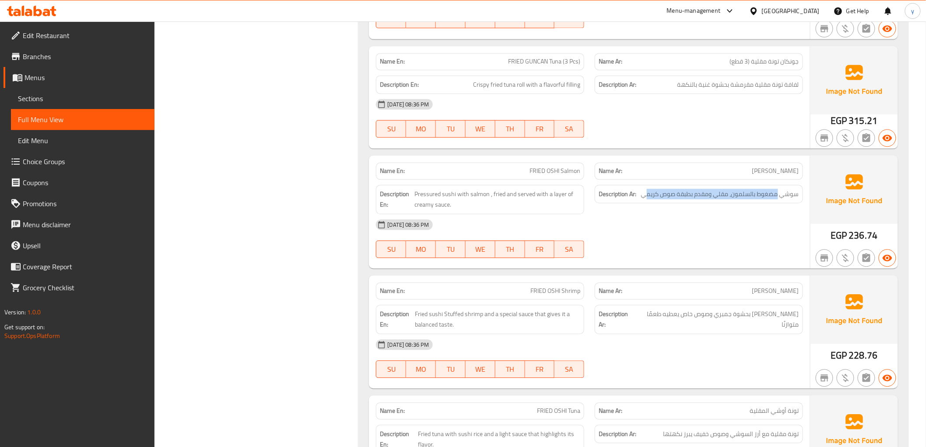
scroll to position [3597, 0]
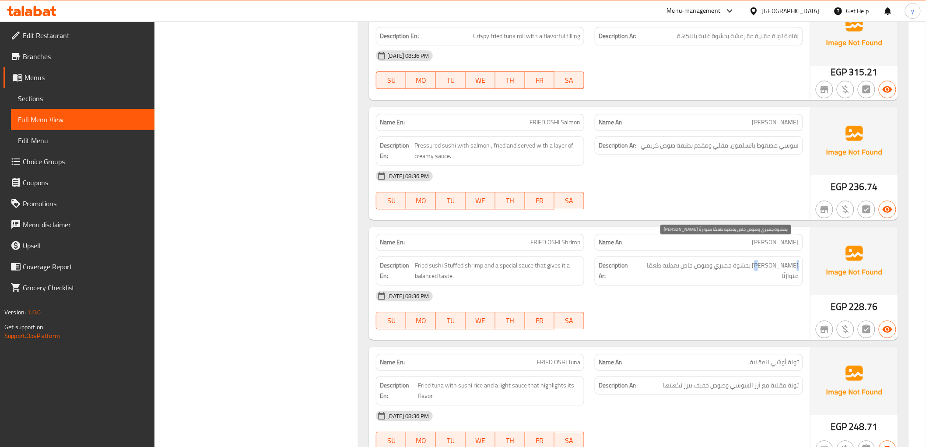
drag, startPoint x: 799, startPoint y: 252, endPoint x: 789, endPoint y: 249, distance: 9.9
click at [789, 256] on div "Description Ar: سوشي مقلي بحشوة جمبري وصوص خاص يعطيه طعمًا متوازنًا" at bounding box center [698, 270] width 208 height 29
click at [789, 256] on div "Description Ar: سوشي مقلي بحشوة جمبري وصوص خاص يعطيه طعمًا متوازنًا" at bounding box center [698, 271] width 219 height 40
click at [779, 259] on div "Description Ar: سوشي مقلي بحشوة جمبري وصوص خاص يعطيه طعمًا متوازنًا" at bounding box center [698, 271] width 219 height 40
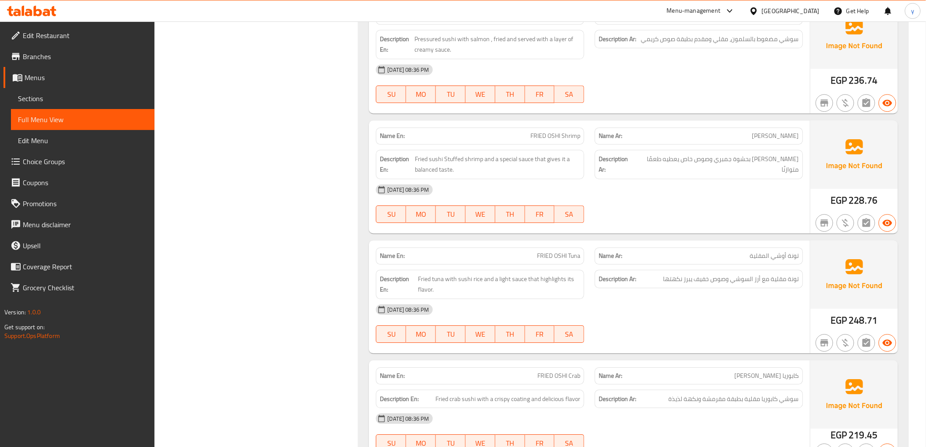
scroll to position [3734, 0]
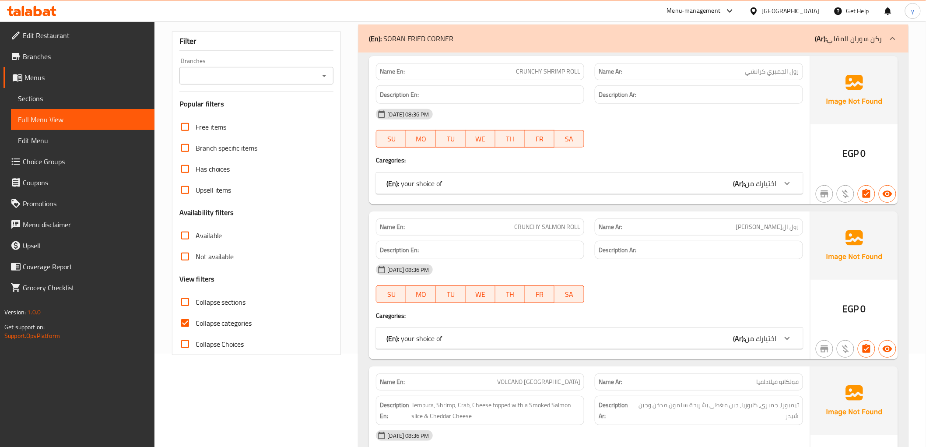
scroll to position [97, 0]
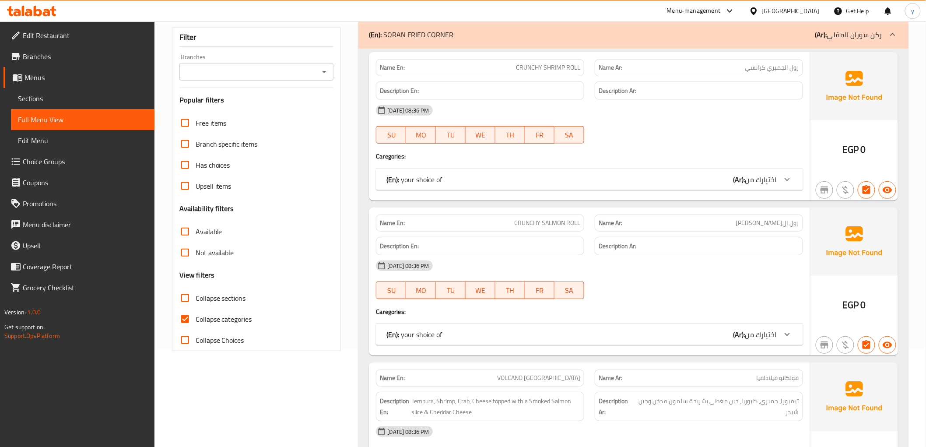
click at [235, 317] on span "Collapse categories" at bounding box center [224, 319] width 56 height 10
click at [196, 317] on input "Collapse categories" at bounding box center [185, 318] width 21 height 21
checkbox input "false"
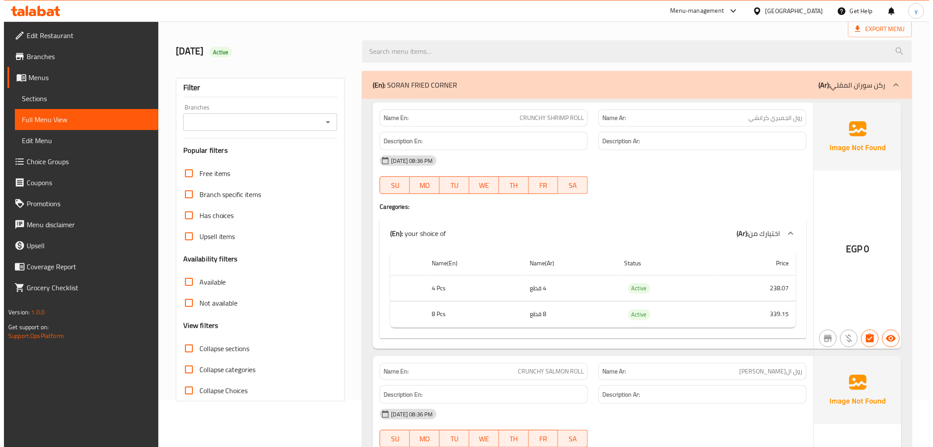
scroll to position [0, 0]
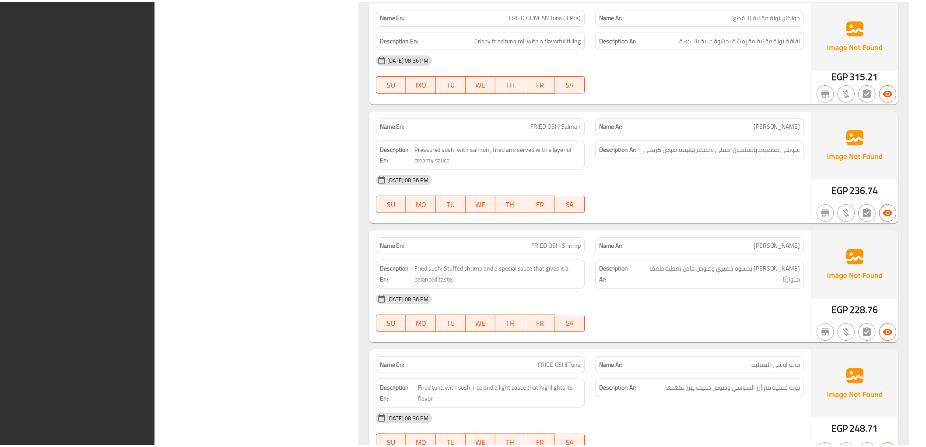
scroll to position [3734, 0]
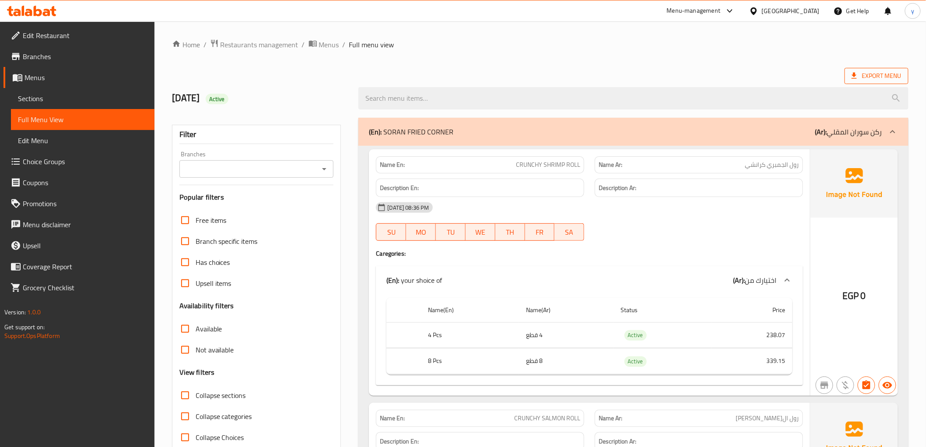
click at [876, 78] on span "Export Menu" at bounding box center [876, 75] width 50 height 11
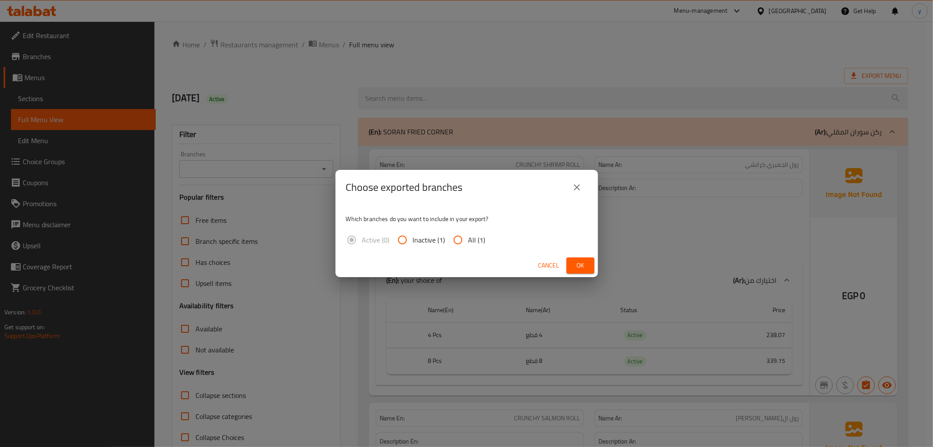
click at [469, 236] on span "All (1)" at bounding box center [476, 239] width 17 height 10
click at [468, 236] on input "All (1)" at bounding box center [458, 239] width 21 height 21
radio input "true"
click at [585, 263] on span "Ok" at bounding box center [580, 265] width 14 height 11
